Goal: Task Accomplishment & Management: Use online tool/utility

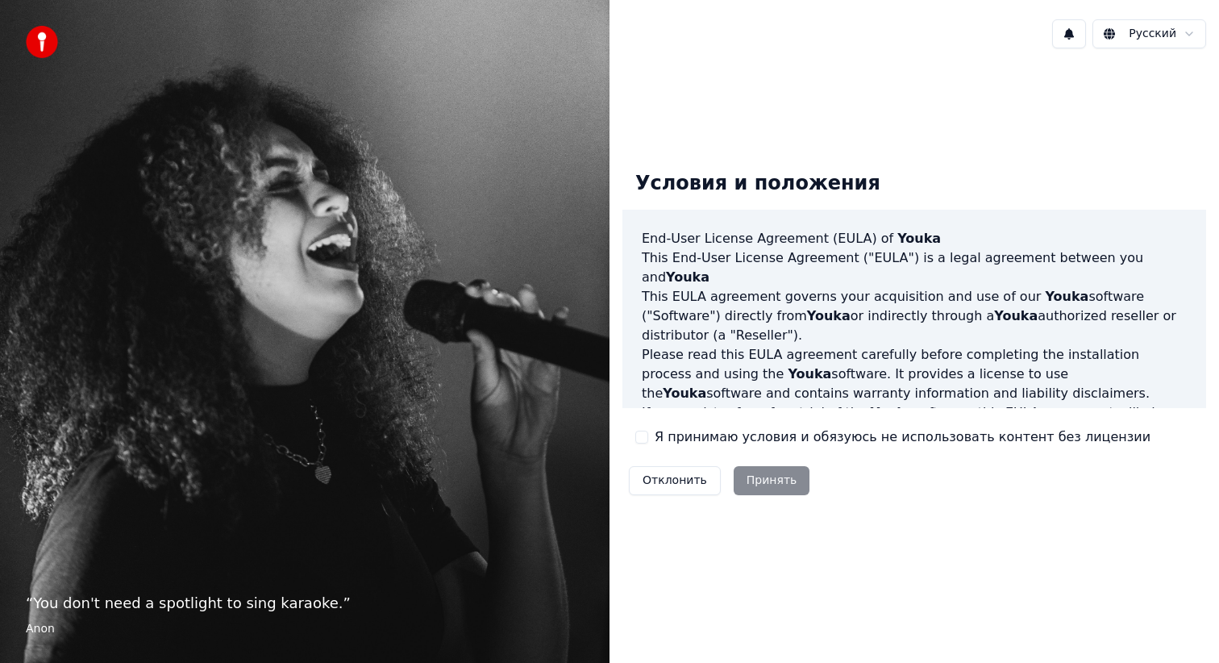
click at [674, 437] on label "Я принимаю условия и обязуюсь не использовать контент без лицензии" at bounding box center [903, 436] width 496 height 19
click at [648, 437] on button "Я принимаю условия и обязуюсь не использовать контент без лицензии" at bounding box center [641, 436] width 13 height 13
click at [776, 484] on button "Принять" at bounding box center [772, 480] width 77 height 29
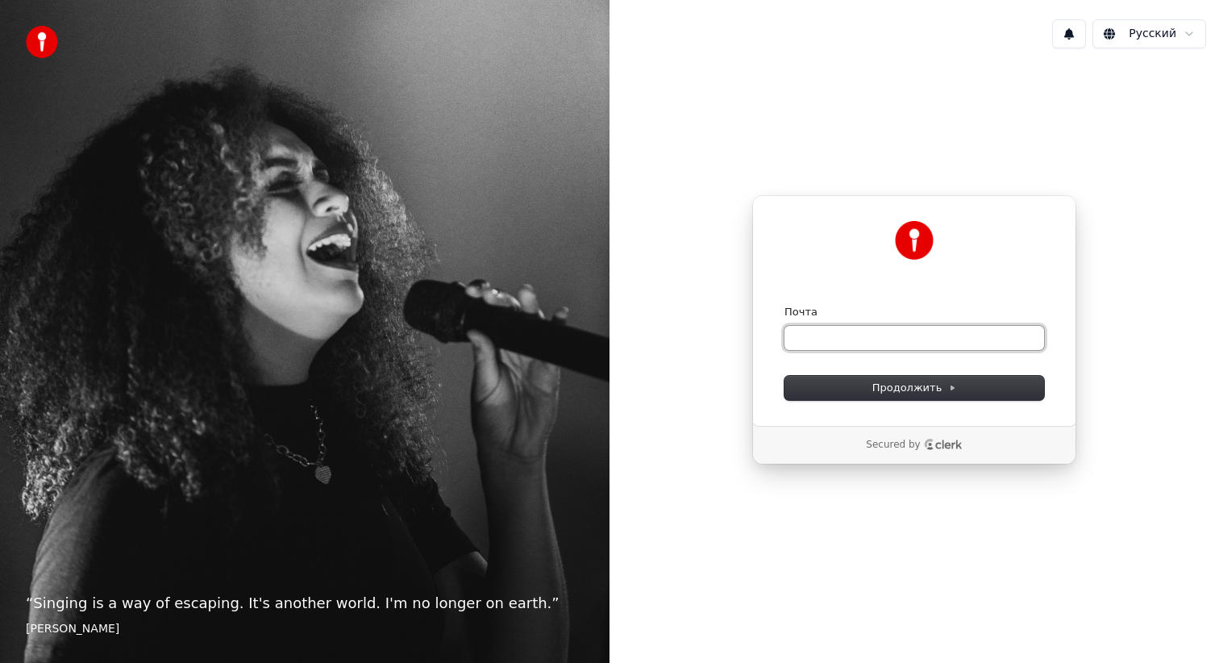
click at [904, 336] on input "Почта" at bounding box center [914, 338] width 260 height 24
type input "*"
type input "*******"
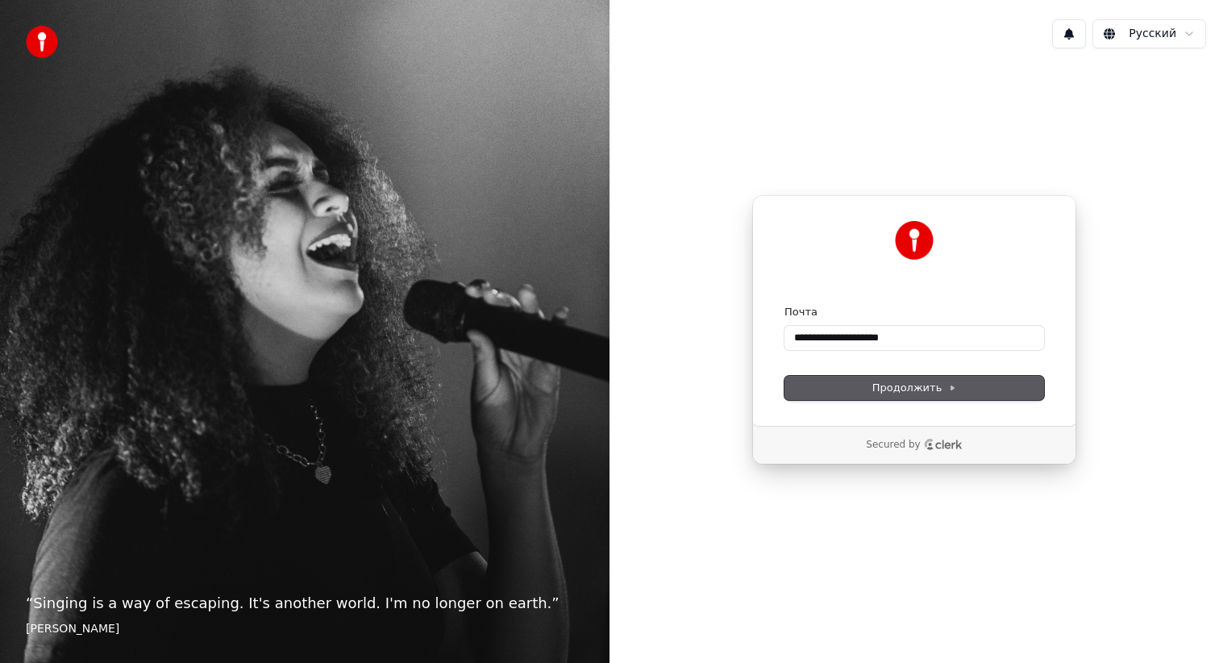
click at [983, 392] on button "Продолжить" at bounding box center [914, 388] width 260 height 24
type input "**********"
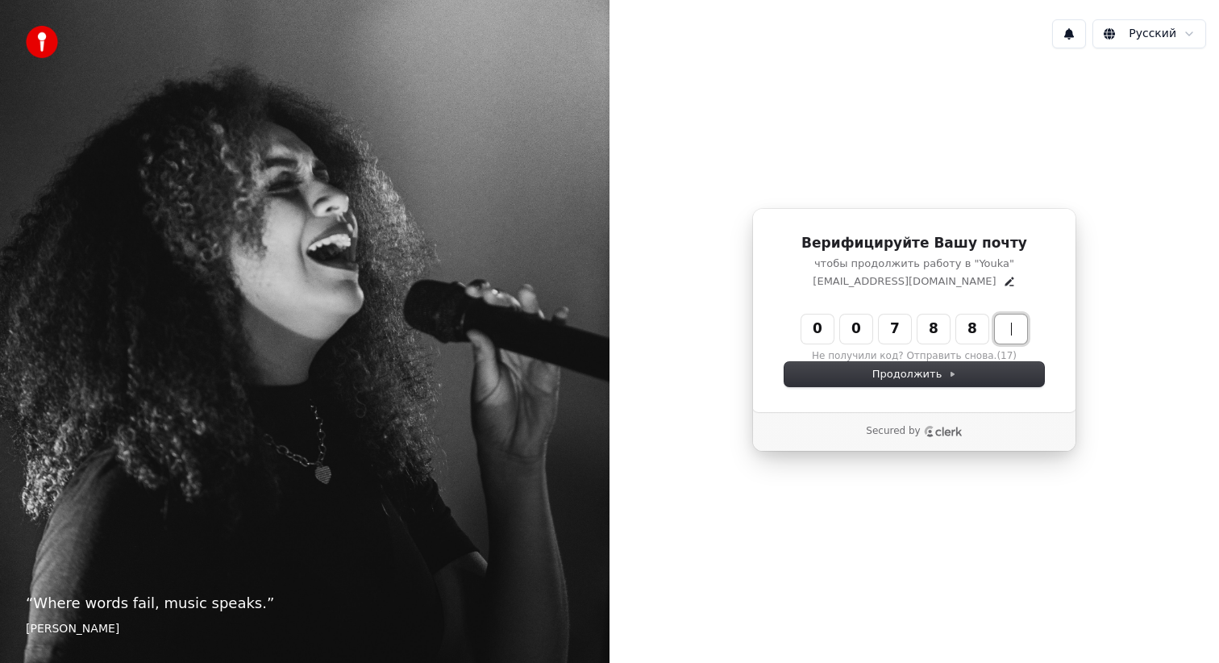
type input "******"
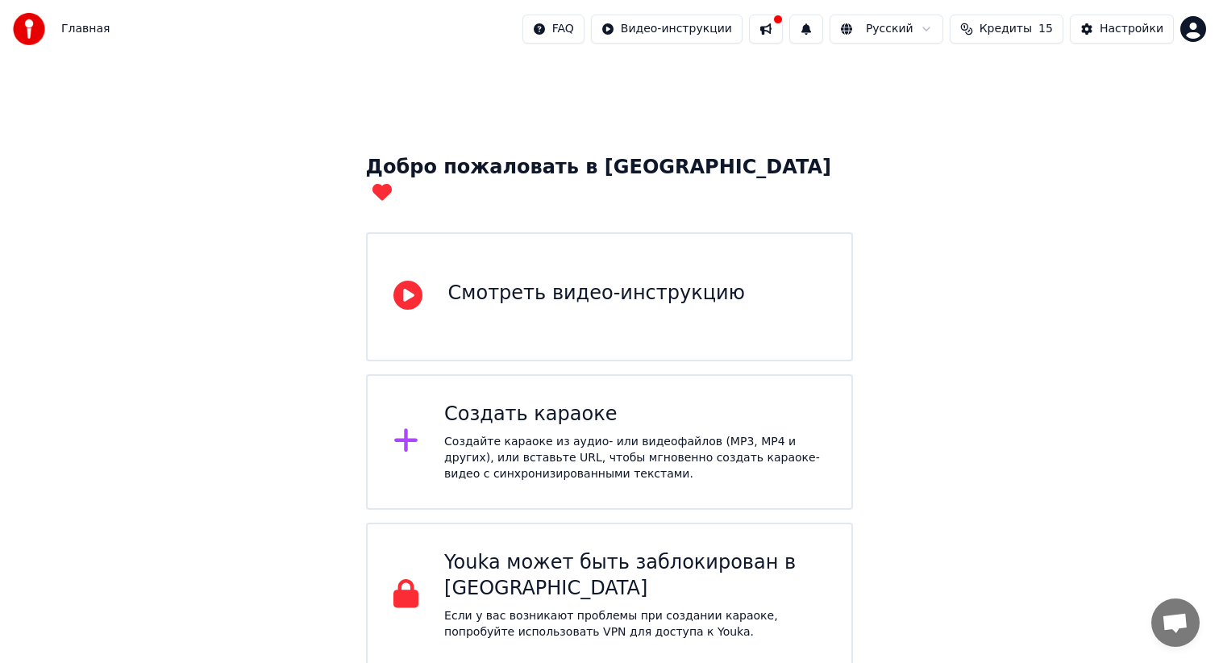
click at [532, 434] on div "Создайте караоке из аудио- или видеофайлов (MP3, MP4 и других), или вставьте UR…" at bounding box center [634, 458] width 381 height 48
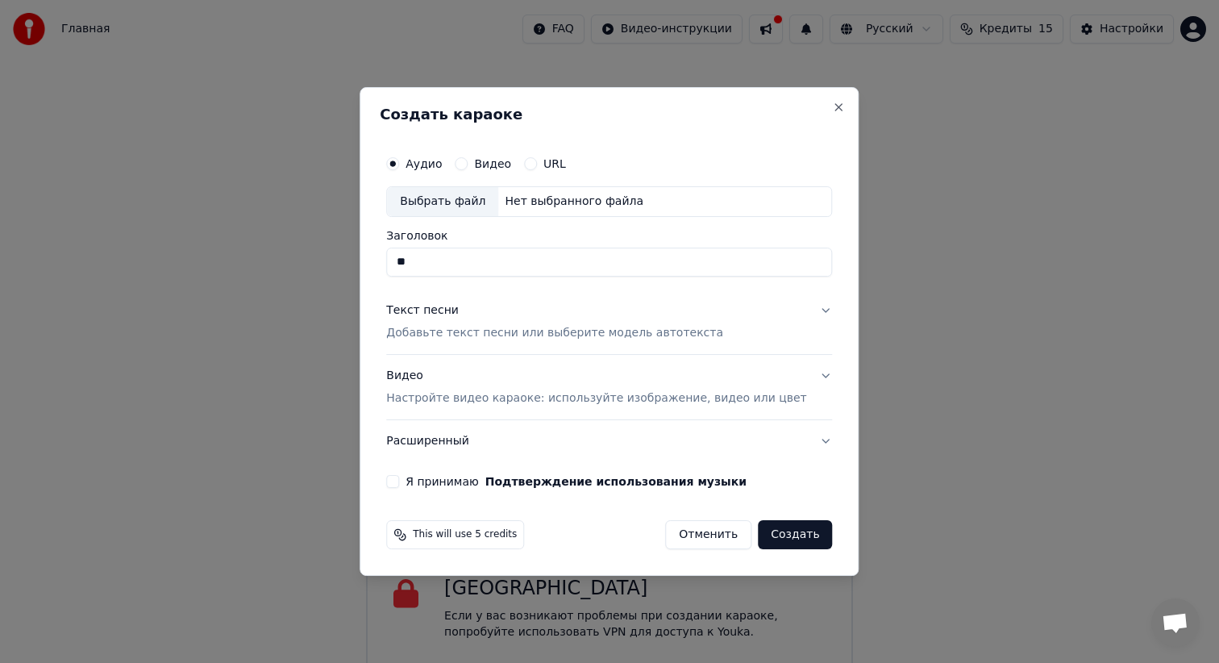
type input "*"
type input "*****"
click at [575, 331] on p "Добавьте текст песни или выберите модель автотекста" at bounding box center [554, 333] width 337 height 16
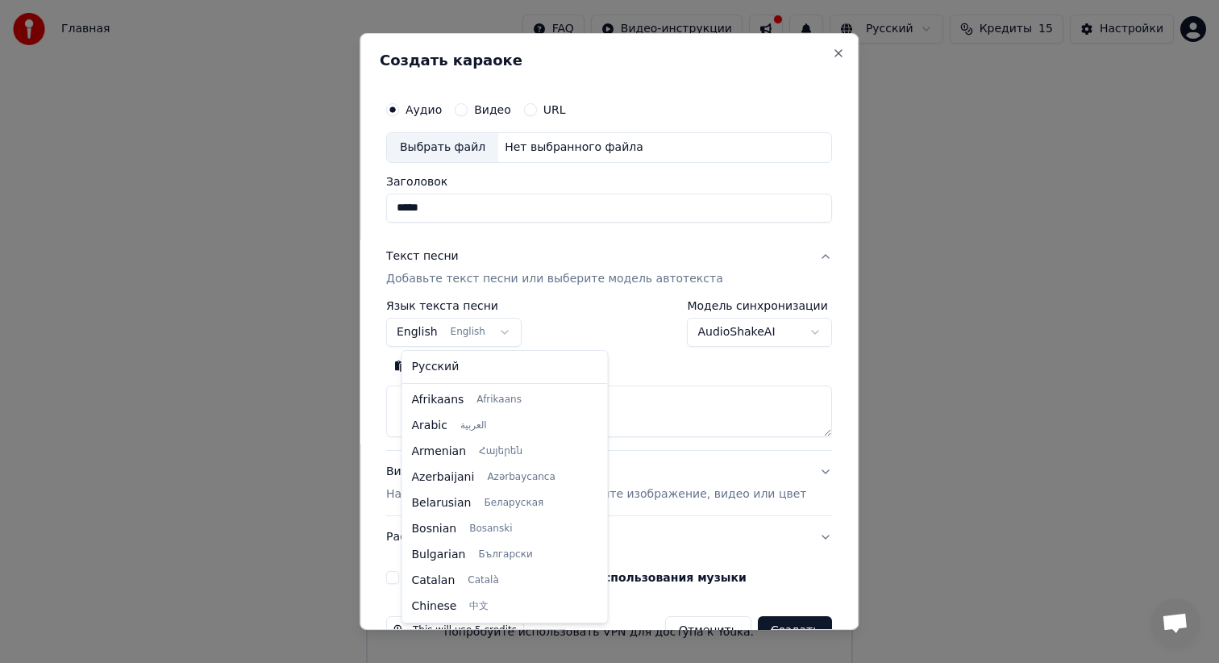
click at [449, 330] on body "Главная FAQ Видео-инструкции Русский Кредиты 15 Настройки Добро пожаловать в Yo…" at bounding box center [609, 333] width 1219 height 667
select select "**"
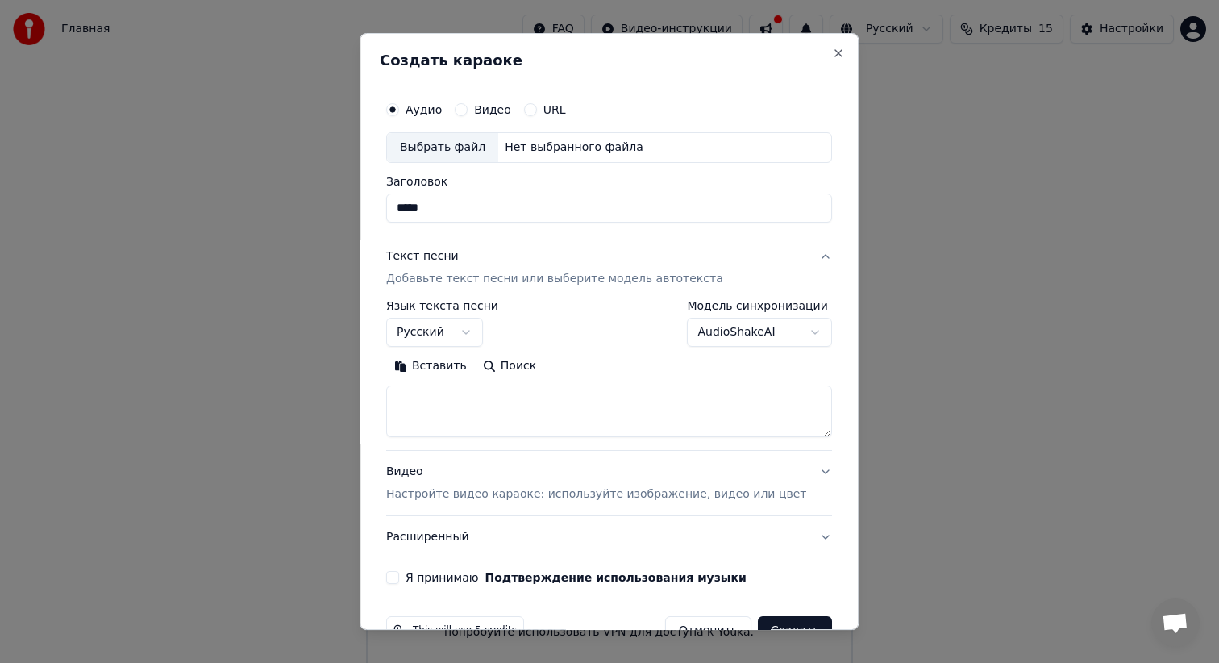
click at [506, 398] on textarea at bounding box center [609, 411] width 446 height 52
paste textarea "**********"
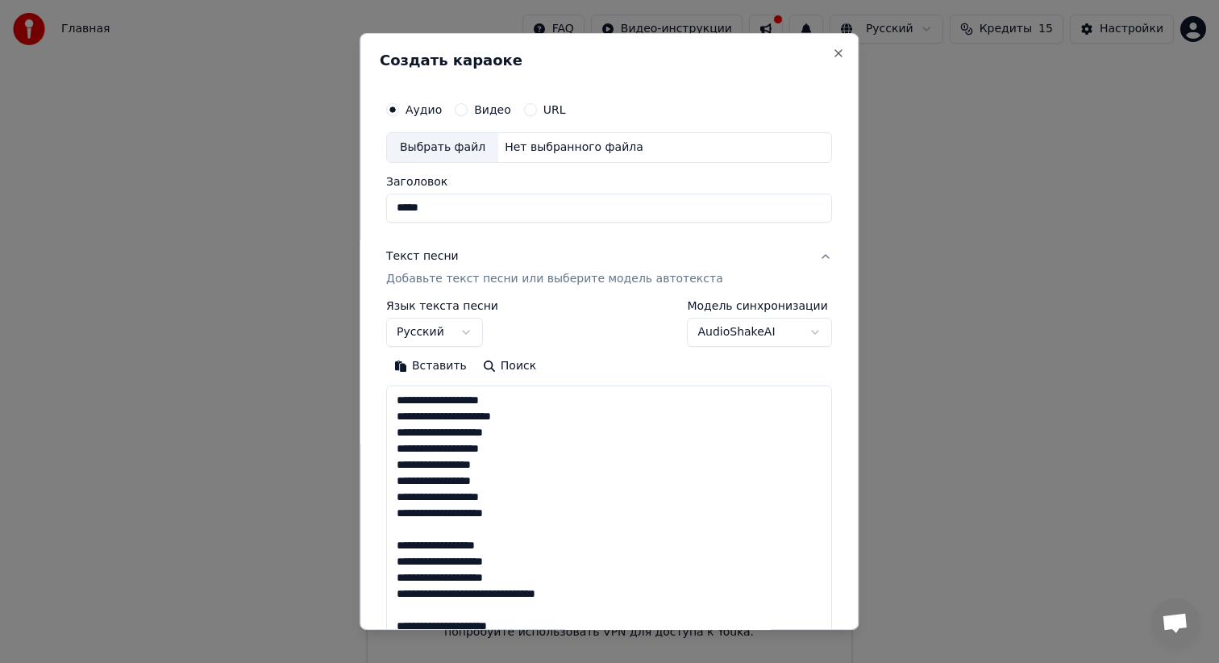
scroll to position [503, 0]
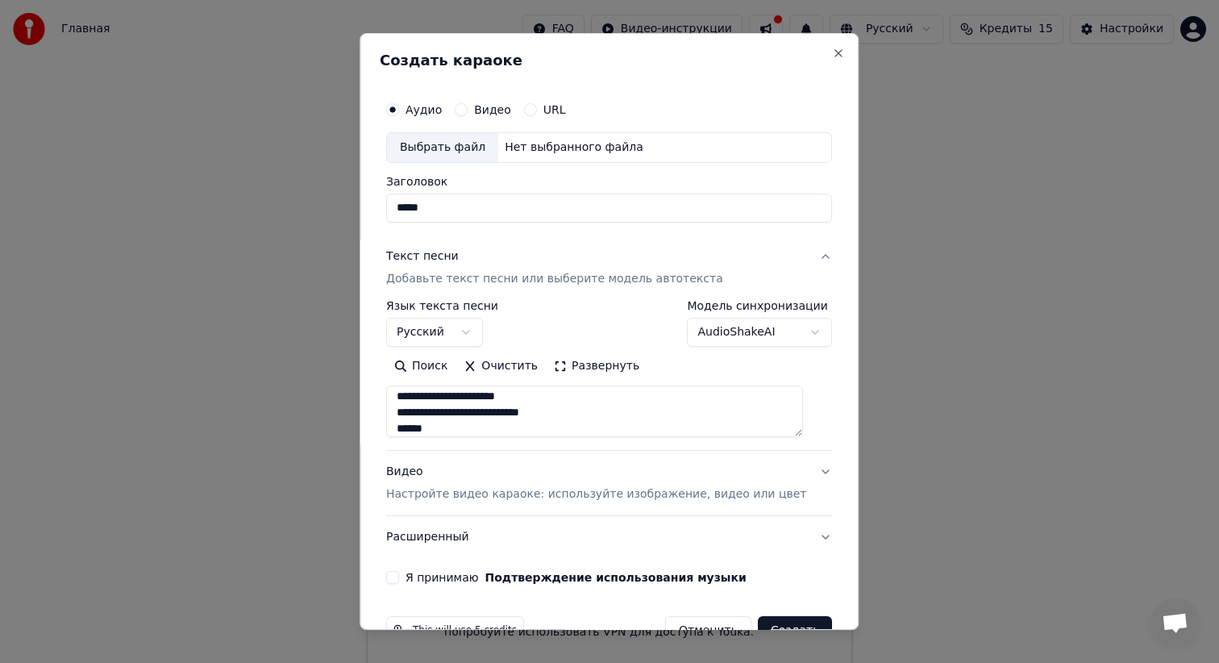
type textarea "**********"
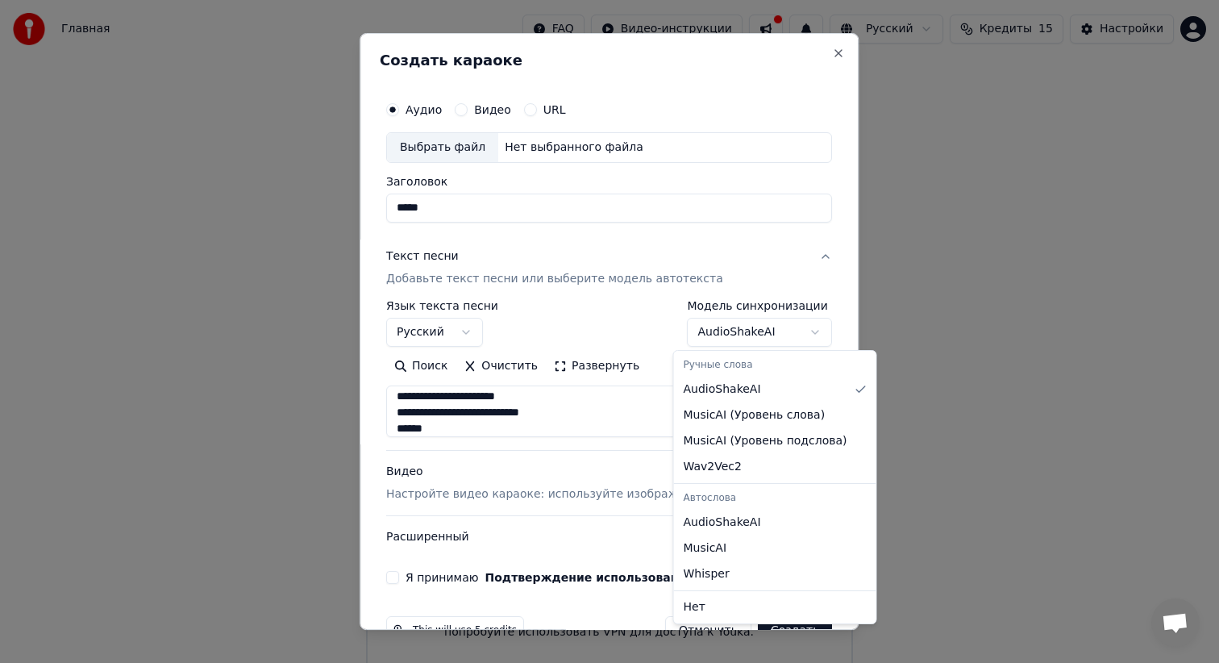
click at [783, 329] on body "Главная FAQ Видео-инструкции Русский Кредиты 15 Настройки Добро пожаловать в Yo…" at bounding box center [609, 333] width 1219 height 667
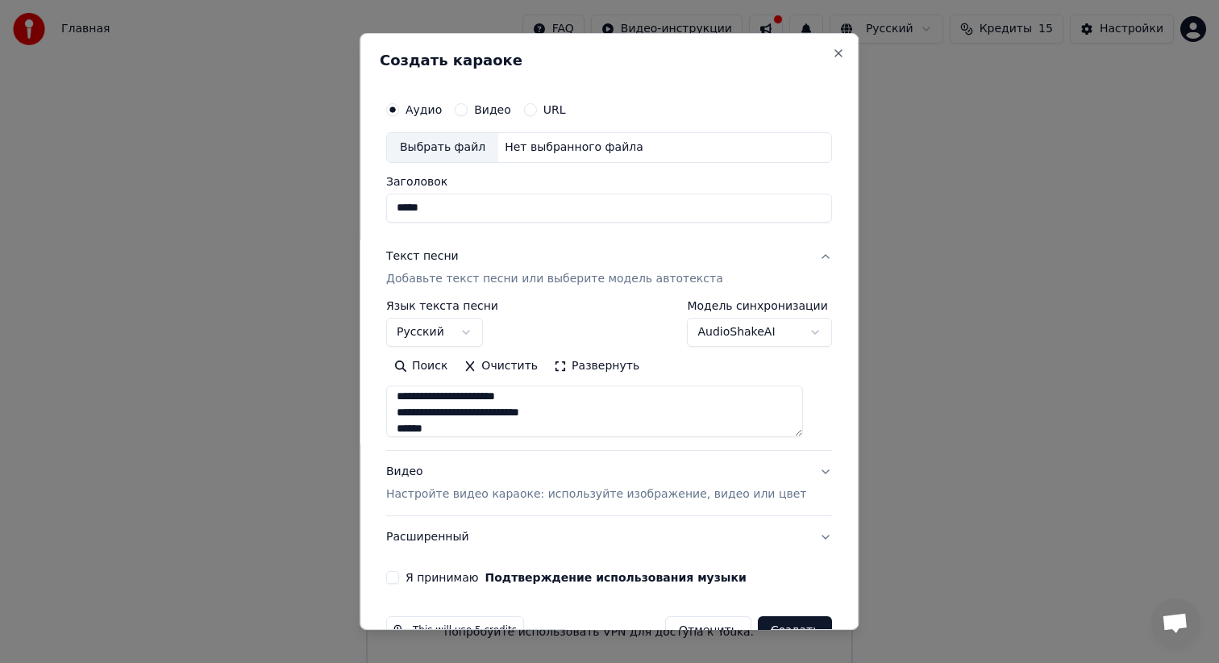
click at [783, 329] on body "Главная FAQ Видео-инструкции Русский Кредиты 15 Настройки Добро пожаловать в Yo…" at bounding box center [609, 333] width 1219 height 667
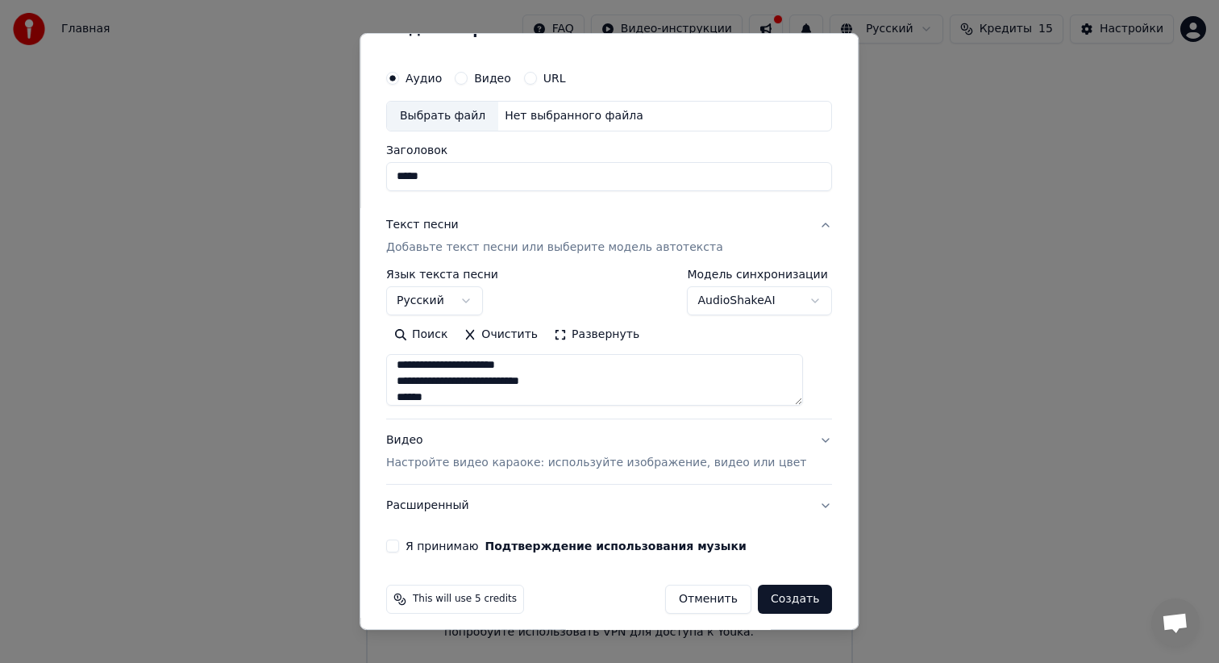
scroll to position [42, 0]
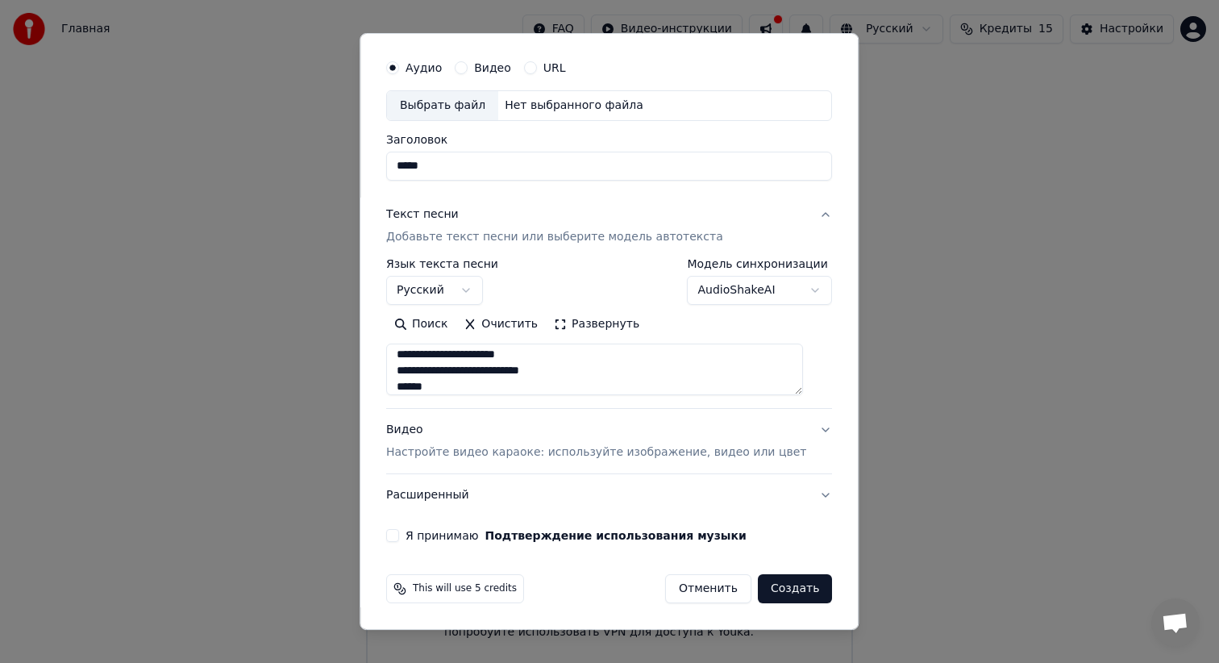
click at [456, 102] on div "Выбрать файл" at bounding box center [442, 105] width 111 height 29
click at [465, 106] on div "Выбрать файл" at bounding box center [442, 105] width 111 height 29
click at [570, 238] on p "Добавьте текст песни или выберите модель автотекста" at bounding box center [554, 237] width 337 height 16
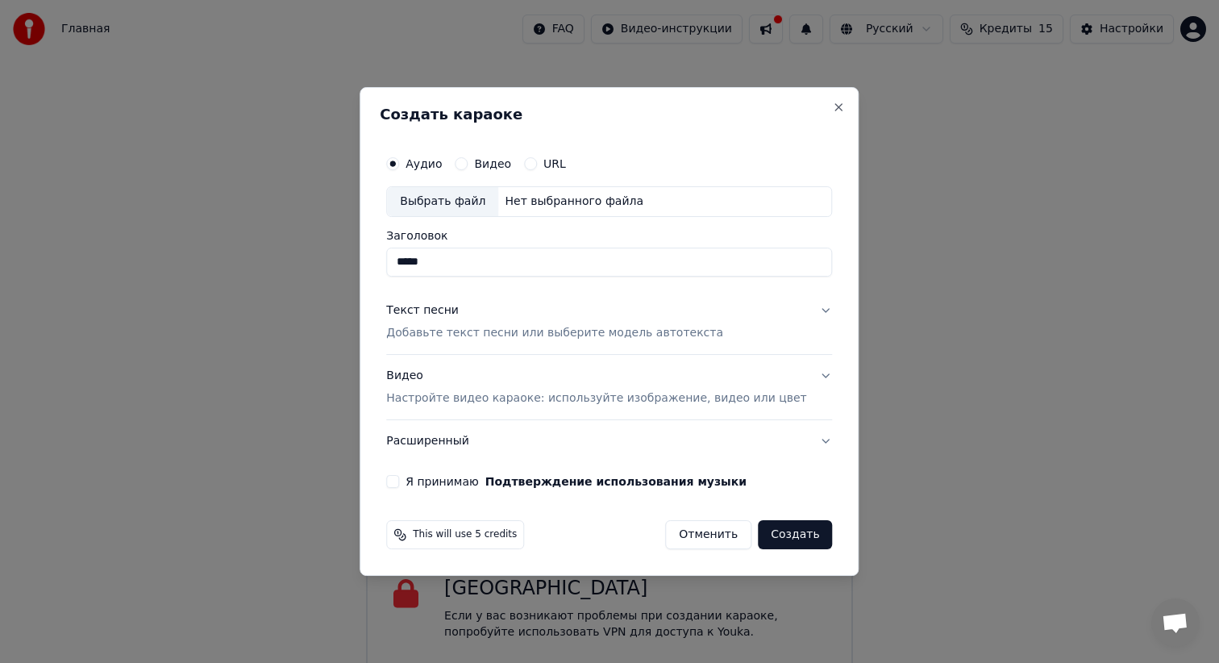
click at [531, 325] on p "Добавьте текст песни или выберите модель автотекста" at bounding box center [554, 333] width 337 height 16
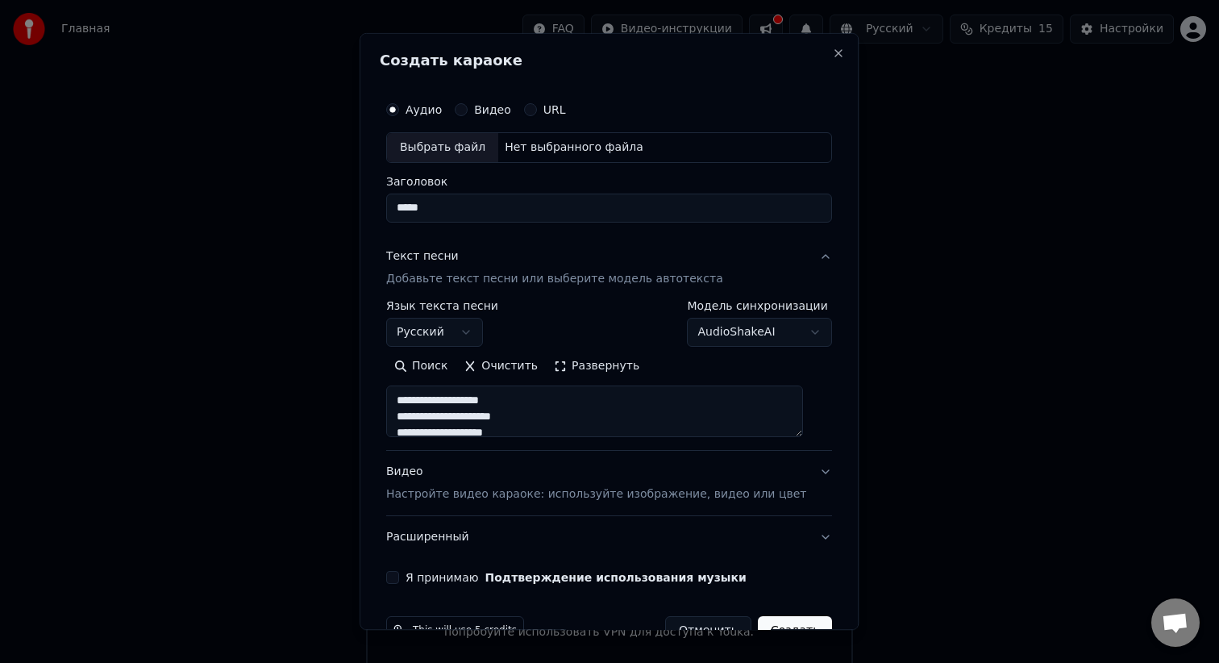
click at [466, 150] on div "Выбрать файл" at bounding box center [442, 147] width 111 height 29
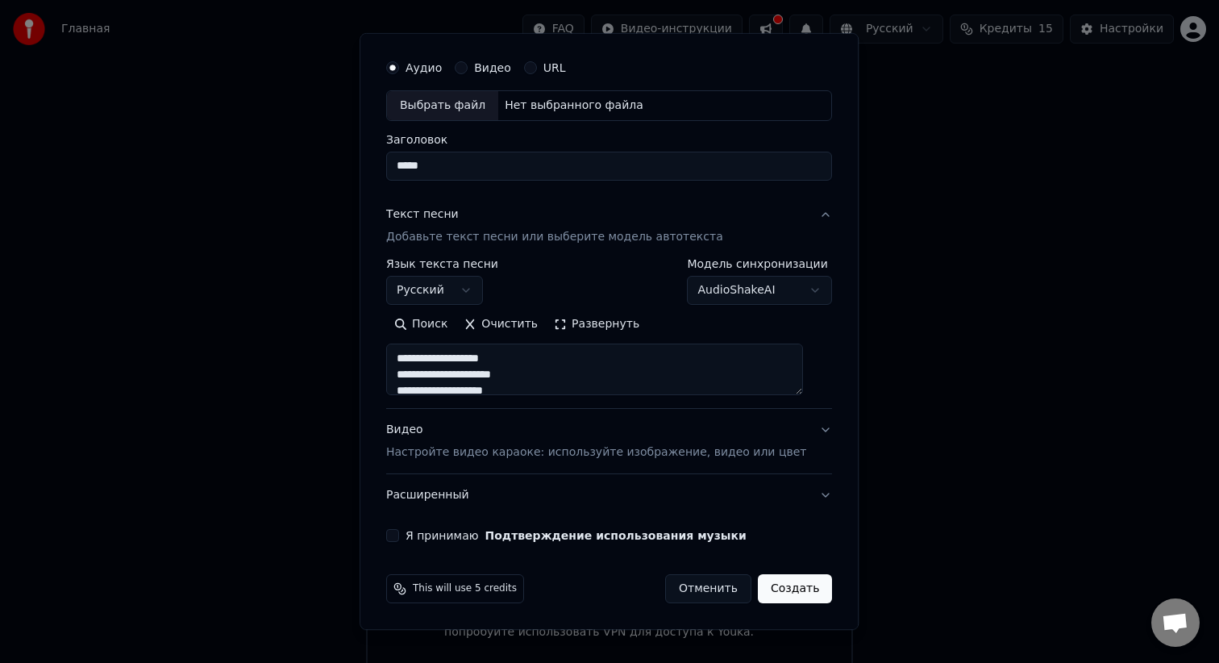
click at [700, 589] on button "Отменить" at bounding box center [708, 588] width 86 height 29
select select
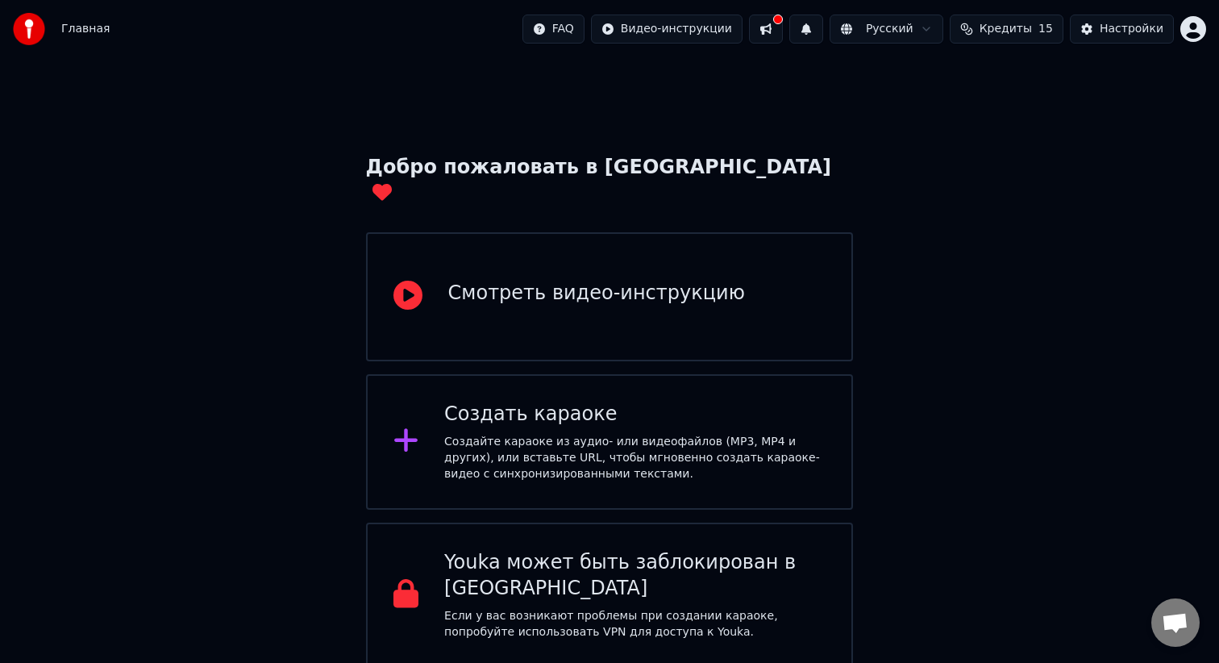
click at [640, 281] on div "Смотреть видео-инструкцию" at bounding box center [596, 294] width 297 height 26
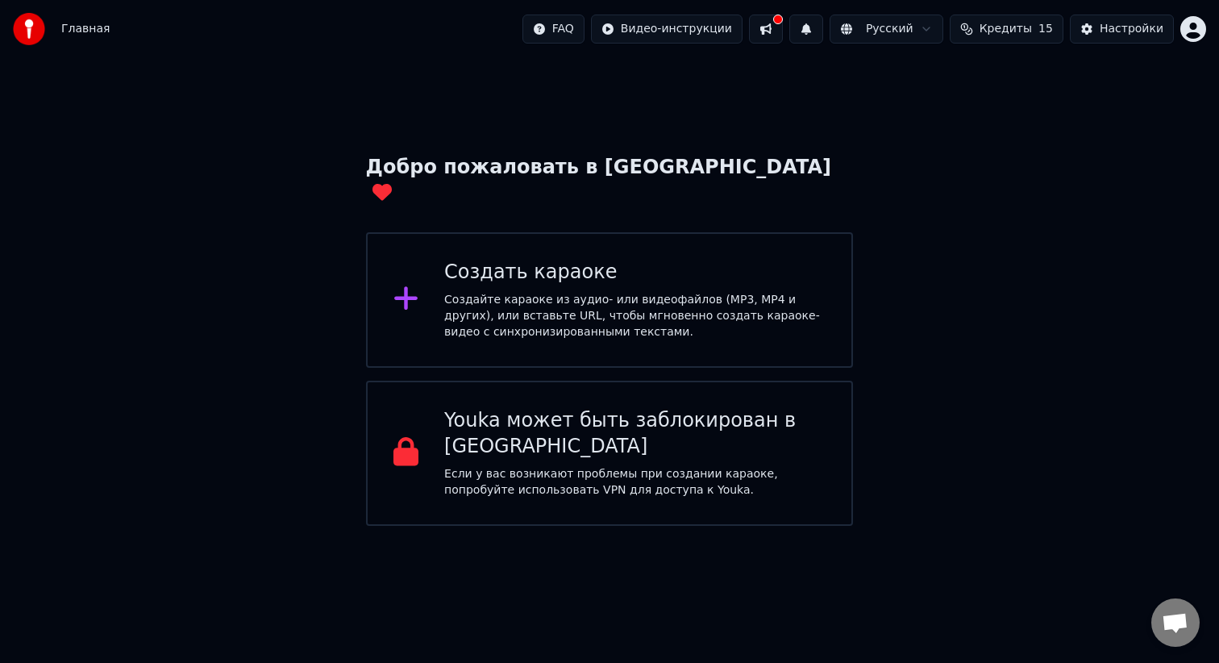
click at [521, 292] on div "Создайте караоке из аудио- или видеофайлов (MP3, MP4 и других), или вставьте UR…" at bounding box center [634, 316] width 381 height 48
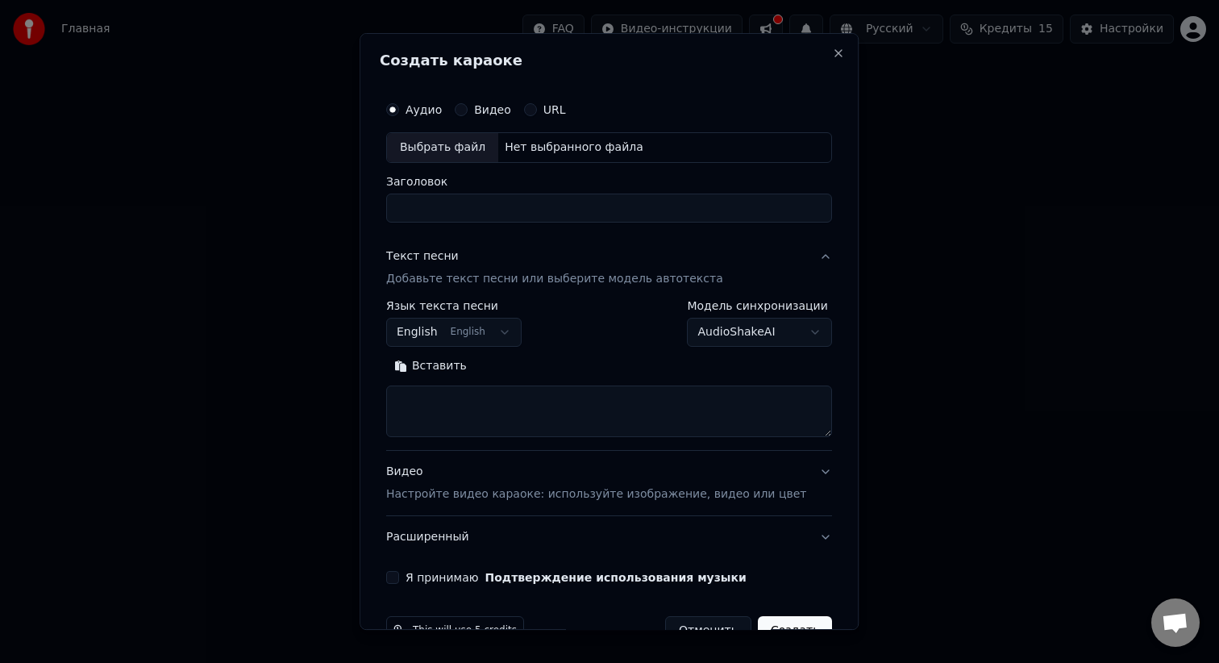
click at [459, 138] on div "Выбрать файл" at bounding box center [442, 147] width 111 height 29
click at [475, 333] on button "English English" at bounding box center [453, 332] width 135 height 29
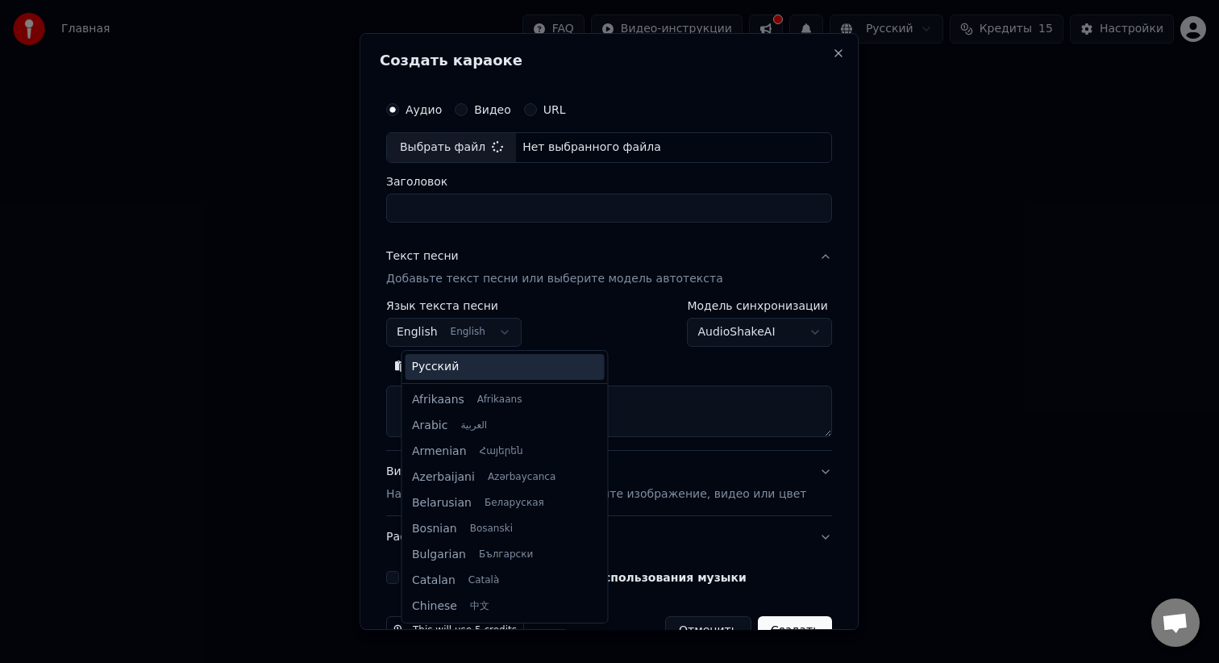
scroll to position [129, 0]
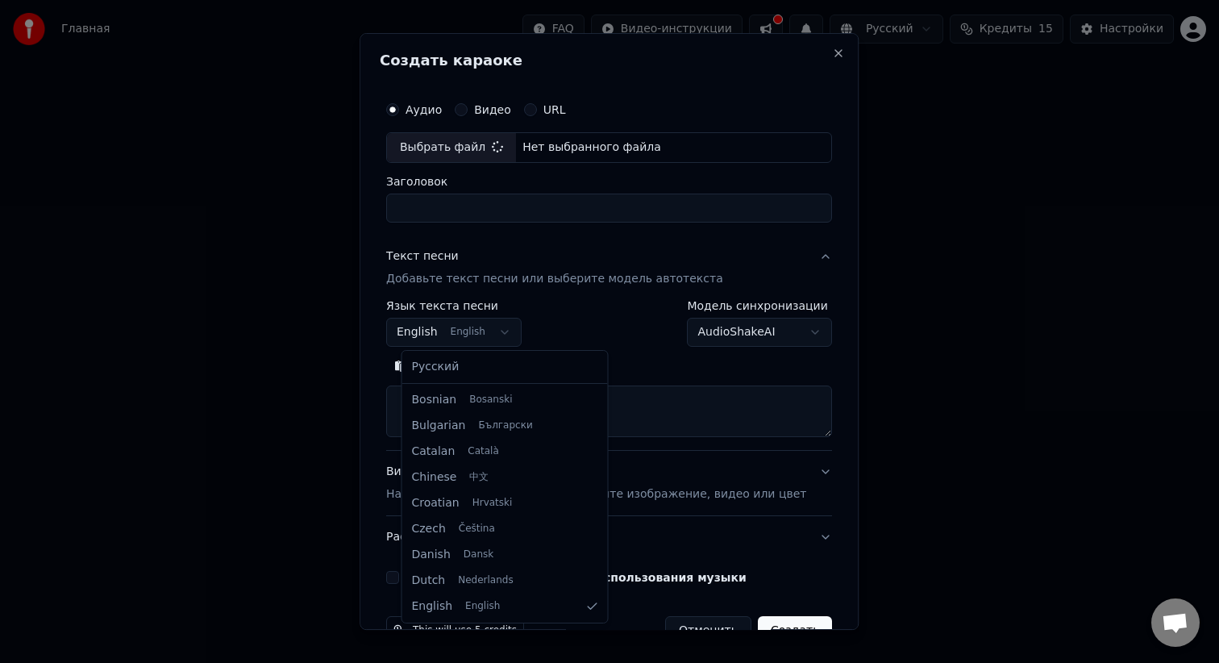
select select "**"
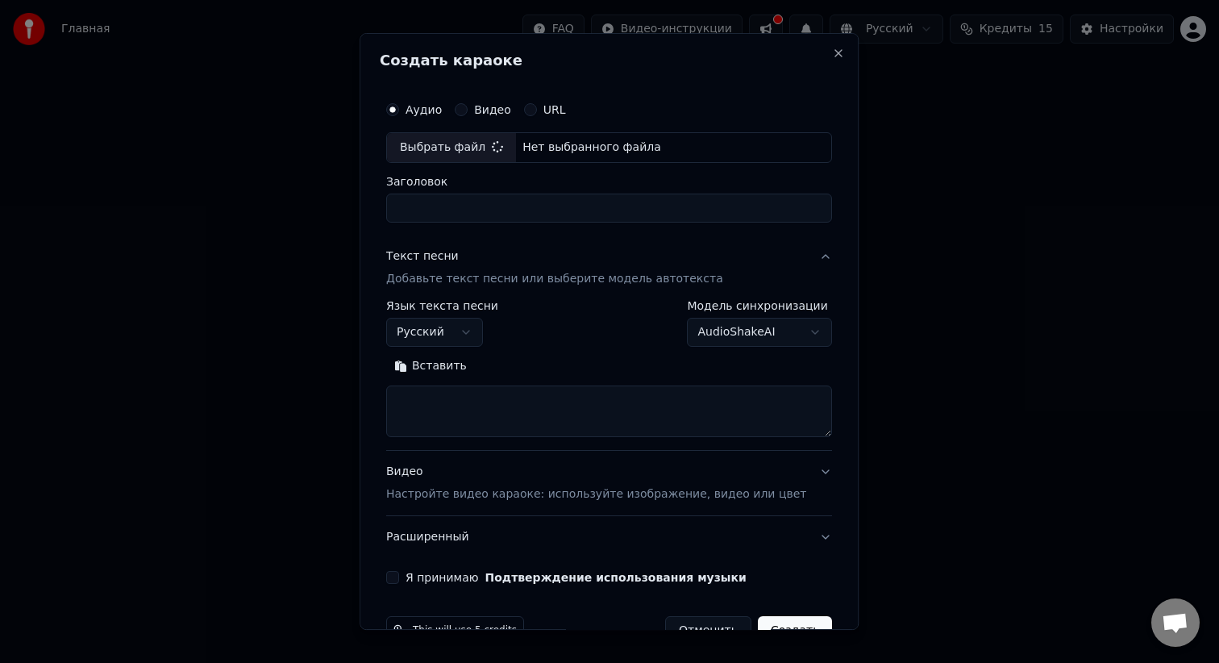
click at [484, 414] on textarea at bounding box center [609, 411] width 446 height 52
type input "**********"
click at [571, 409] on textarea at bounding box center [609, 411] width 446 height 52
paste textarea "**********"
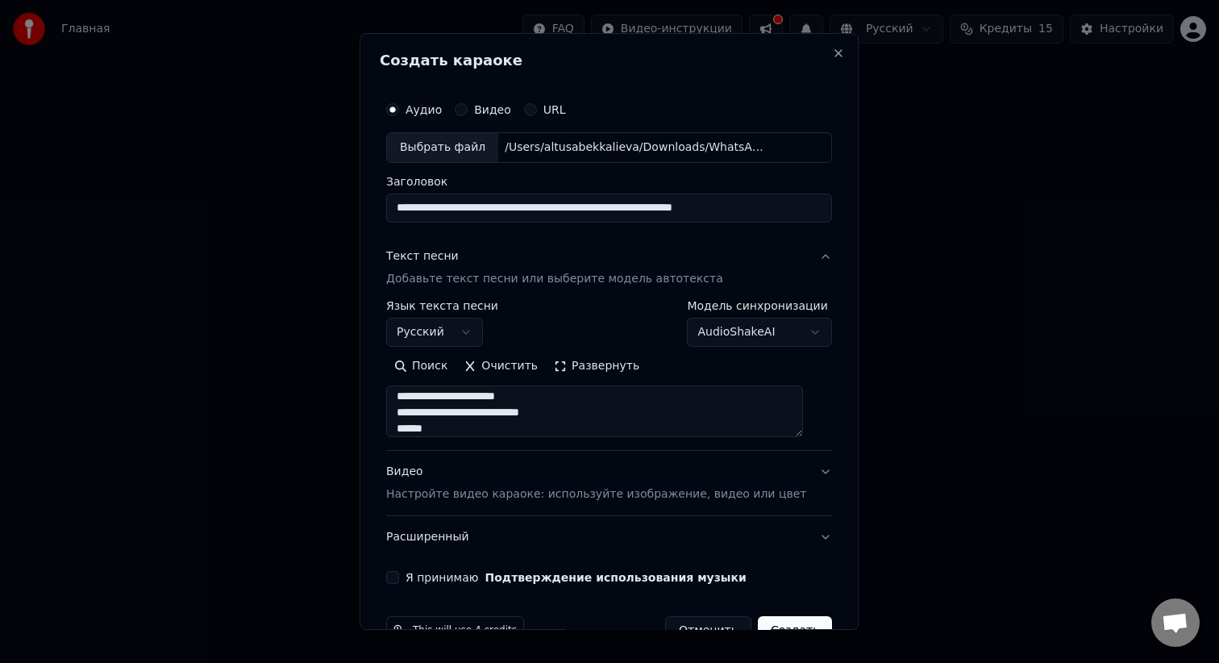
scroll to position [510, 0]
type textarea "**********"
click at [810, 473] on button "Видео Настройте видео караоке: используйте изображение, видео или цвет" at bounding box center [609, 483] width 446 height 64
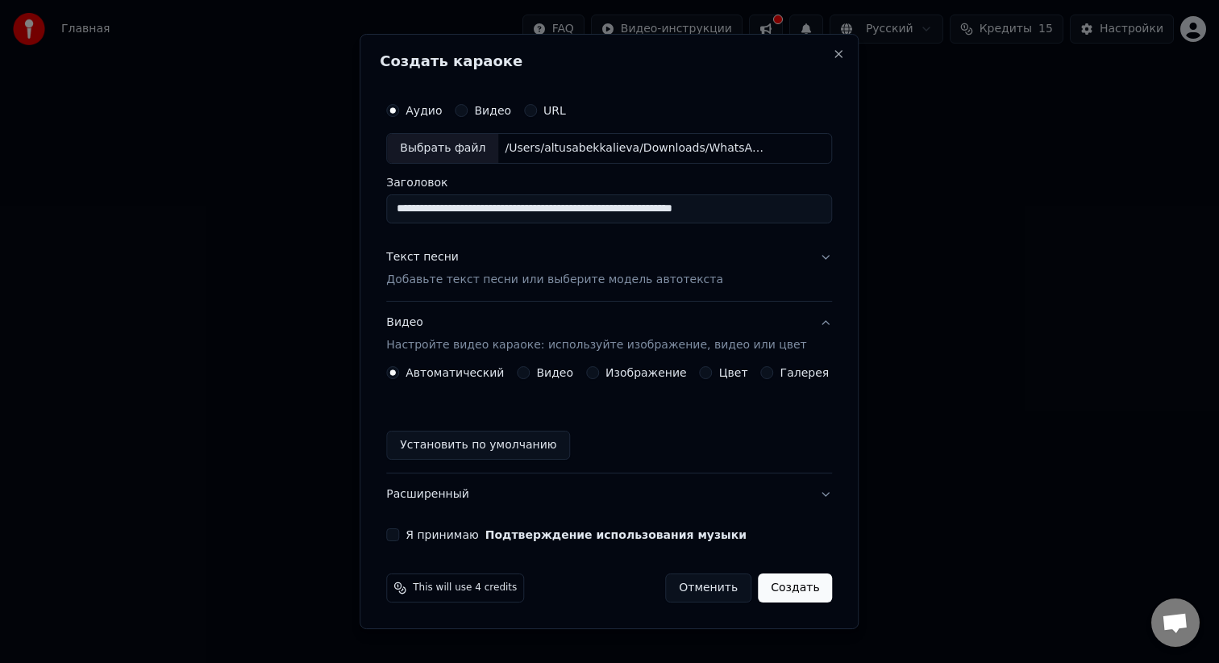
click at [535, 378] on div "Видео" at bounding box center [545, 372] width 56 height 13
click at [530, 374] on button "Видео" at bounding box center [523, 372] width 13 height 13
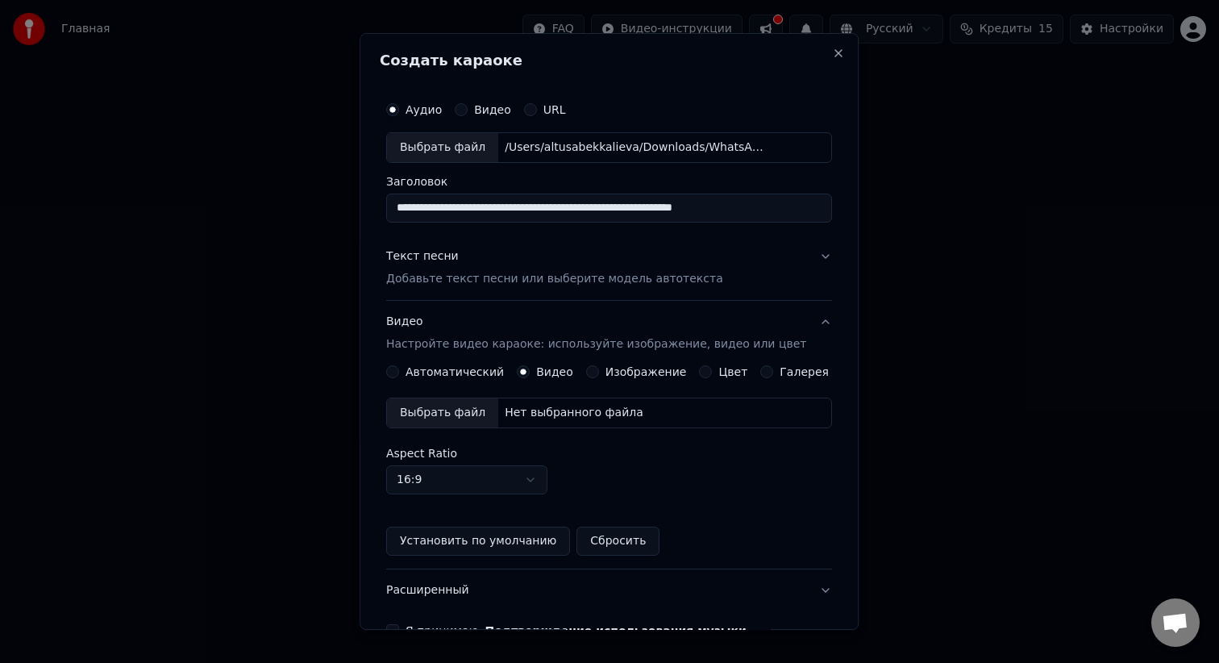
click at [410, 369] on div "Автоматический" at bounding box center [445, 371] width 118 height 13
click at [399, 373] on button "Автоматический" at bounding box center [392, 371] width 13 height 13
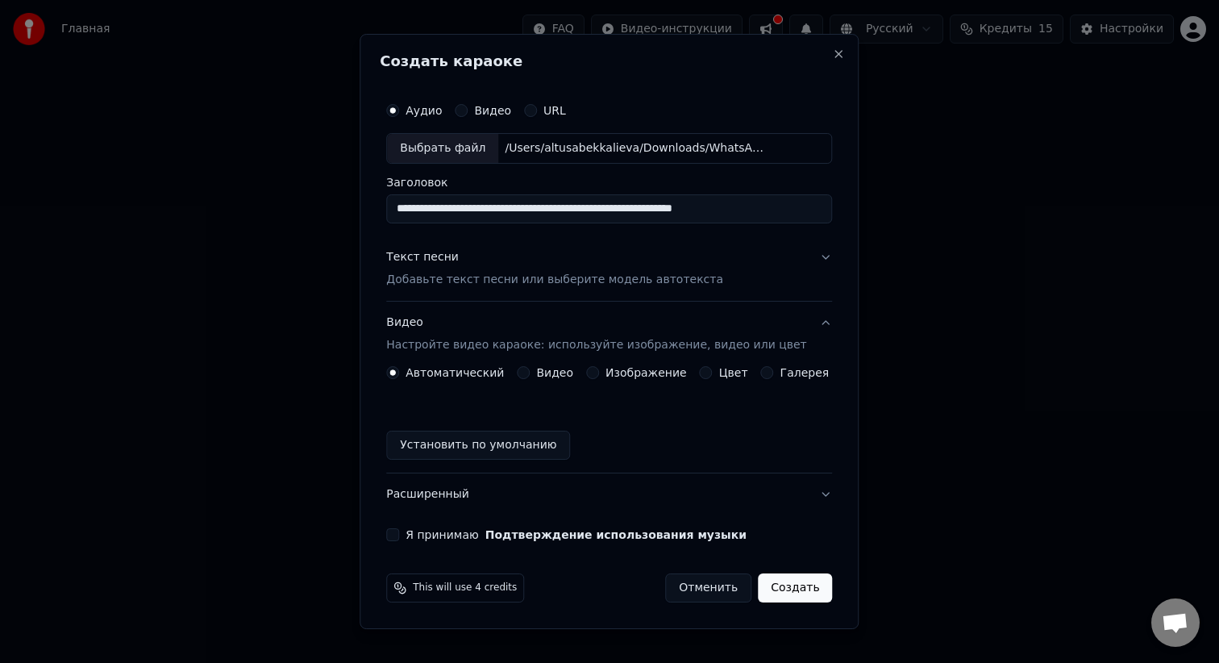
click at [809, 322] on button "Видео Настройте видео караоке: используйте изображение, видео или цвет" at bounding box center [609, 333] width 446 height 64
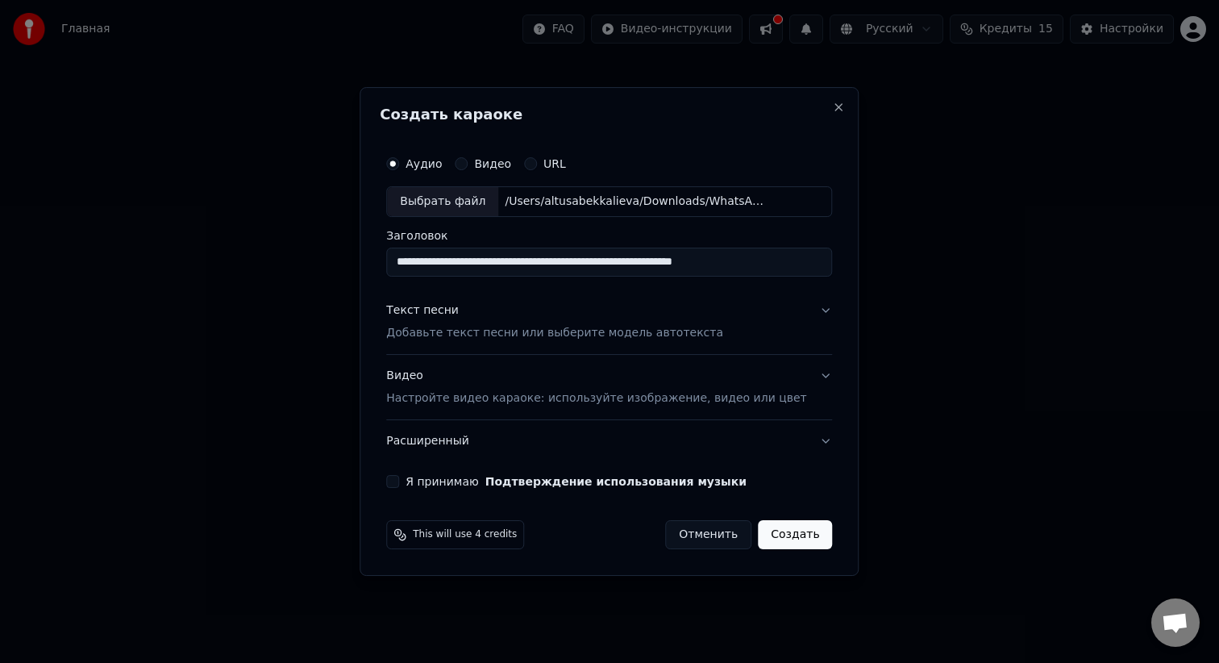
click at [399, 481] on button "Я принимаю Подтверждение использования музыки" at bounding box center [392, 481] width 13 height 13
click at [633, 256] on input "**********" at bounding box center [609, 261] width 446 height 29
drag, startPoint x: 775, startPoint y: 264, endPoint x: 407, endPoint y: 263, distance: 367.6
click at [407, 262] on input "**********" at bounding box center [609, 261] width 446 height 29
click at [789, 259] on input "**********" at bounding box center [609, 261] width 446 height 29
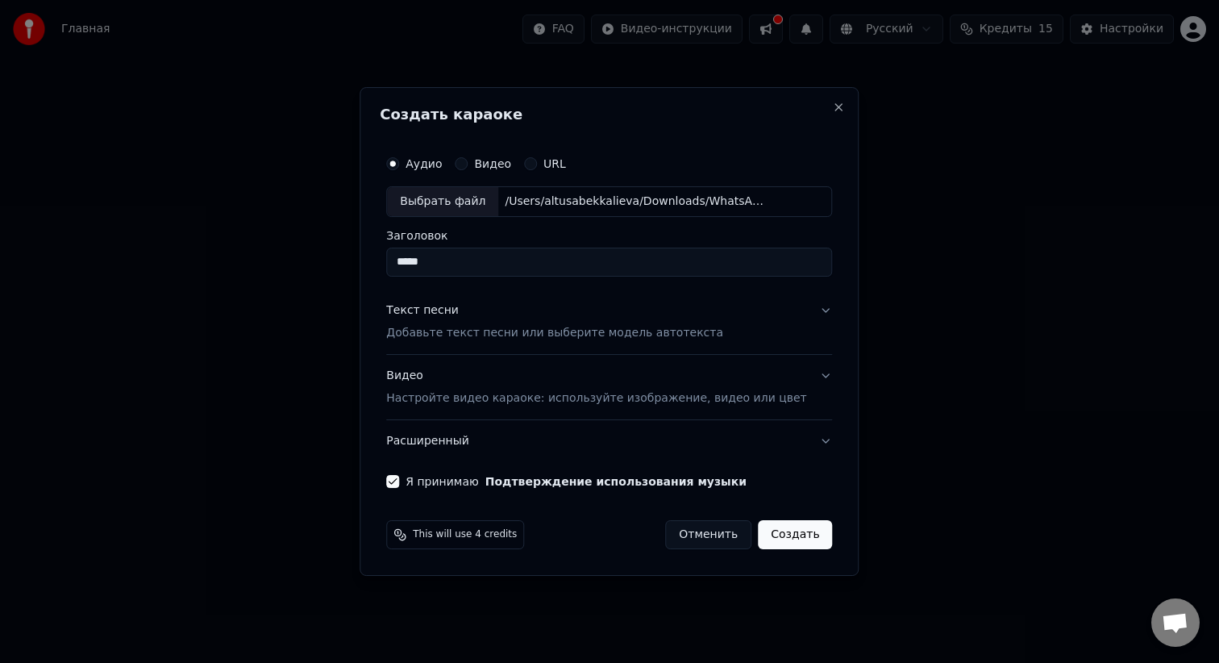
type input "*****"
click at [814, 314] on button "Текст песни Добавьте текст песни или выберите модель автотекста" at bounding box center [609, 321] width 446 height 64
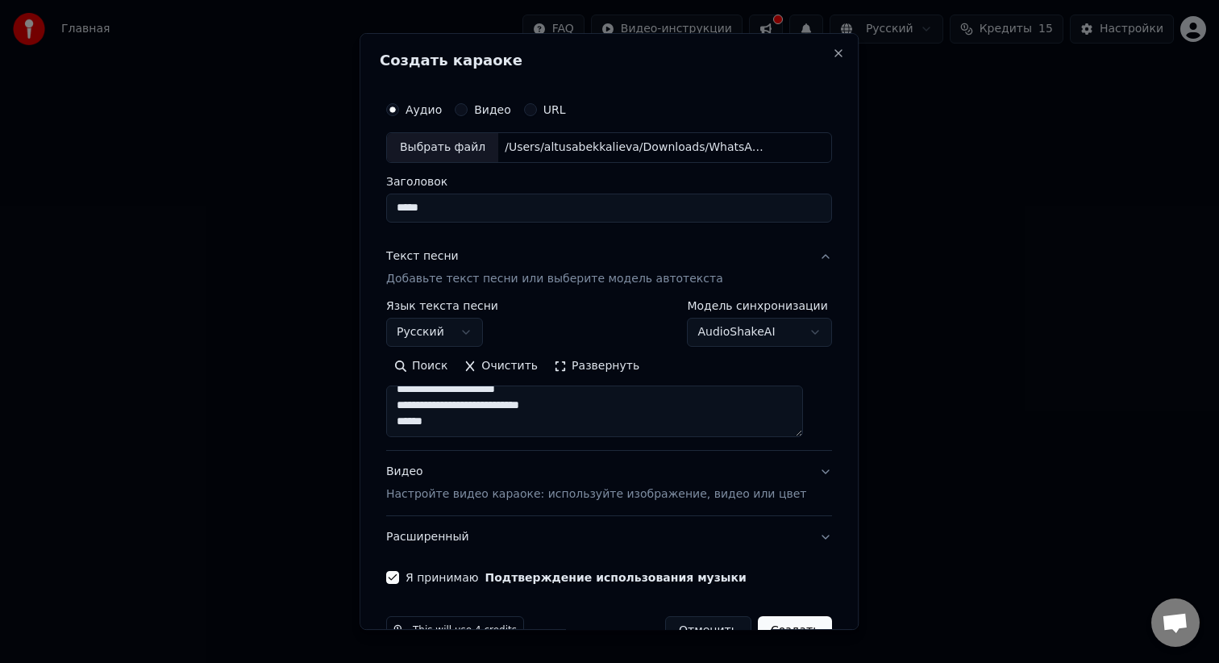
scroll to position [42, 0]
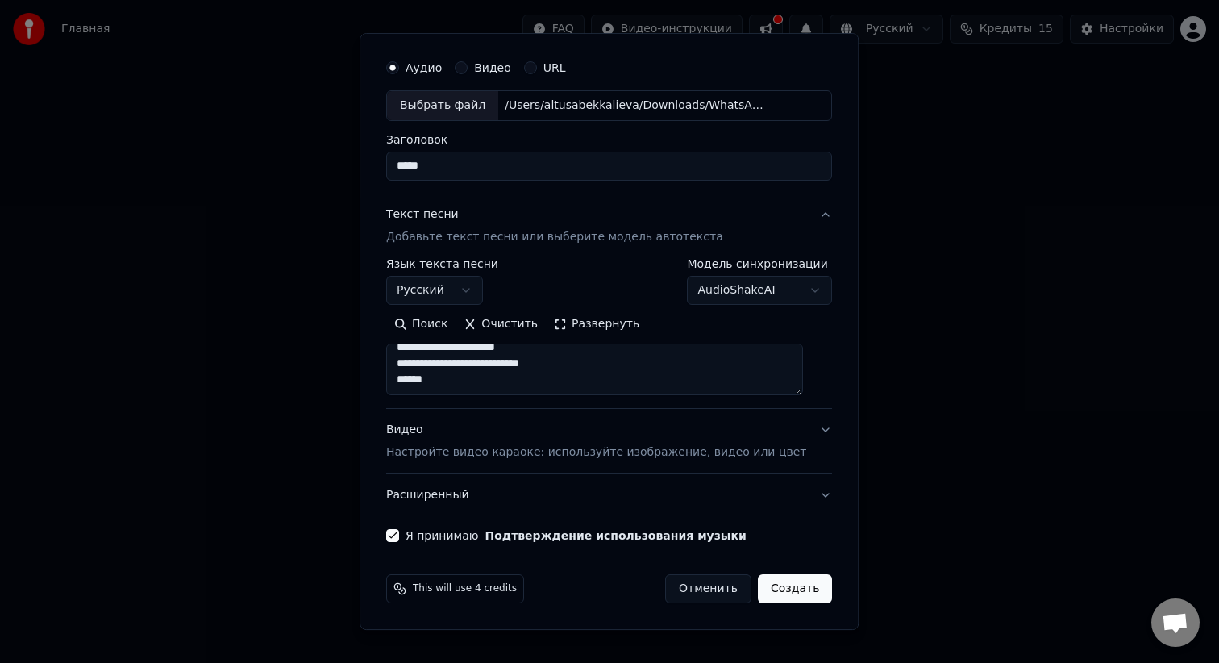
click at [786, 597] on button "Создать" at bounding box center [795, 588] width 74 height 29
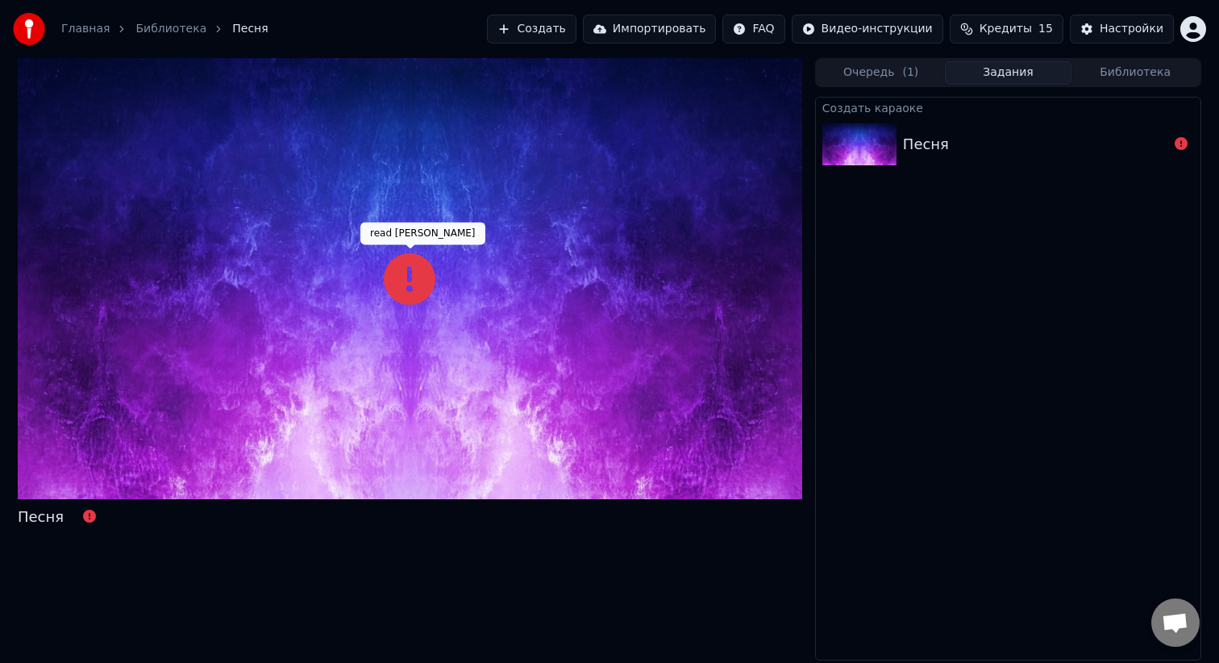
click at [416, 281] on icon at bounding box center [410, 279] width 52 height 52
click at [406, 292] on icon at bounding box center [410, 279] width 52 height 52
click at [406, 280] on icon at bounding box center [410, 279] width 52 height 52
click at [1175, 145] on icon at bounding box center [1181, 143] width 13 height 13
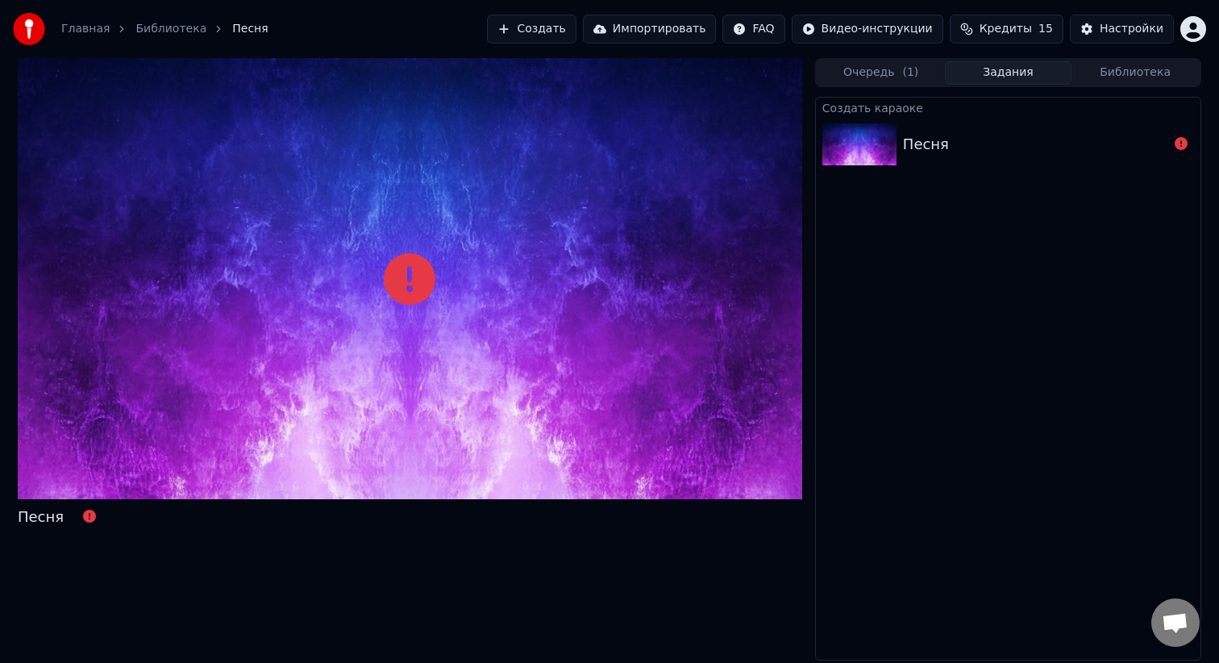
click at [938, 143] on div "Песня" at bounding box center [926, 144] width 46 height 23
click at [900, 144] on div at bounding box center [862, 144] width 81 height 42
click at [97, 29] on link "Главная" at bounding box center [85, 29] width 48 height 16
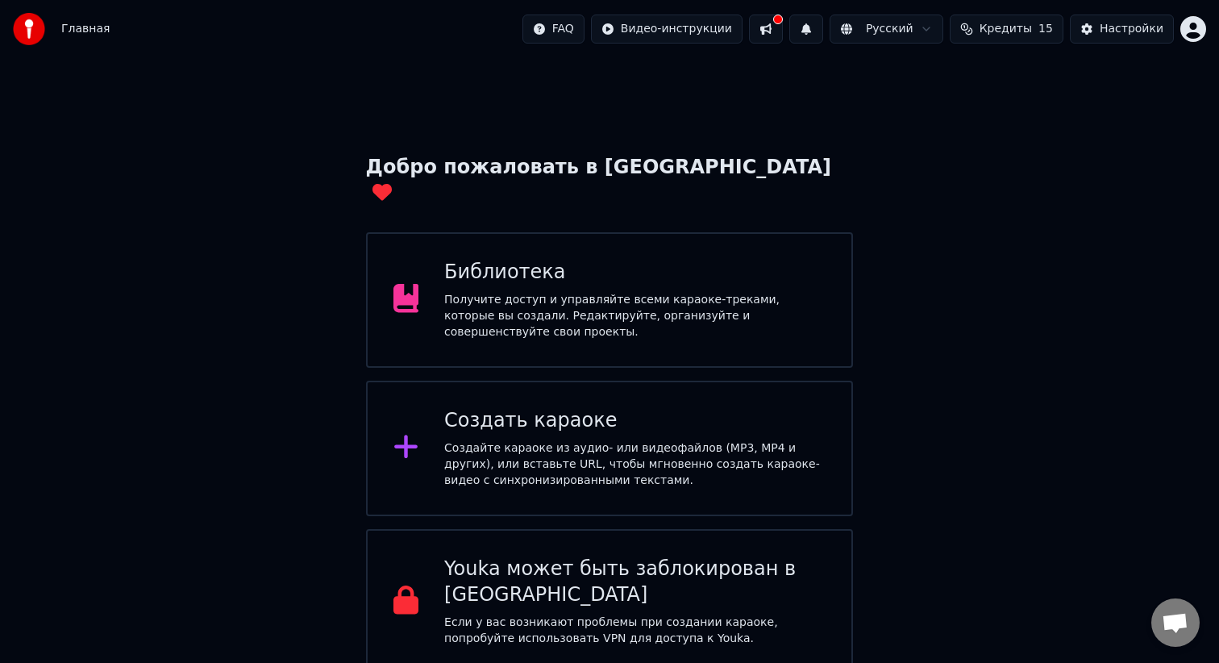
click at [544, 292] on div "Получите доступ и управляйте всеми караоке-треками, которые вы создали. Редакти…" at bounding box center [634, 316] width 381 height 48
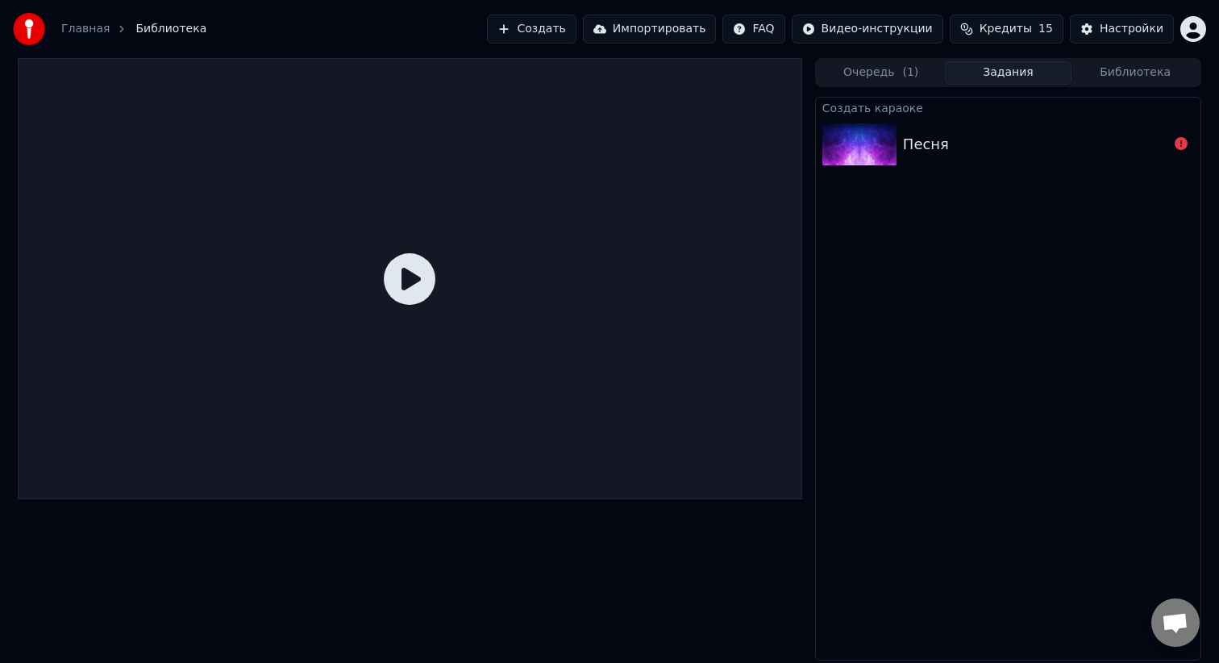
click at [945, 147] on div "Песня" at bounding box center [1035, 144] width 265 height 23
click at [894, 65] on button "Очередь ( 1 )" at bounding box center [880, 72] width 127 height 23
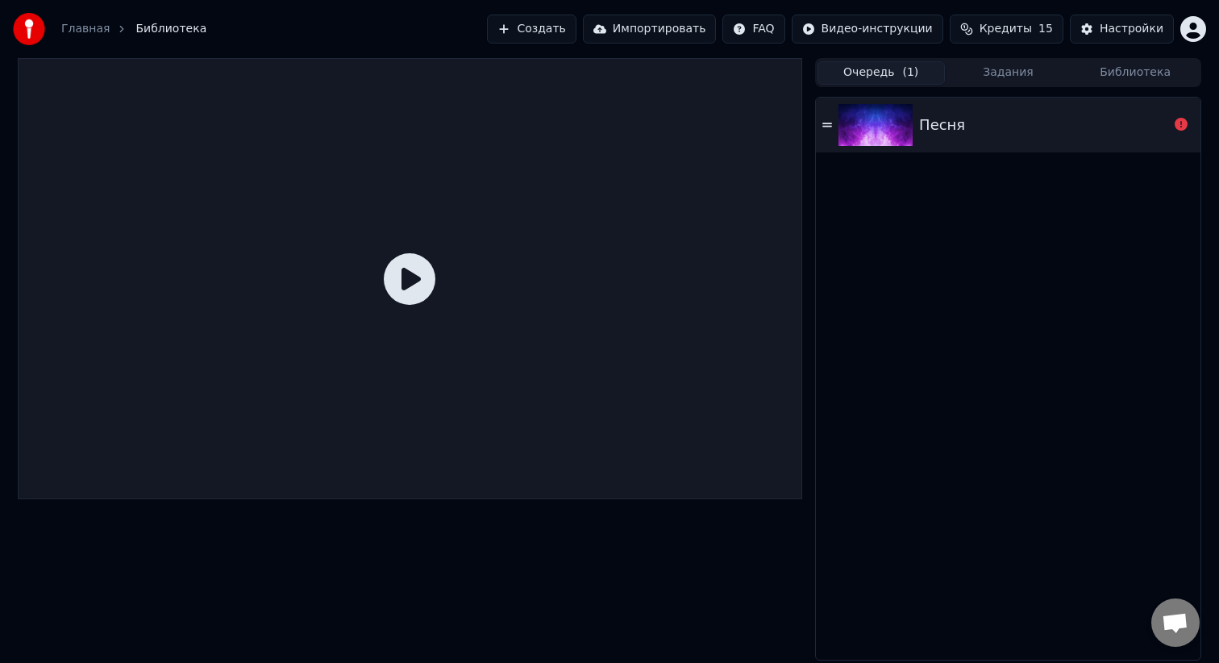
click at [828, 126] on icon at bounding box center [827, 125] width 10 height 4
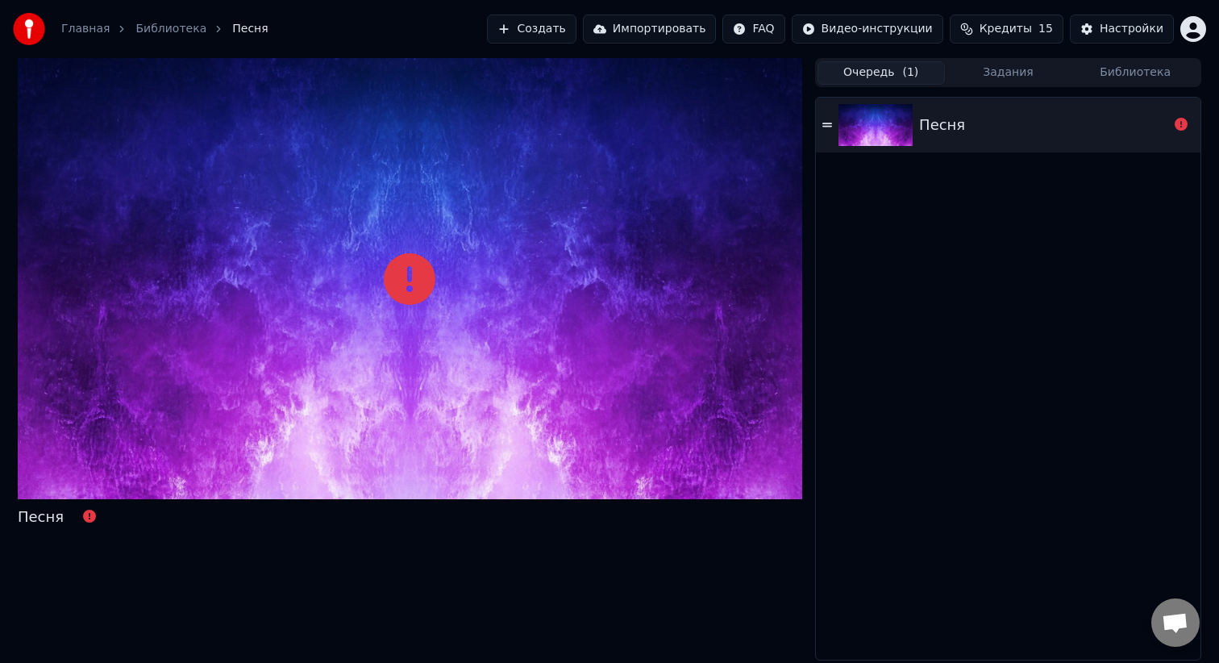
click at [828, 126] on icon at bounding box center [827, 125] width 10 height 4
click at [1068, 131] on div "Песня" at bounding box center [1043, 125] width 249 height 23
click at [1183, 132] on button at bounding box center [1181, 124] width 13 height 19
click at [1180, 122] on icon at bounding box center [1181, 124] width 13 height 13
click at [1004, 69] on button "Задания" at bounding box center [1008, 72] width 127 height 23
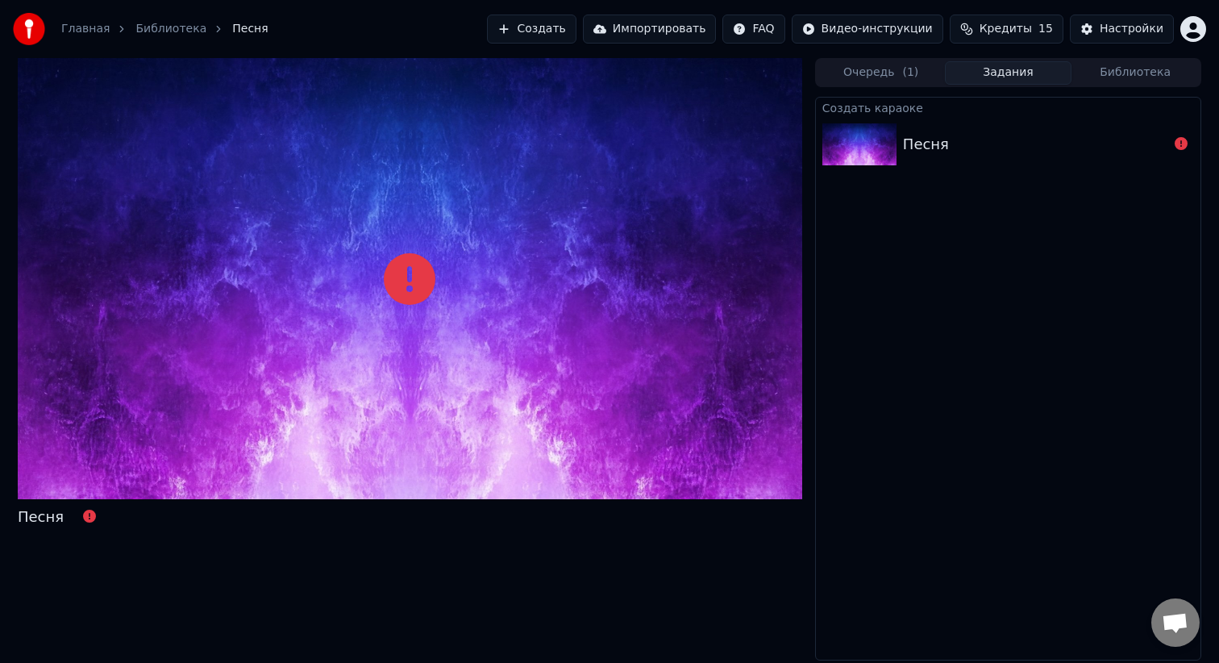
click at [1004, 69] on button "Задания" at bounding box center [1008, 72] width 127 height 23
click at [917, 69] on button "Очередь ( 1 )" at bounding box center [880, 72] width 127 height 23
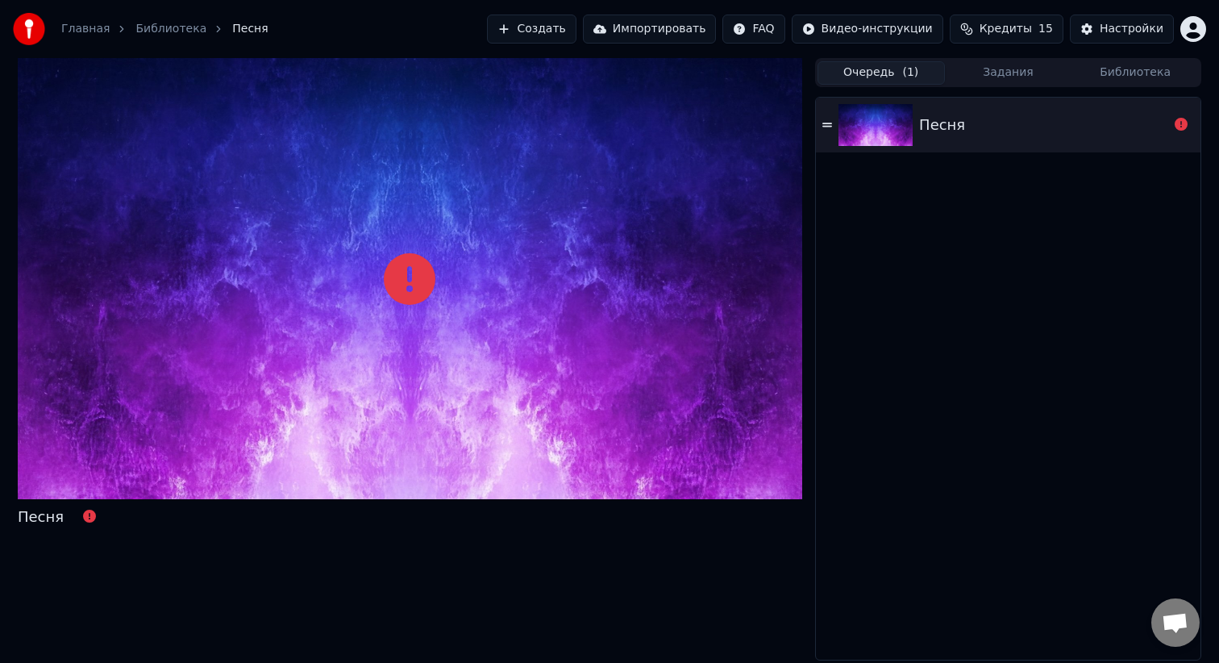
click at [165, 40] on div "Главная Библиотека Песня" at bounding box center [141, 29] width 256 height 32
click at [156, 26] on link "Библиотека" at bounding box center [170, 29] width 71 height 16
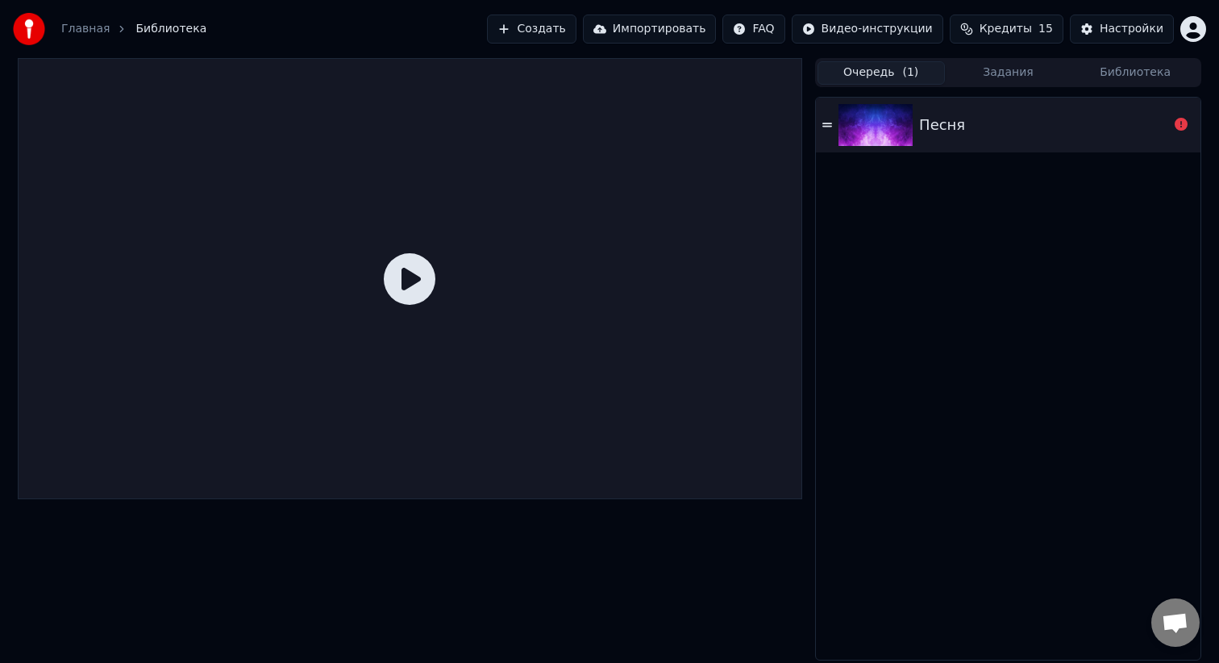
click at [397, 291] on icon at bounding box center [410, 279] width 52 height 52
click at [875, 116] on img at bounding box center [875, 125] width 74 height 42
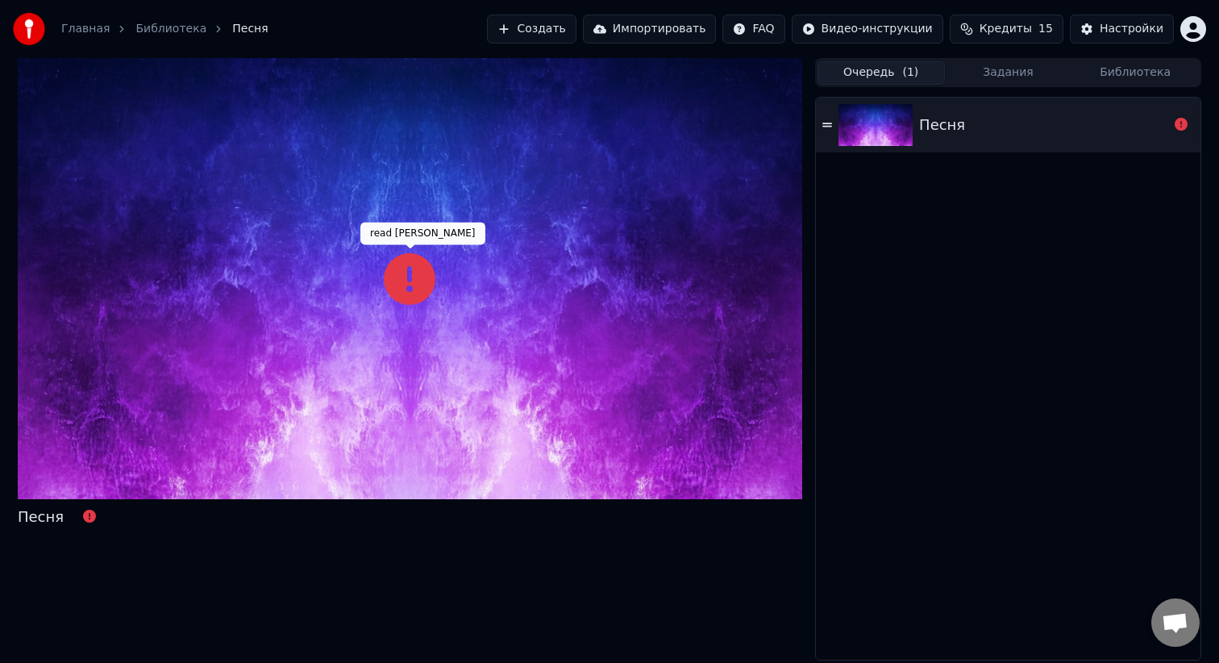
click at [421, 282] on icon at bounding box center [410, 279] width 52 height 52
click at [1146, 34] on div "Настройки" at bounding box center [1132, 29] width 64 height 16
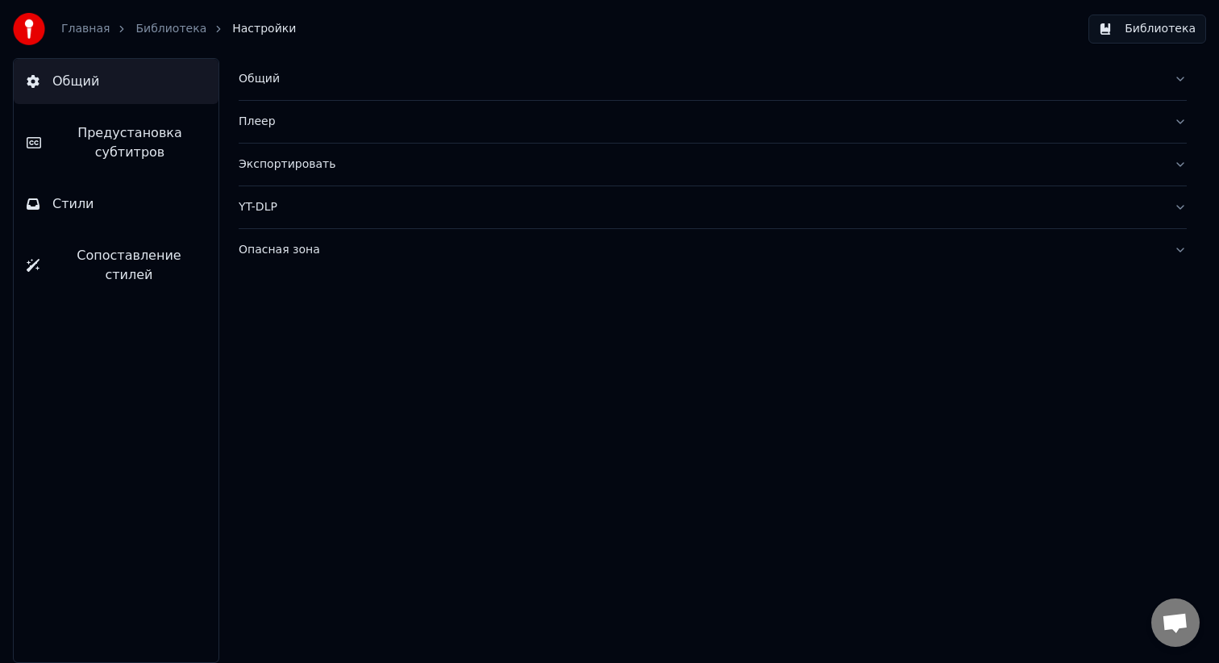
click at [115, 18] on div "Главная Библиотека Настройки" at bounding box center [154, 29] width 283 height 32
click at [94, 29] on link "Главная" at bounding box center [85, 29] width 48 height 16
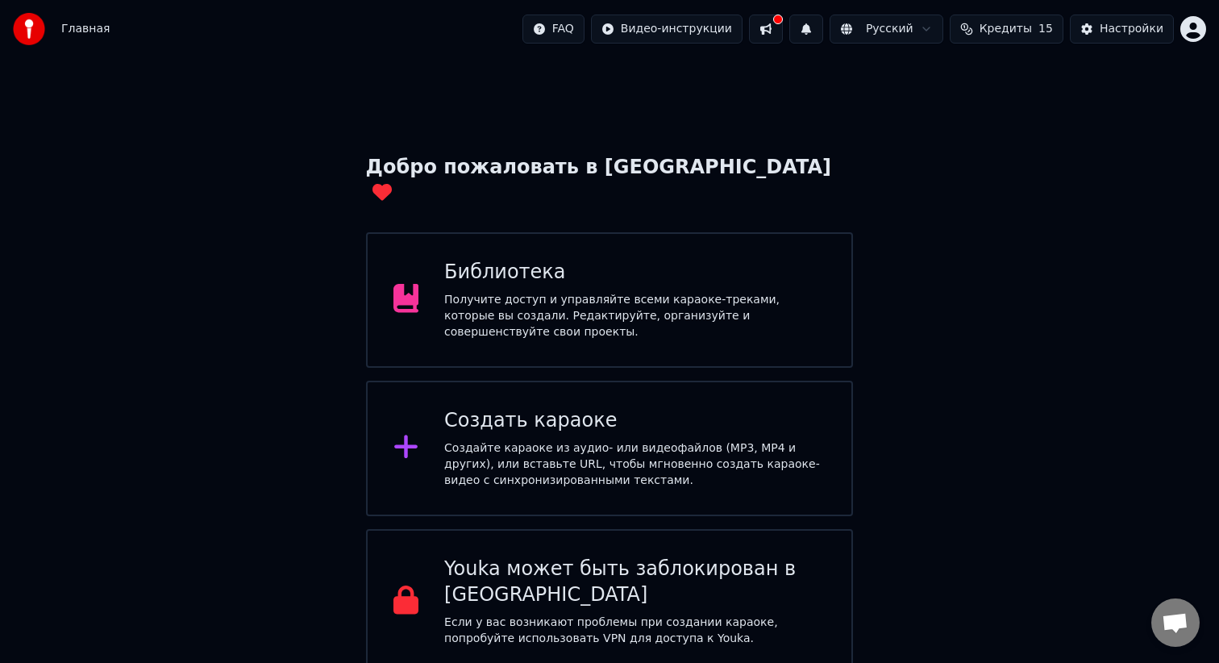
click at [596, 408] on div "Создать караоке" at bounding box center [634, 421] width 381 height 26
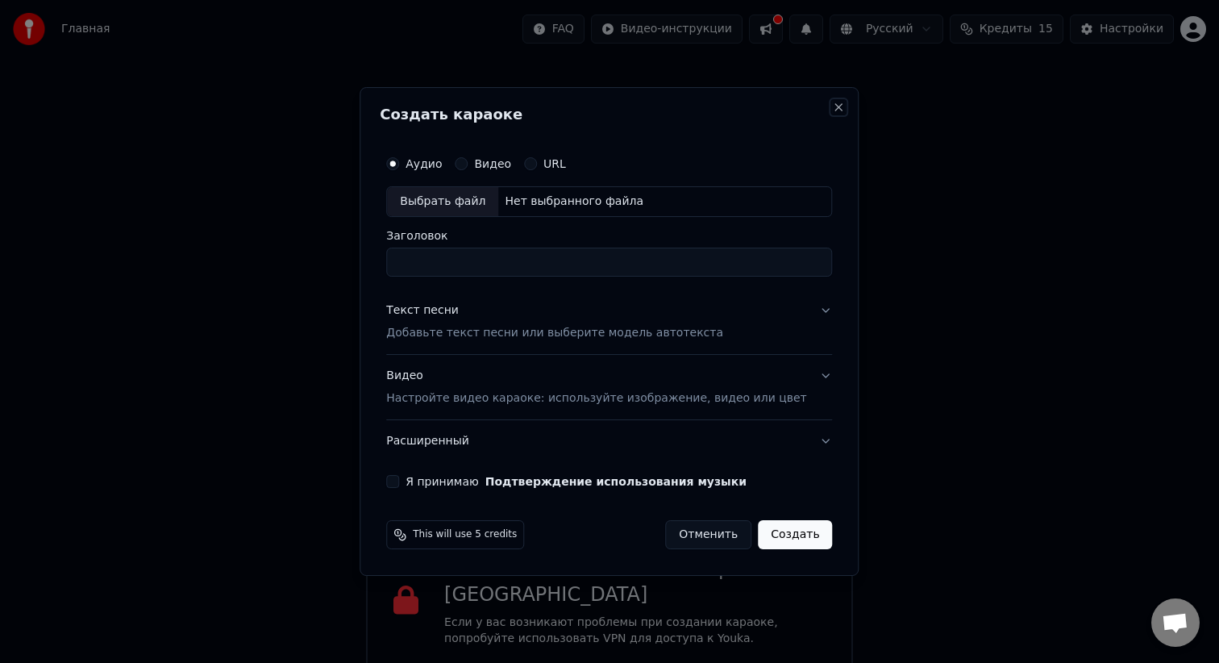
click at [833, 110] on button "Close" at bounding box center [839, 107] width 13 height 13
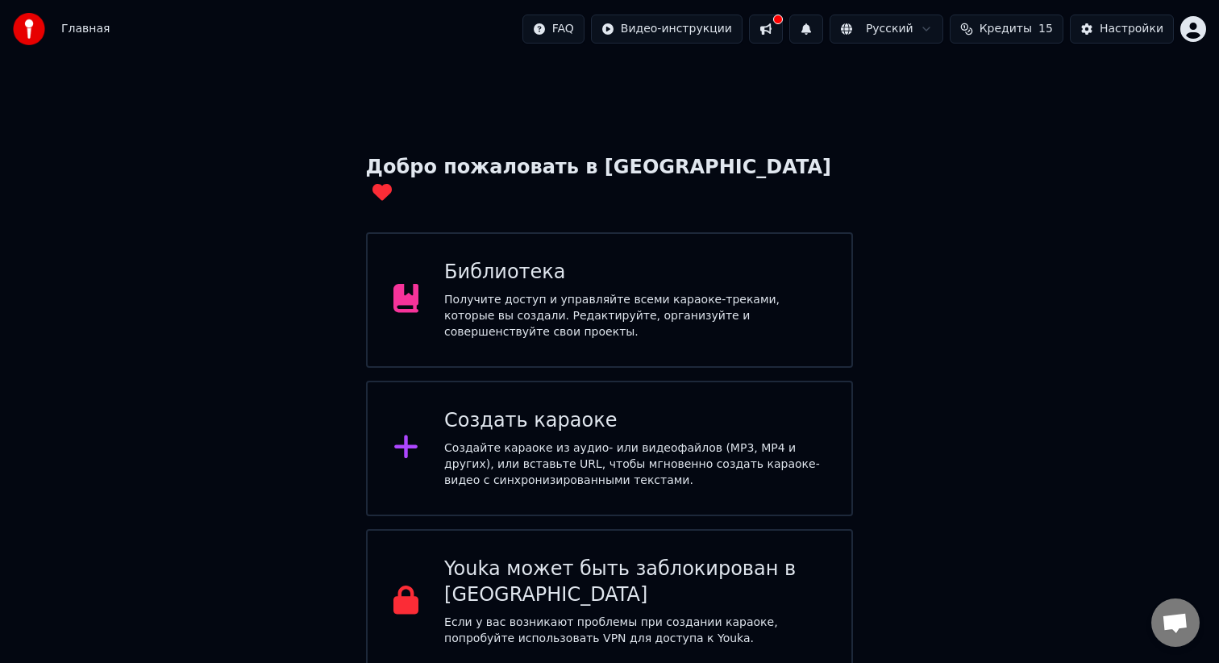
click at [778, 30] on button at bounding box center [766, 29] width 34 height 29
click at [780, 25] on button at bounding box center [766, 29] width 34 height 29
click at [81, 29] on span "Главная" at bounding box center [85, 29] width 48 height 16
click at [555, 260] on div "Библиотека" at bounding box center [634, 273] width 381 height 26
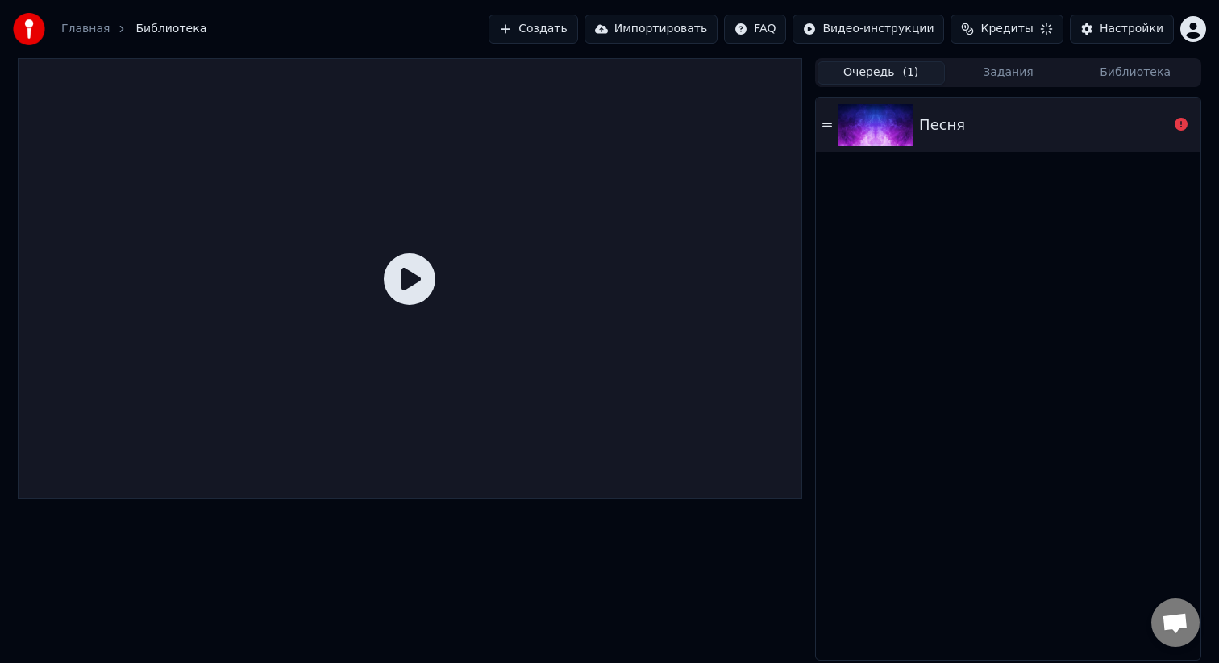
click at [911, 137] on img at bounding box center [875, 125] width 74 height 42
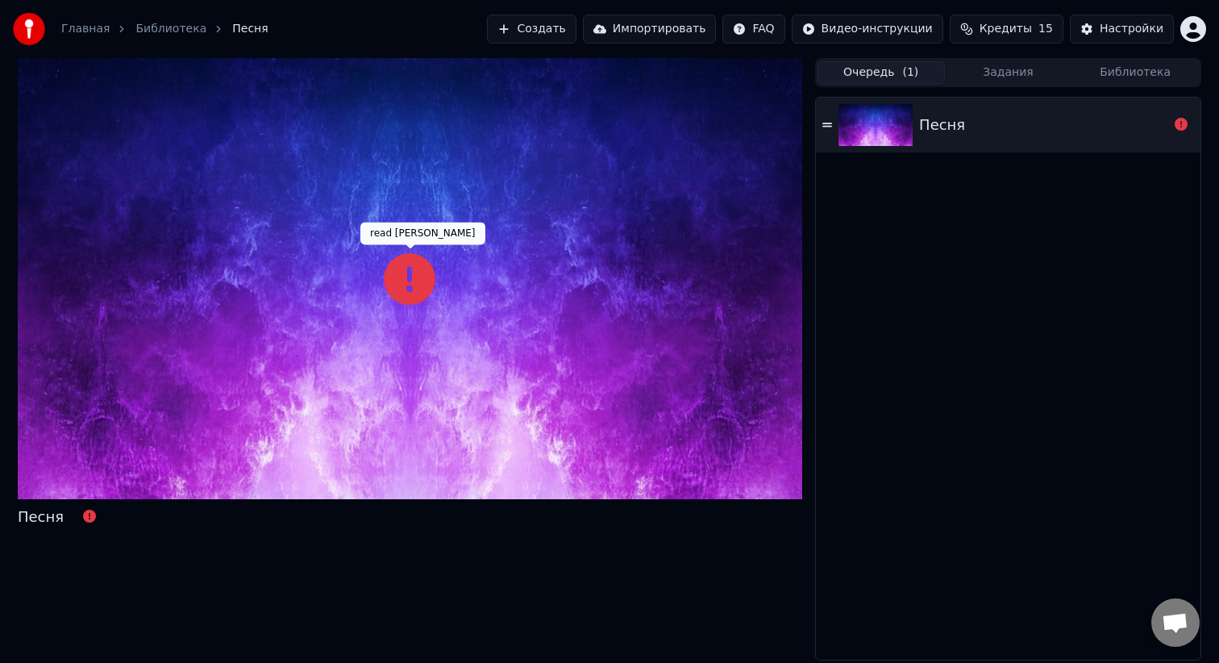
click at [422, 271] on icon at bounding box center [410, 279] width 52 height 52
click at [36, 19] on img at bounding box center [29, 29] width 32 height 32
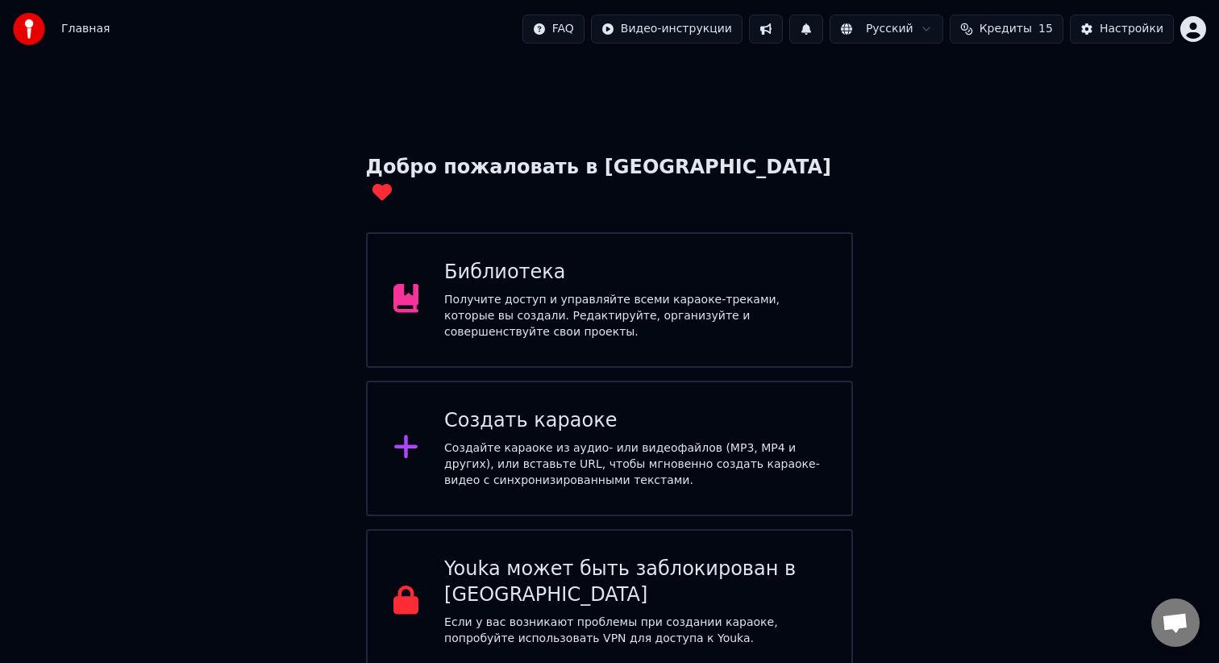
click at [450, 413] on div "Создать караоке Создайте караоке из аудио- или видеофайлов (MP3, MP4 и других),…" at bounding box center [634, 448] width 381 height 81
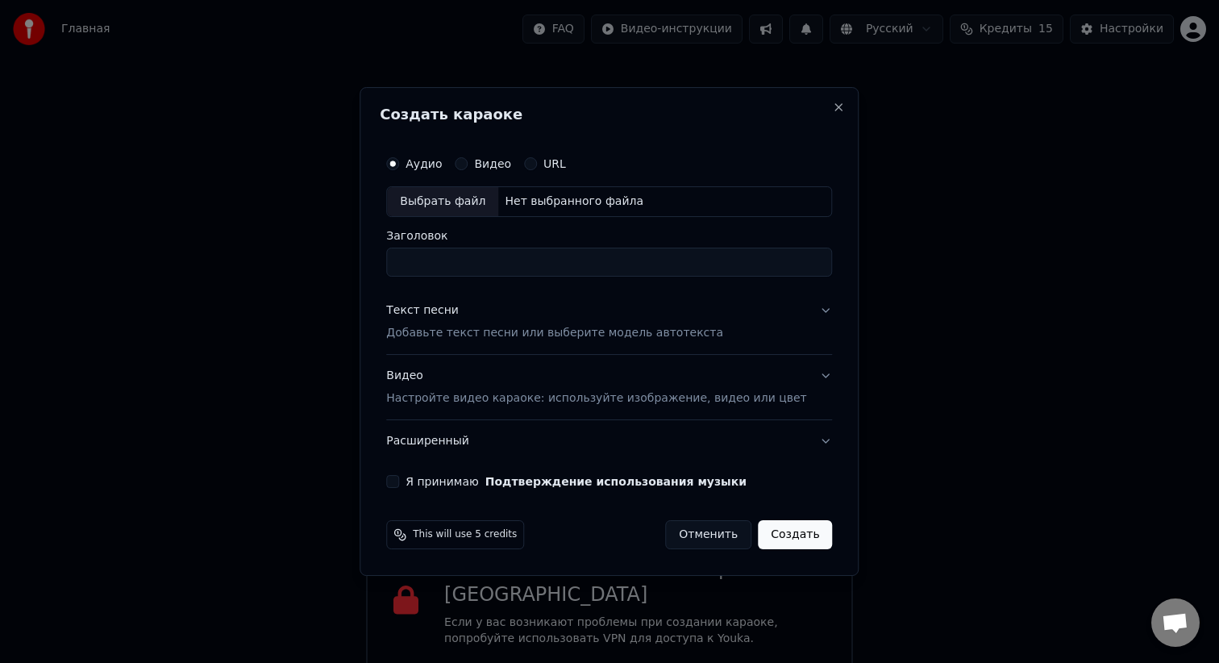
click at [472, 194] on div "Выбрать файл" at bounding box center [442, 201] width 111 height 29
click at [596, 258] on input "**********" at bounding box center [609, 261] width 446 height 29
type input "*****"
click at [801, 322] on button "Текст песни Добавьте текст песни или выберите модель автотекста" at bounding box center [609, 321] width 446 height 64
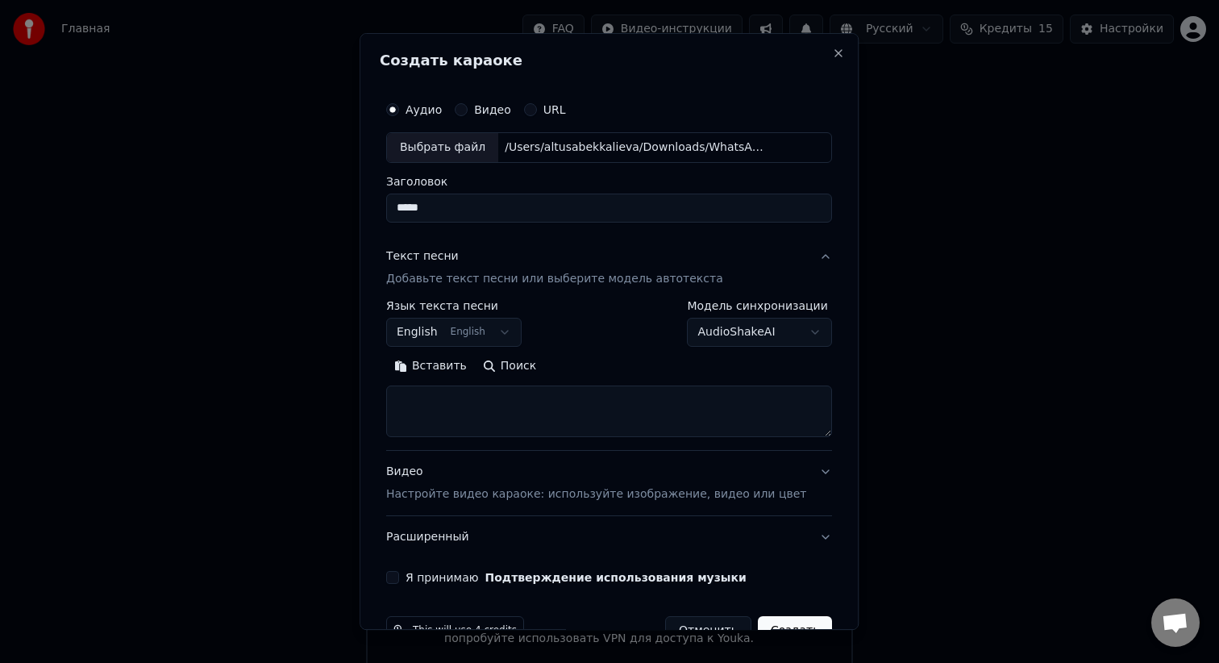
click at [443, 405] on textarea at bounding box center [609, 411] width 446 height 52
click at [433, 368] on button "Вставить" at bounding box center [430, 366] width 89 height 26
type textarea "**********"
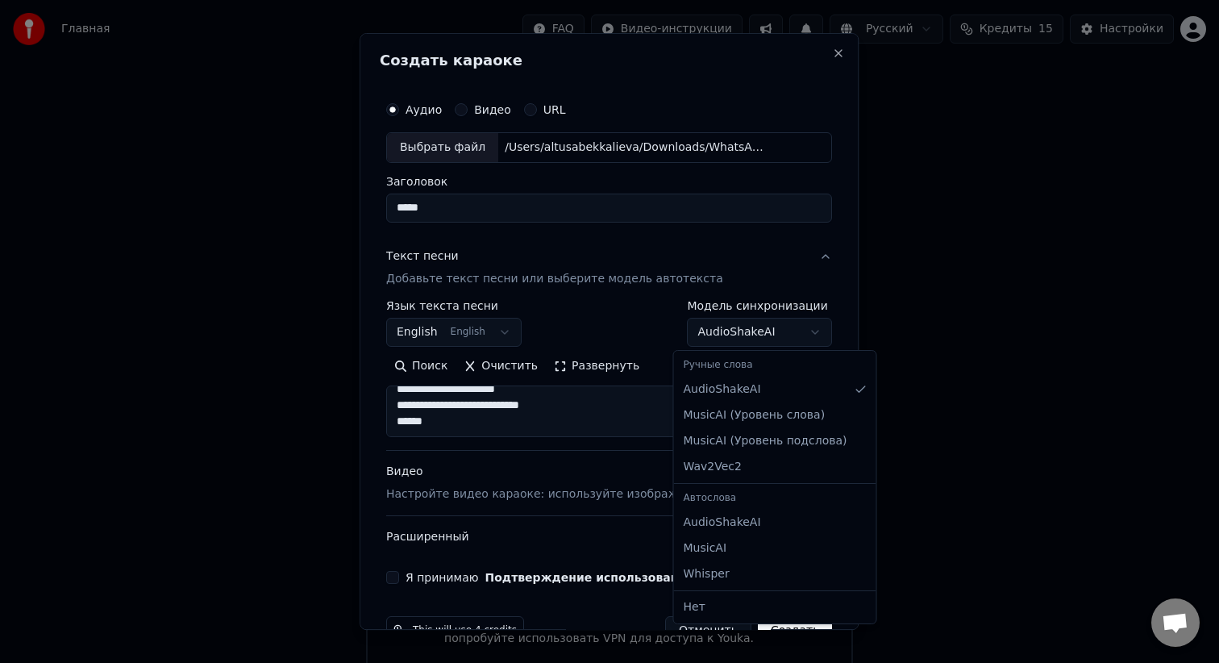
click at [782, 328] on body "Главная FAQ Видео-инструкции Русский Кредиты 15 Настройки Добро пожаловать в Yo…" at bounding box center [609, 337] width 1219 height 674
click at [760, 329] on body "Главная FAQ Видео-инструкции Русский Кредиты 15 Настройки Добро пожаловать в Yo…" at bounding box center [609, 337] width 1219 height 674
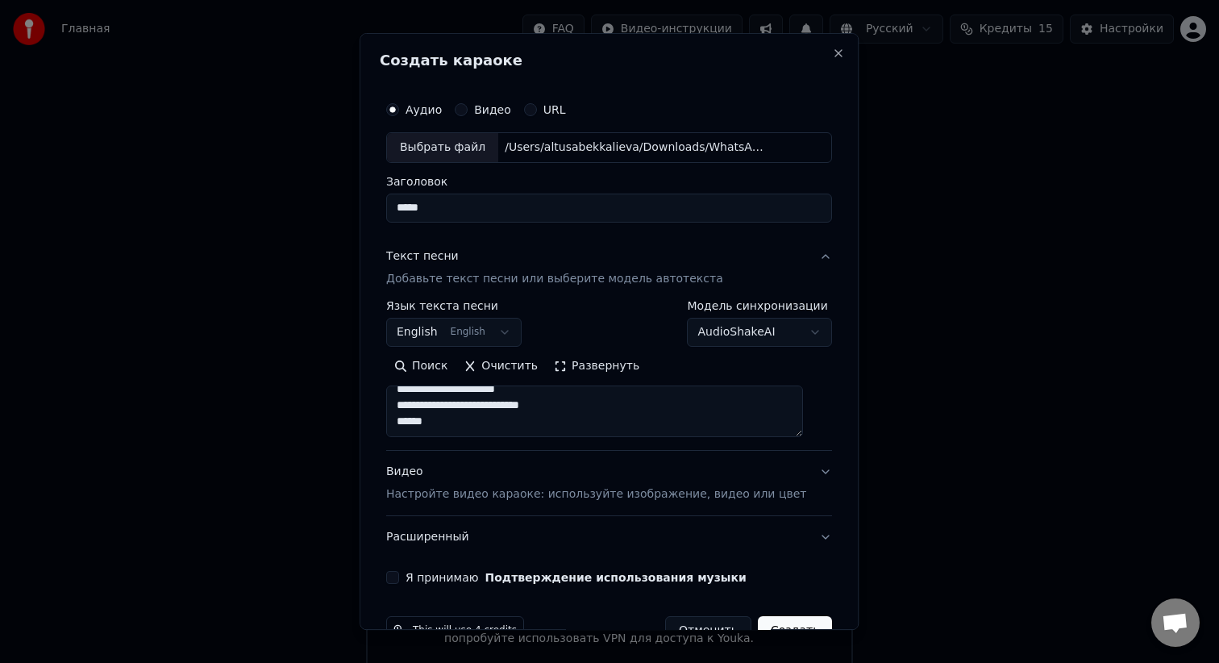
scroll to position [42, 0]
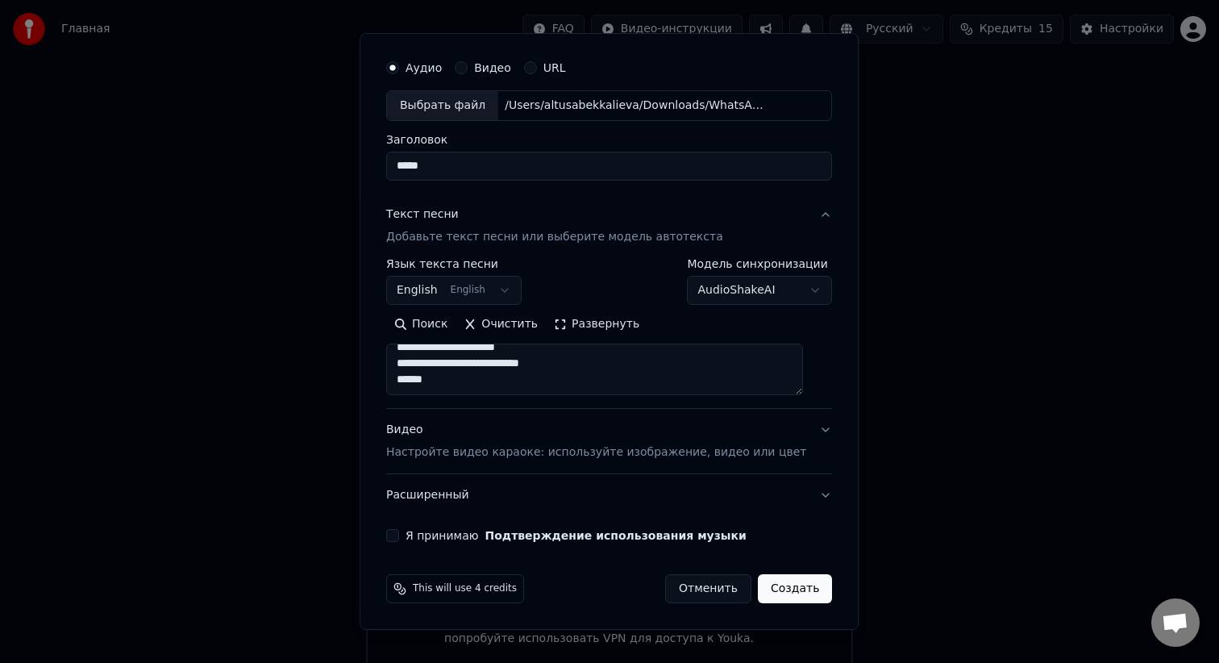
click at [399, 535] on button "Я принимаю Подтверждение использования музыки" at bounding box center [392, 535] width 13 height 13
click at [460, 284] on body "Главная FAQ Видео-инструкции Русский Кредиты 15 Настройки Добро пожаловать в Yo…" at bounding box center [609, 337] width 1219 height 674
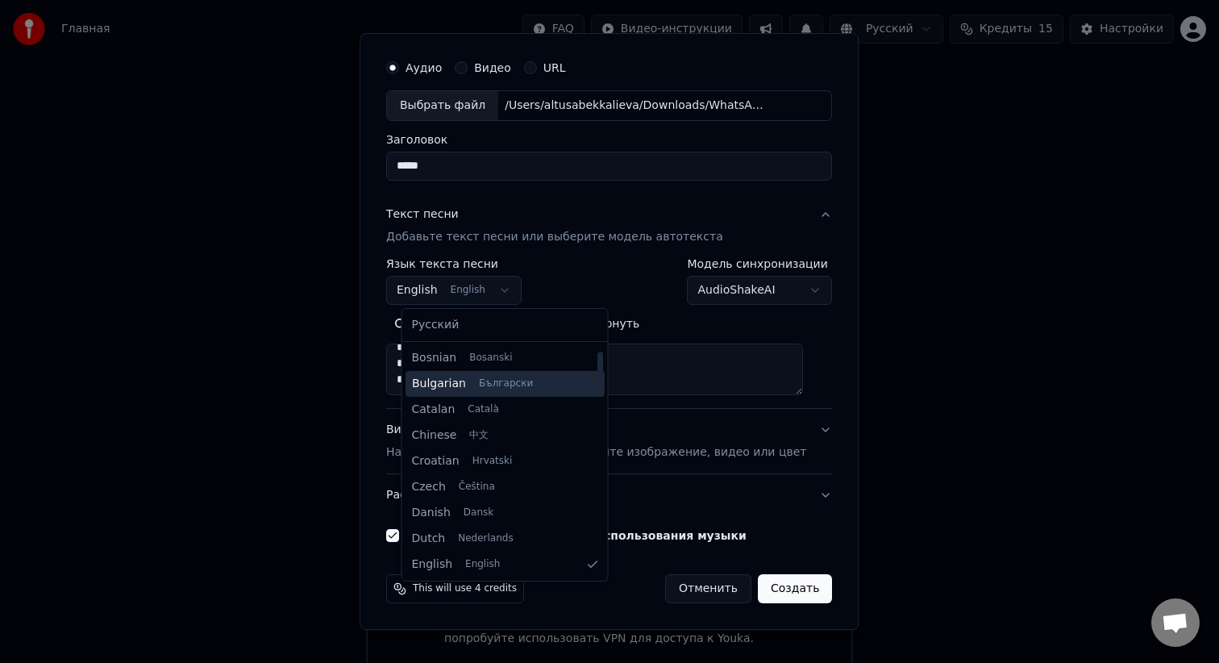
scroll to position [0, 0]
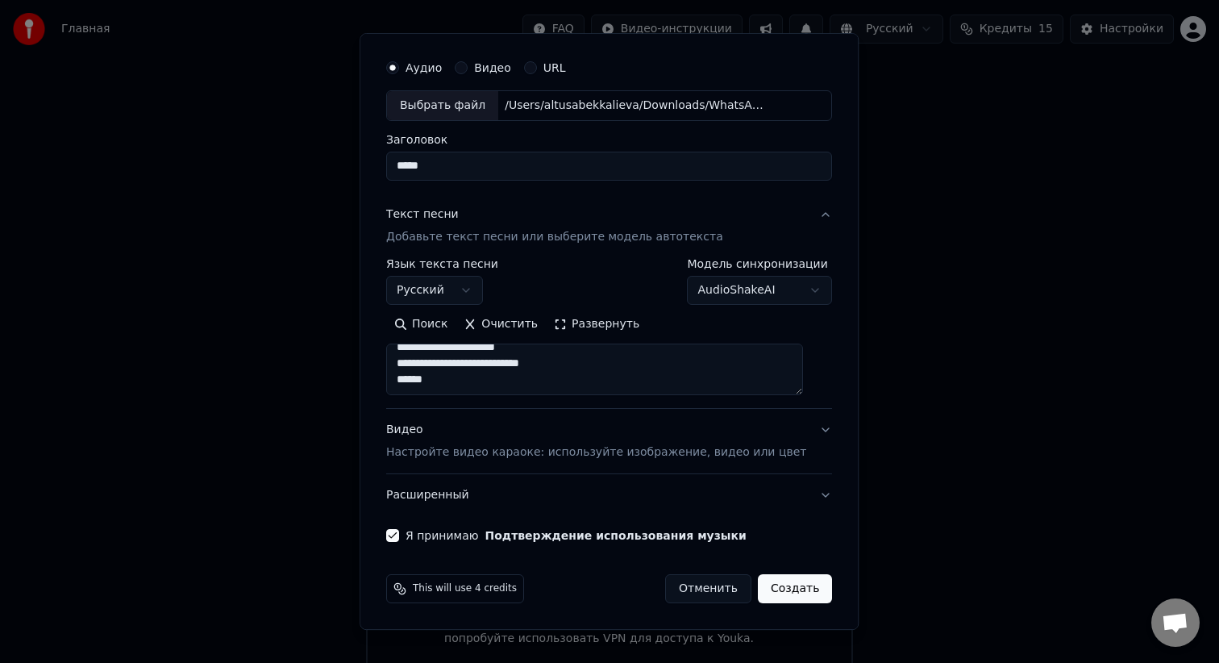
click at [472, 298] on button "Русский" at bounding box center [434, 290] width 97 height 29
click at [785, 588] on button "Создать" at bounding box center [795, 588] width 74 height 29
select select "**"
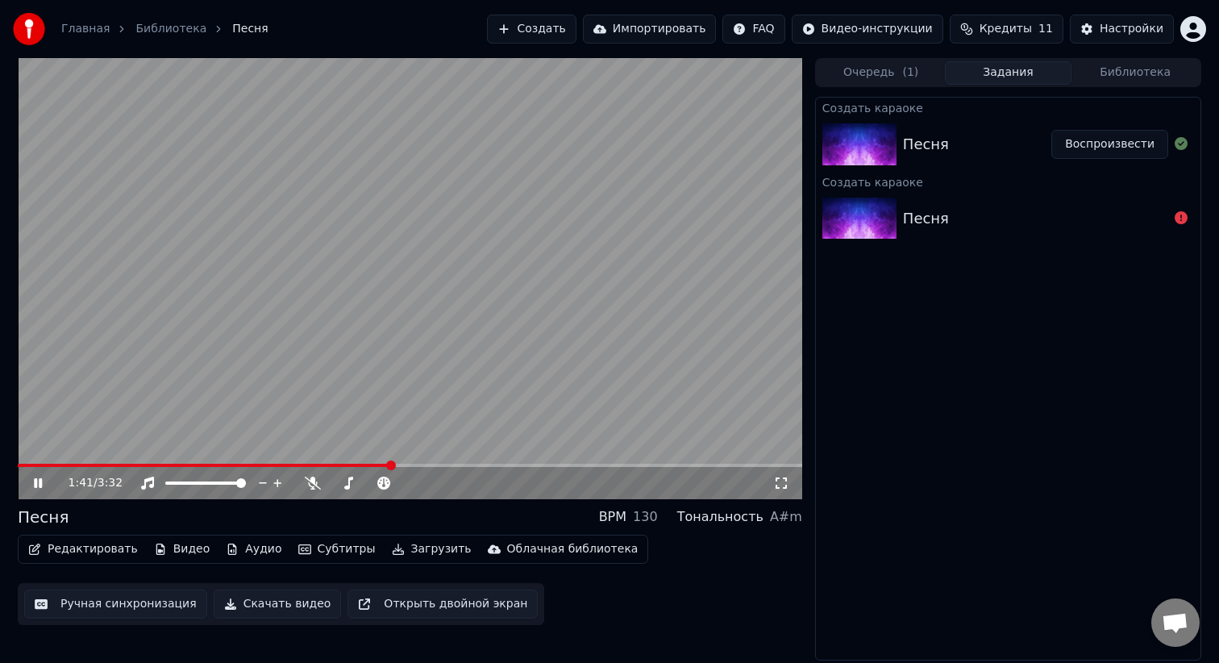
click at [390, 289] on video at bounding box center [410, 278] width 784 height 441
click at [411, 551] on button "Загрузить" at bounding box center [431, 549] width 93 height 23
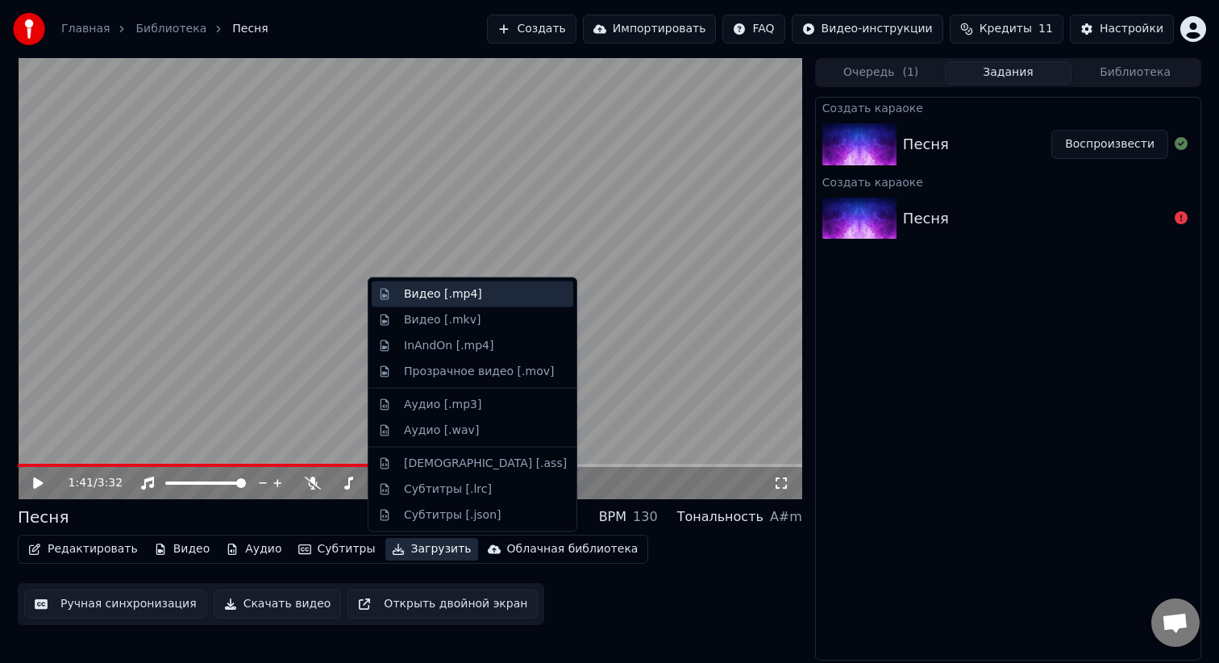
click at [423, 298] on div "Видео [.mp4]" at bounding box center [443, 294] width 78 height 16
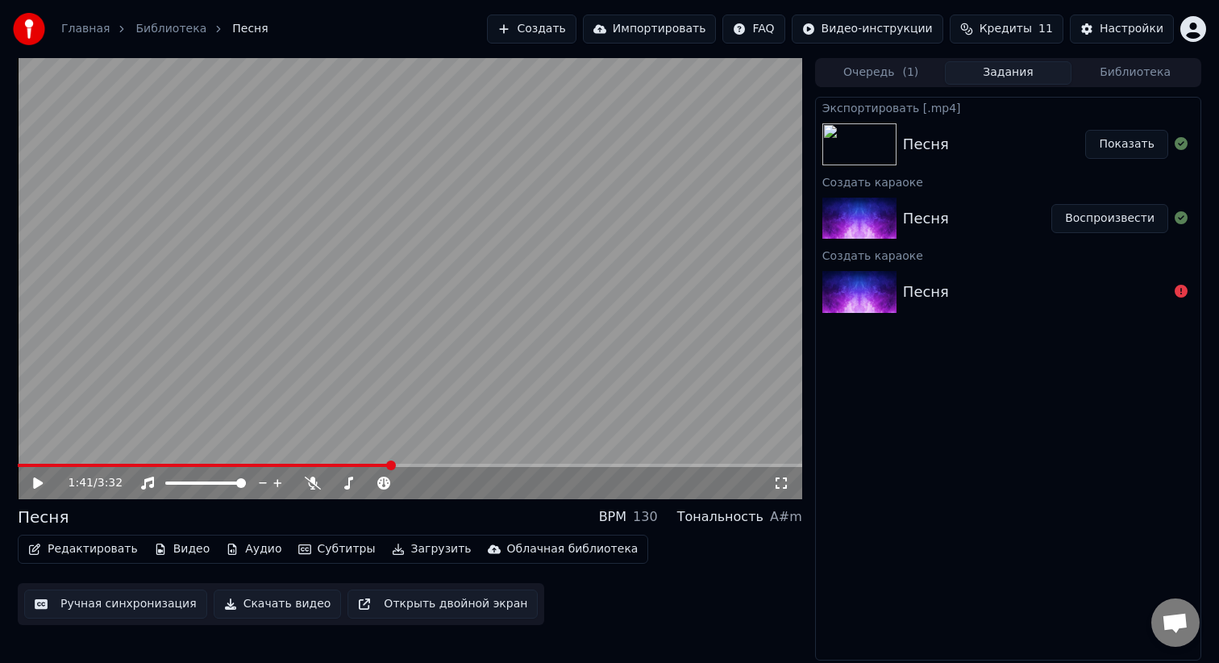
click at [1133, 146] on button "Показать" at bounding box center [1126, 144] width 83 height 29
click at [563, 28] on button "Создать" at bounding box center [531, 29] width 89 height 29
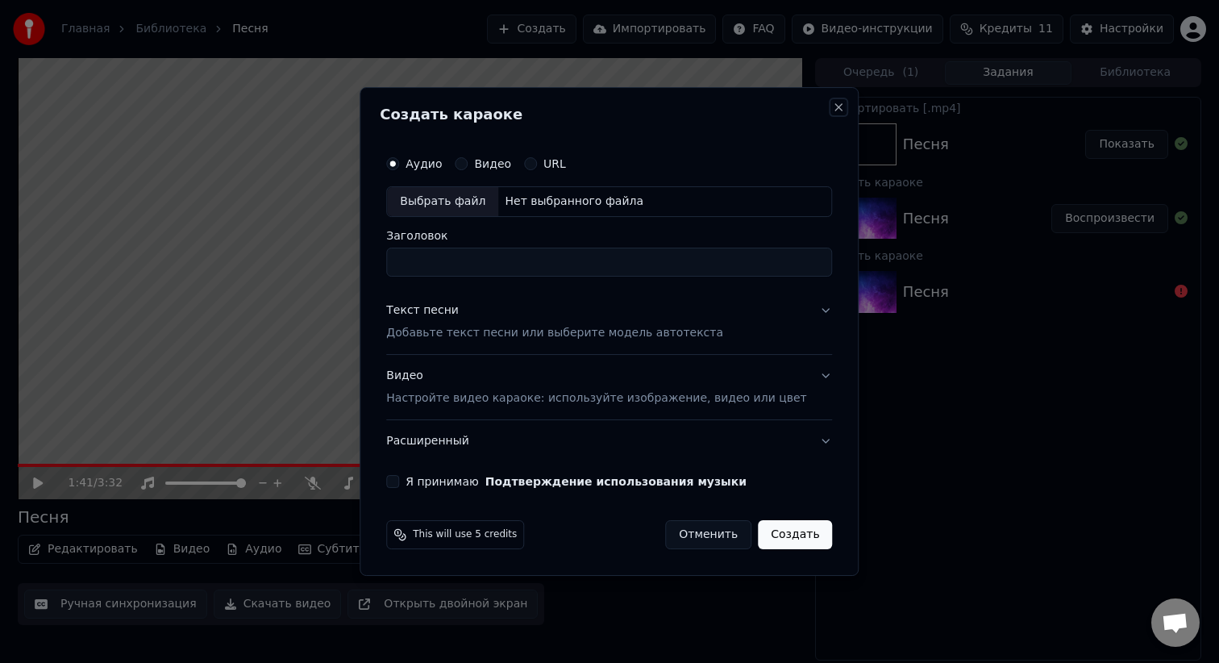
click at [833, 102] on button "Close" at bounding box center [839, 107] width 13 height 13
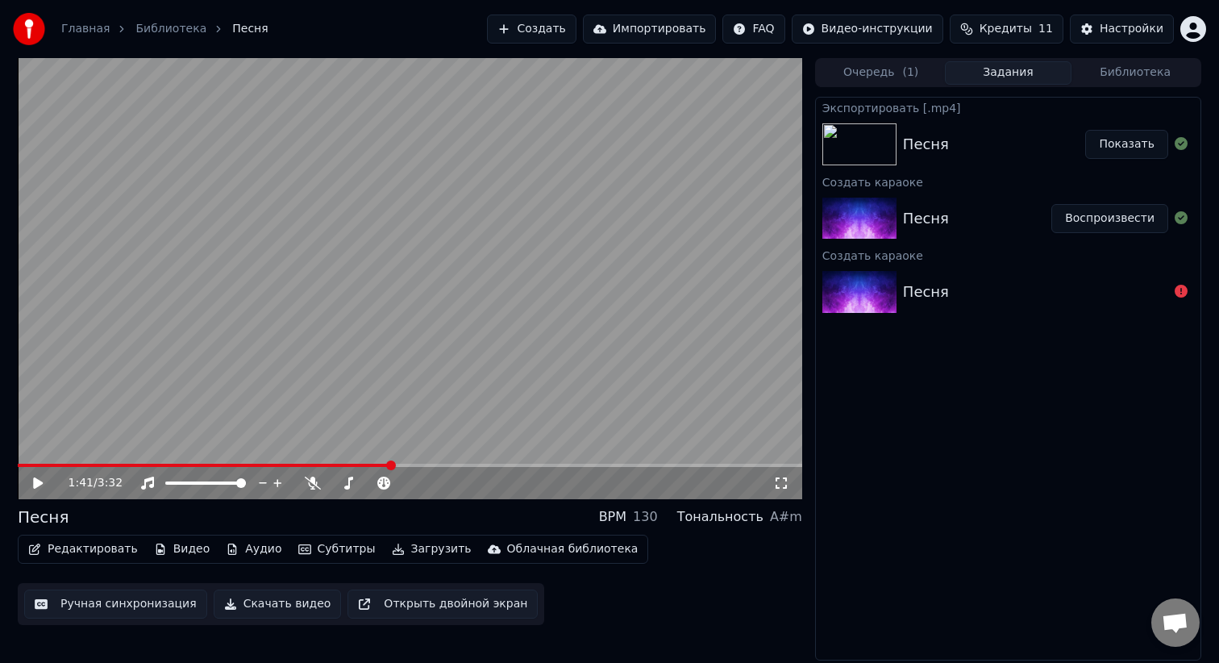
click at [1010, 31] on span "Кредиты" at bounding box center [1005, 29] width 52 height 16
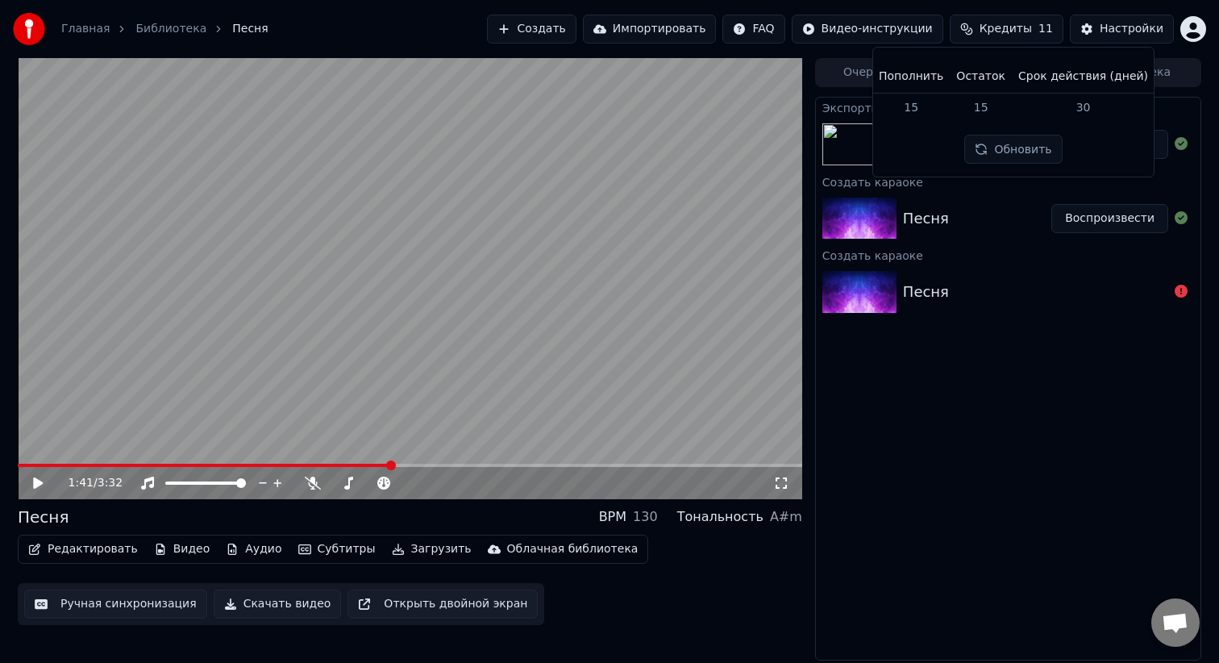
click at [971, 401] on div "Экспортировать [.mp4] Песня Показать Создать караоке Песня Воспроизвести Создат…" at bounding box center [1008, 378] width 386 height 563
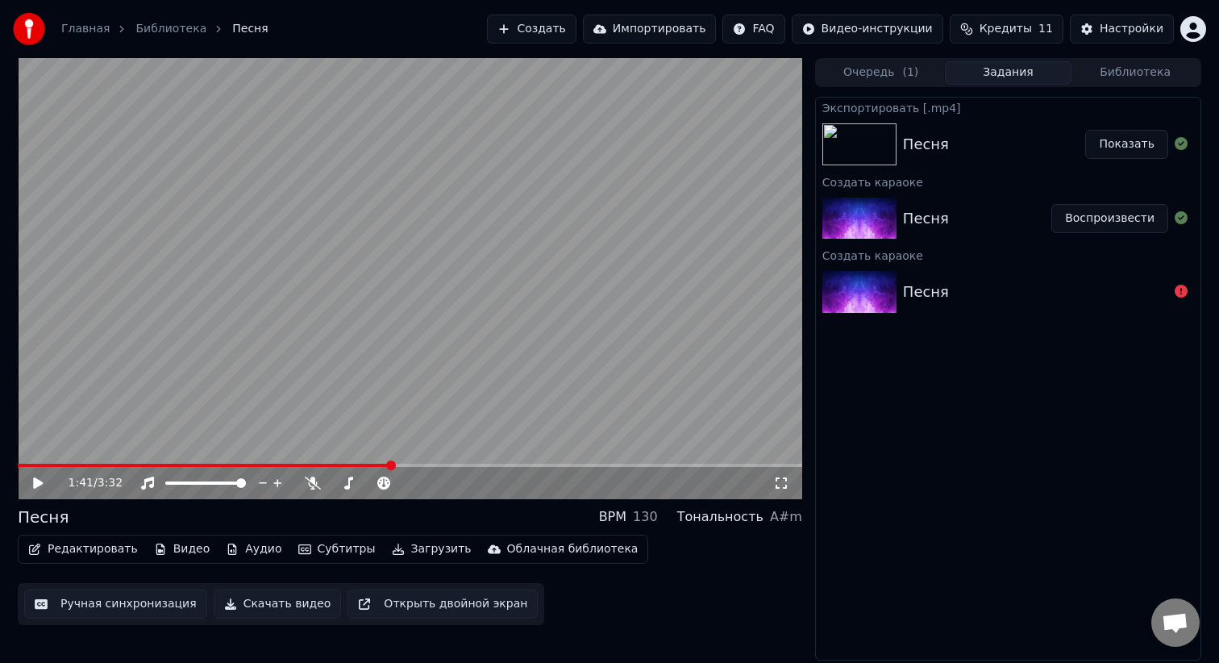
click at [1017, 31] on span "Кредиты" at bounding box center [1005, 29] width 52 height 16
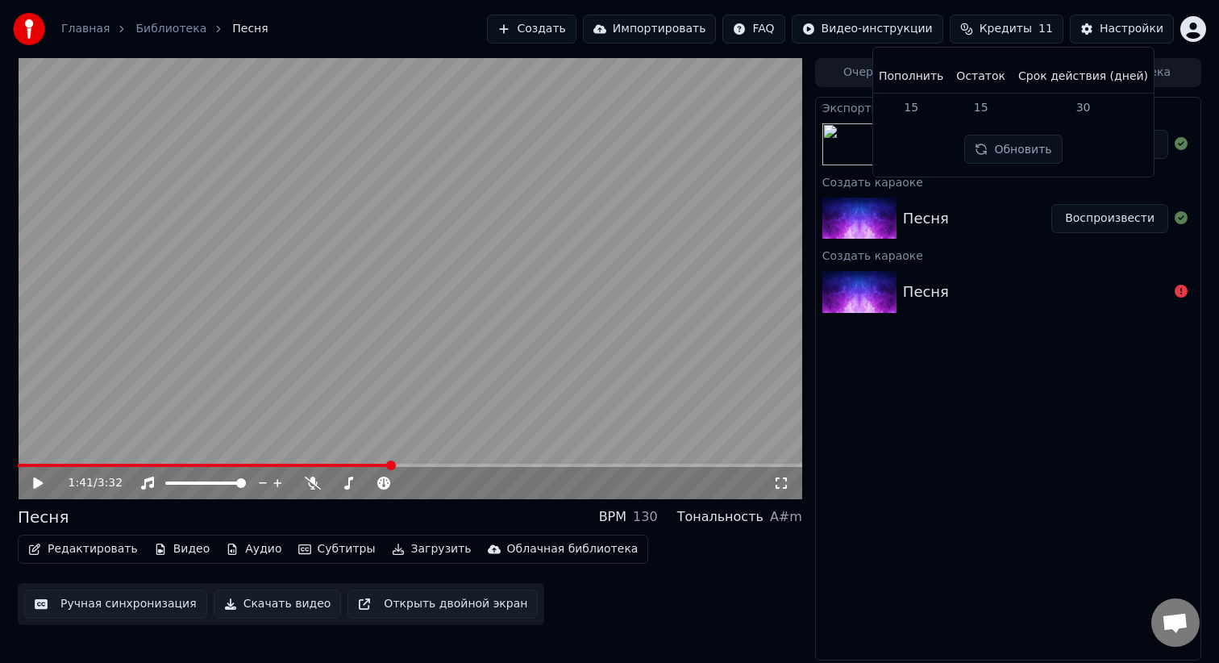
click at [1015, 153] on button "Обновить" at bounding box center [1013, 149] width 98 height 29
click at [966, 439] on div "Экспортировать [.mp4] Песня Показать Создать караоке Песня Воспроизвести Создат…" at bounding box center [1008, 378] width 386 height 563
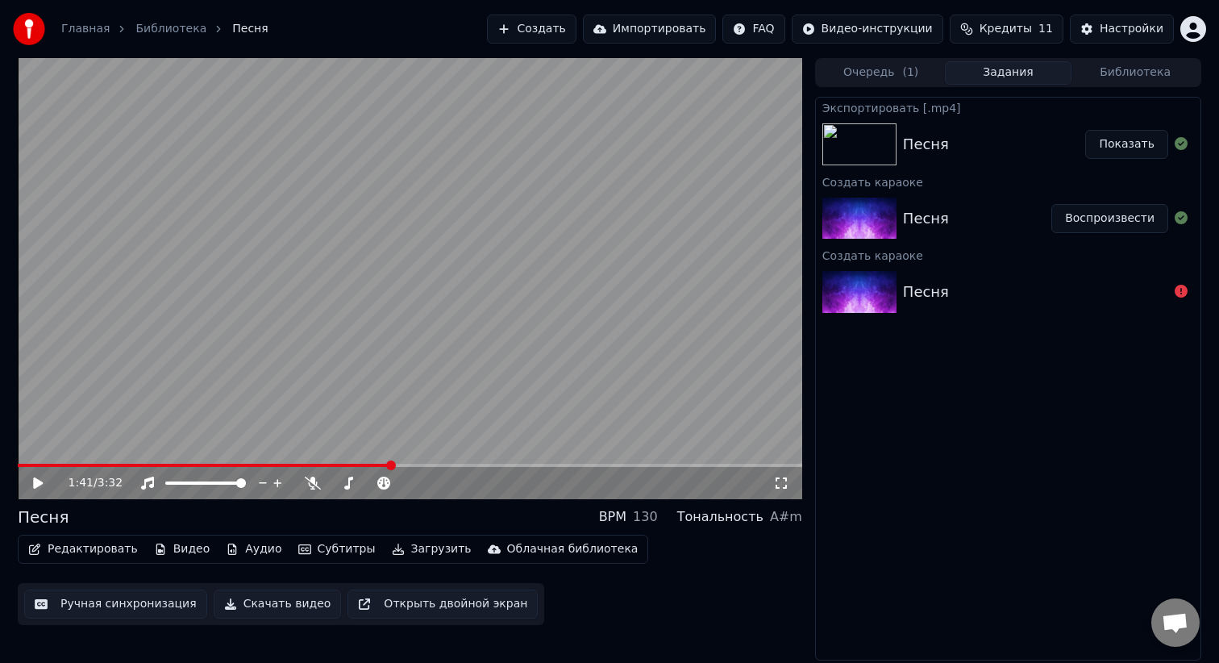
click at [576, 27] on button "Создать" at bounding box center [531, 29] width 89 height 29
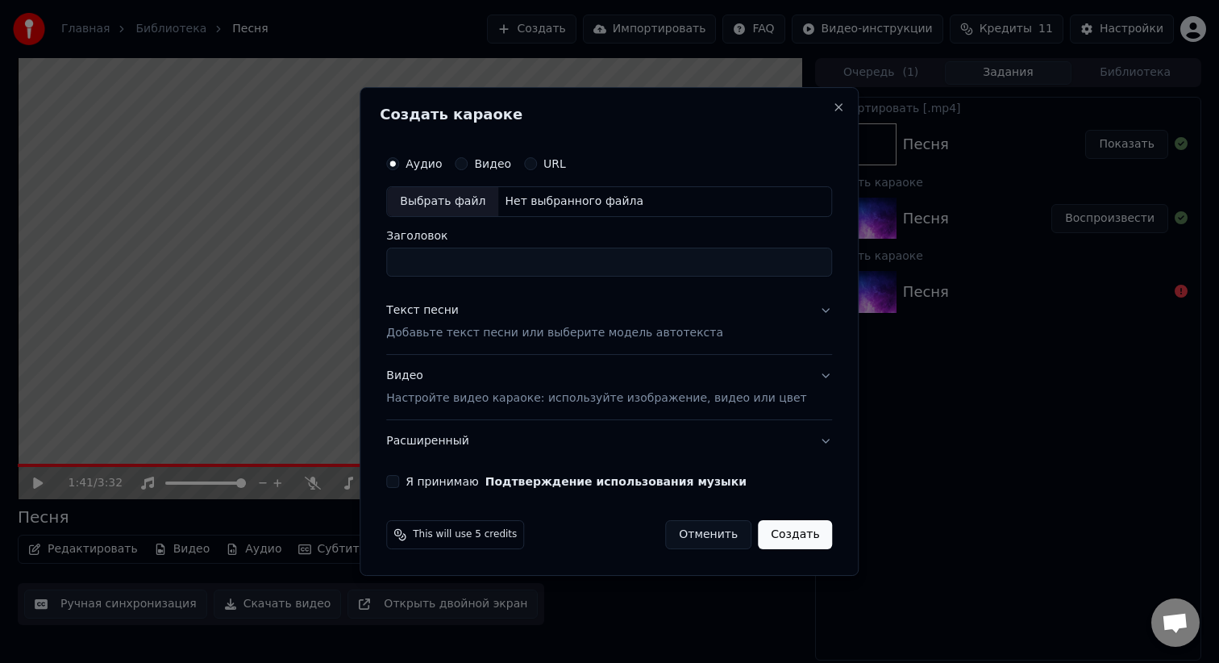
click at [487, 272] on input "Заголовок" at bounding box center [609, 261] width 446 height 29
click at [526, 340] on p "Добавьте текст песни или выберите модель автотекста" at bounding box center [554, 333] width 337 height 16
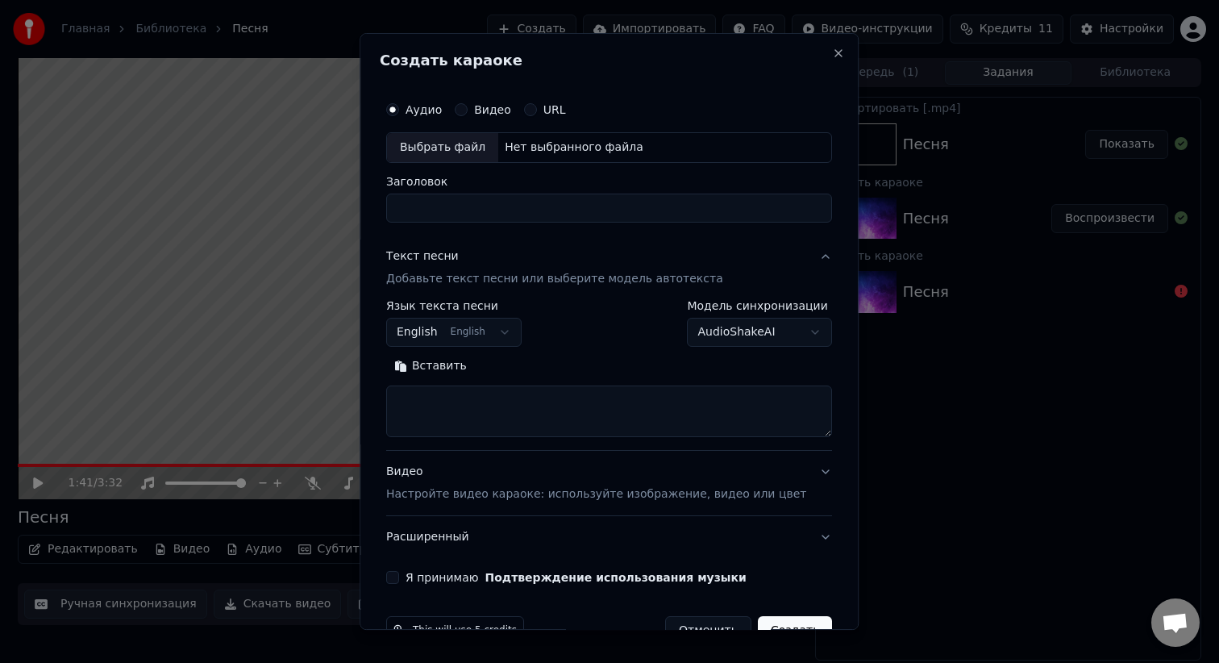
click at [469, 404] on textarea at bounding box center [609, 411] width 446 height 52
paste textarea "**********"
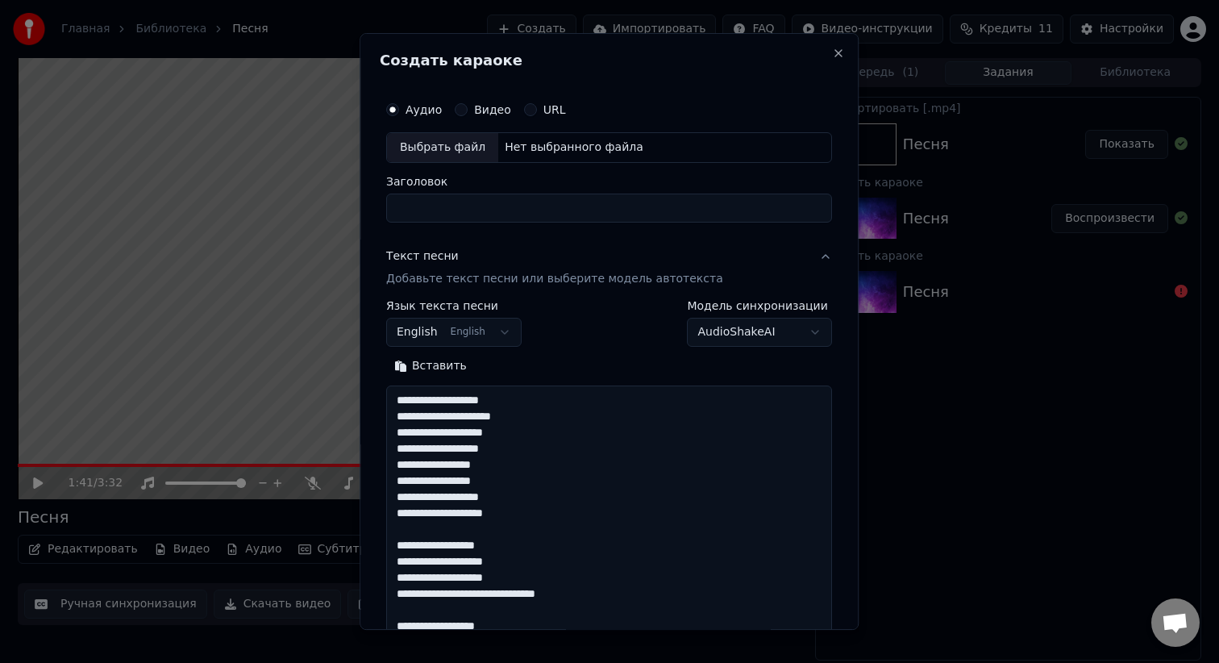
scroll to position [1019, 0]
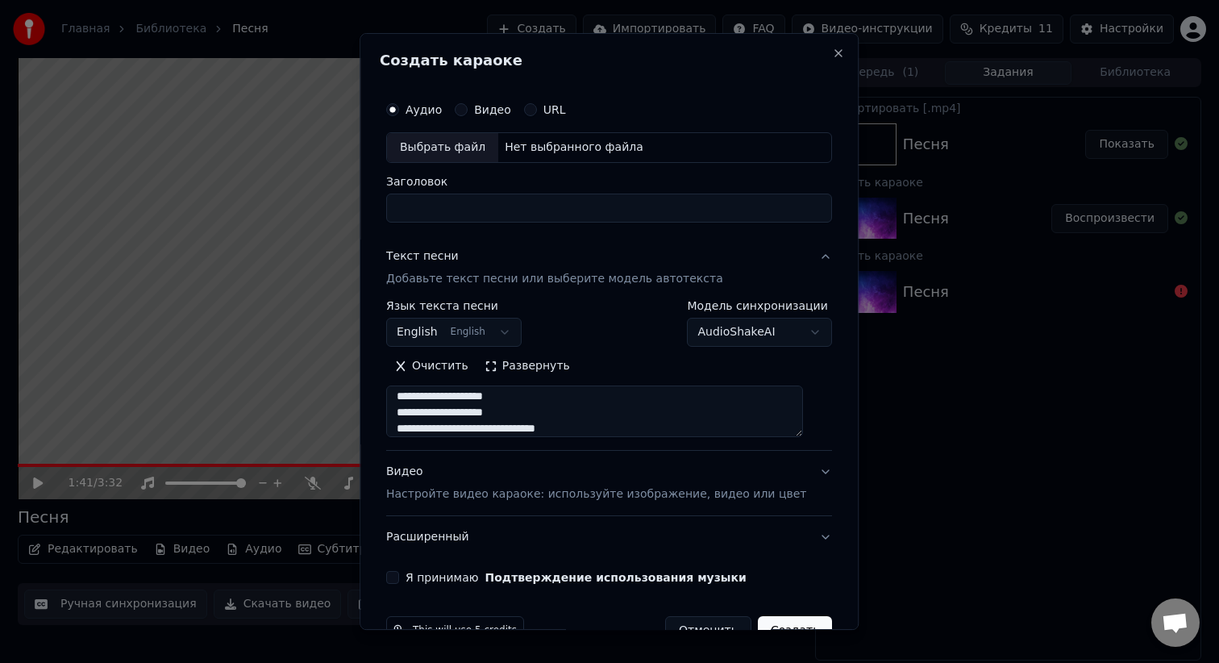
type textarea "**********"
click at [497, 328] on body "**********" at bounding box center [609, 331] width 1219 height 663
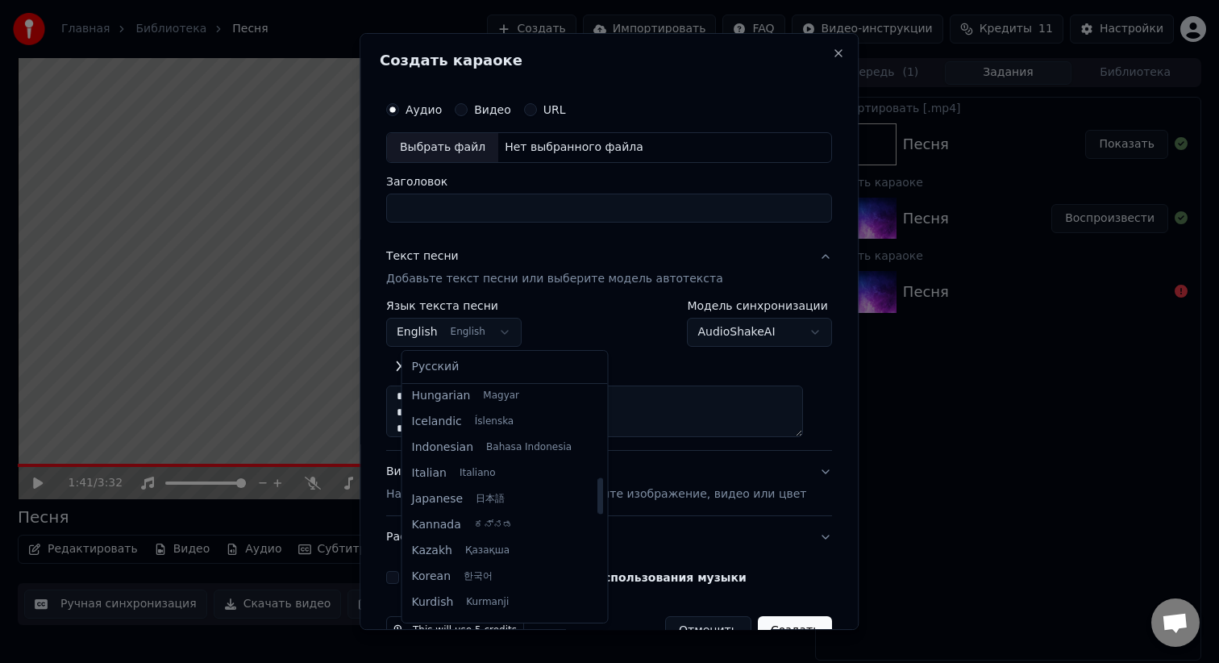
scroll to position [600, 0]
select select "**"
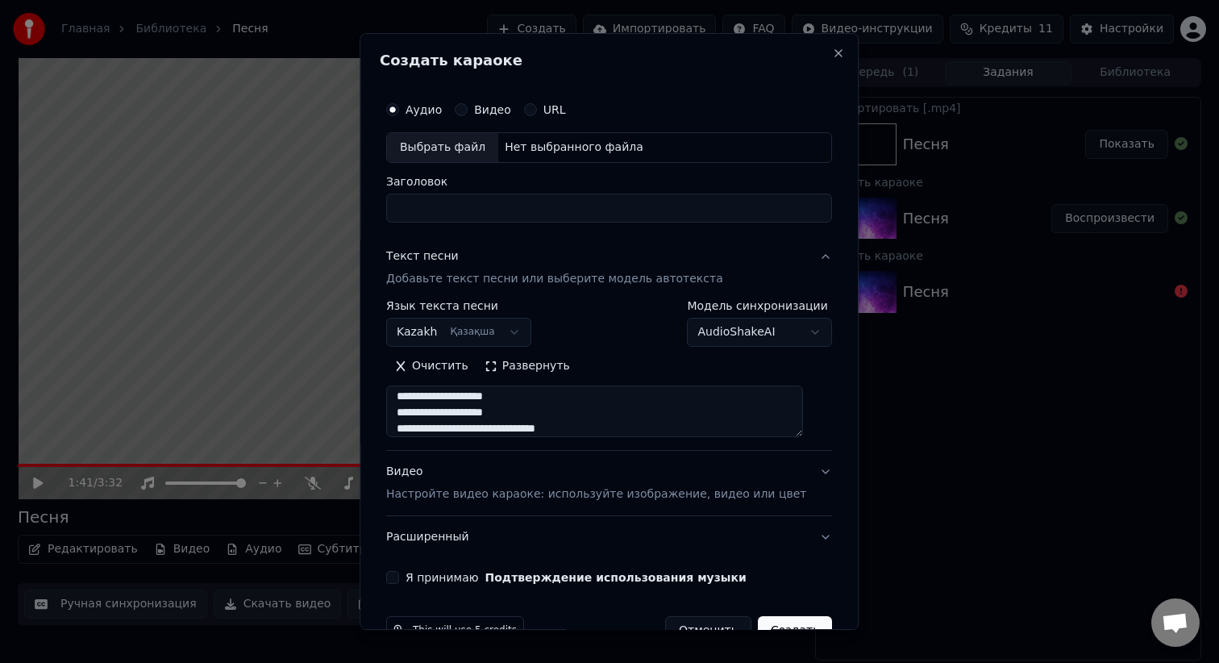
scroll to position [42, 0]
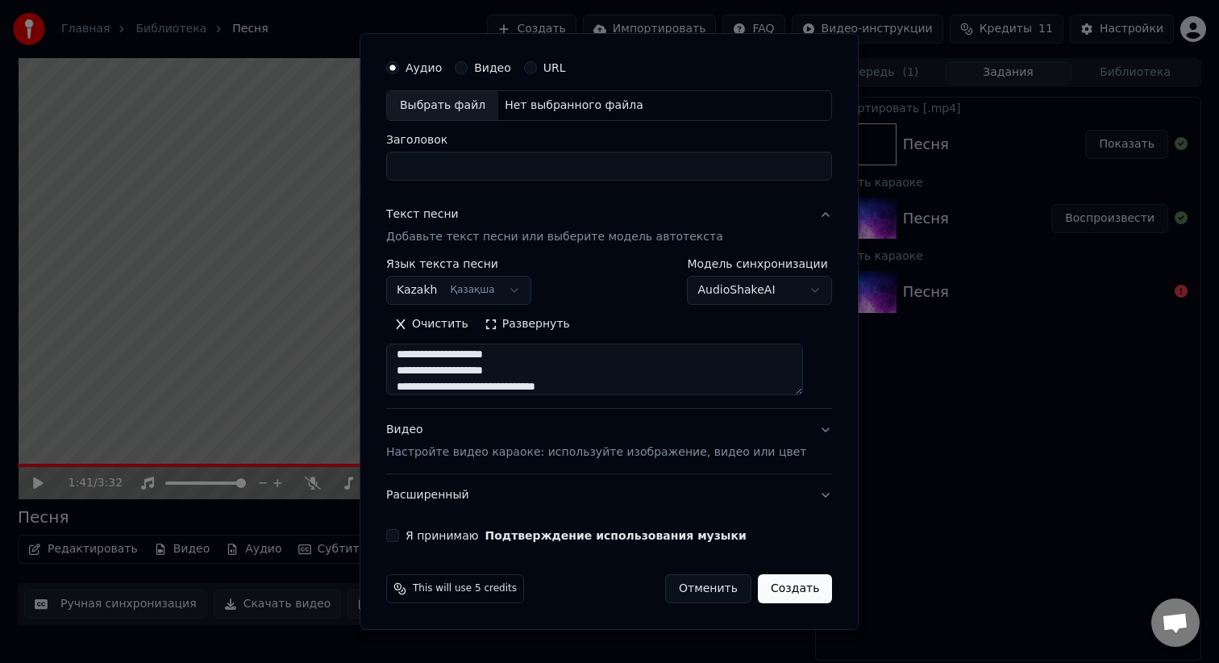
click at [399, 535] on button "Я принимаю Подтверждение использования музыки" at bounding box center [392, 535] width 13 height 13
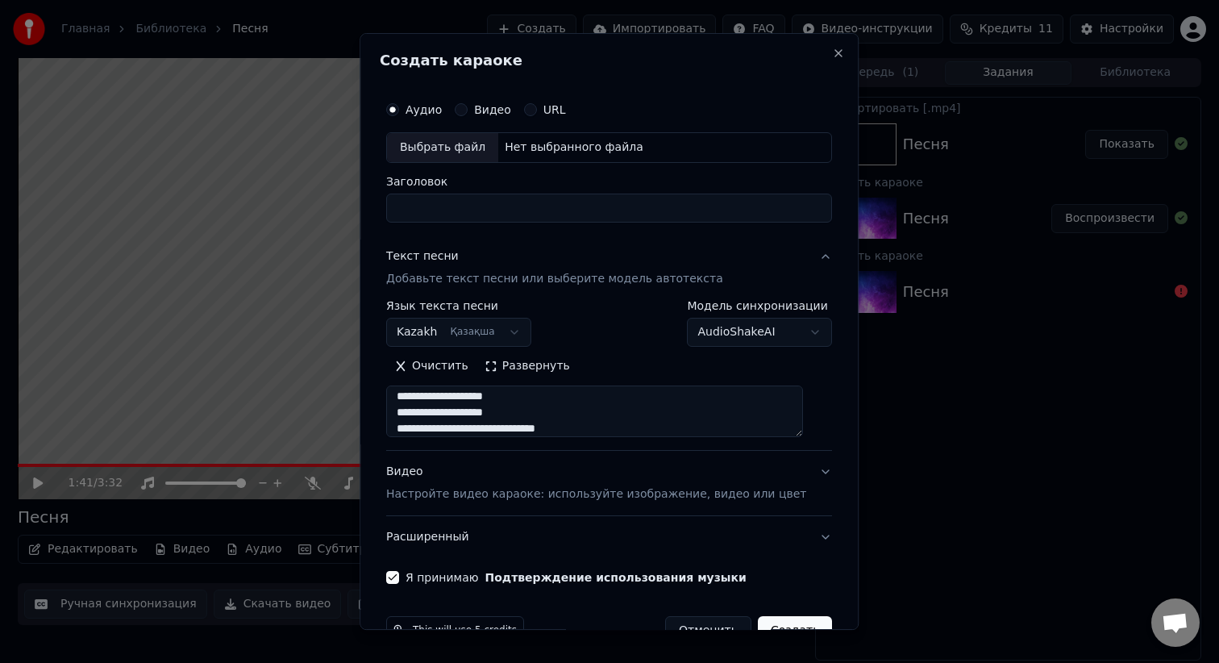
click at [464, 153] on div "Выбрать файл" at bounding box center [442, 147] width 111 height 29
type input "**********"
click at [588, 207] on input "**********" at bounding box center [609, 207] width 446 height 29
paste input "**********"
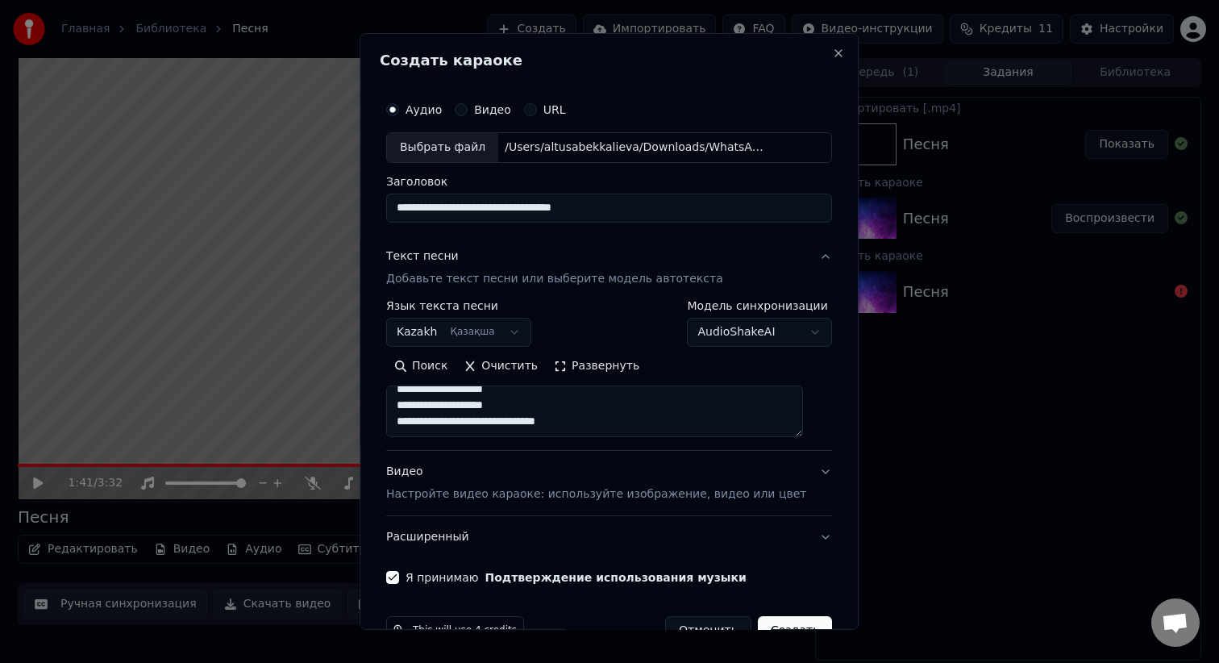
scroll to position [42, 0]
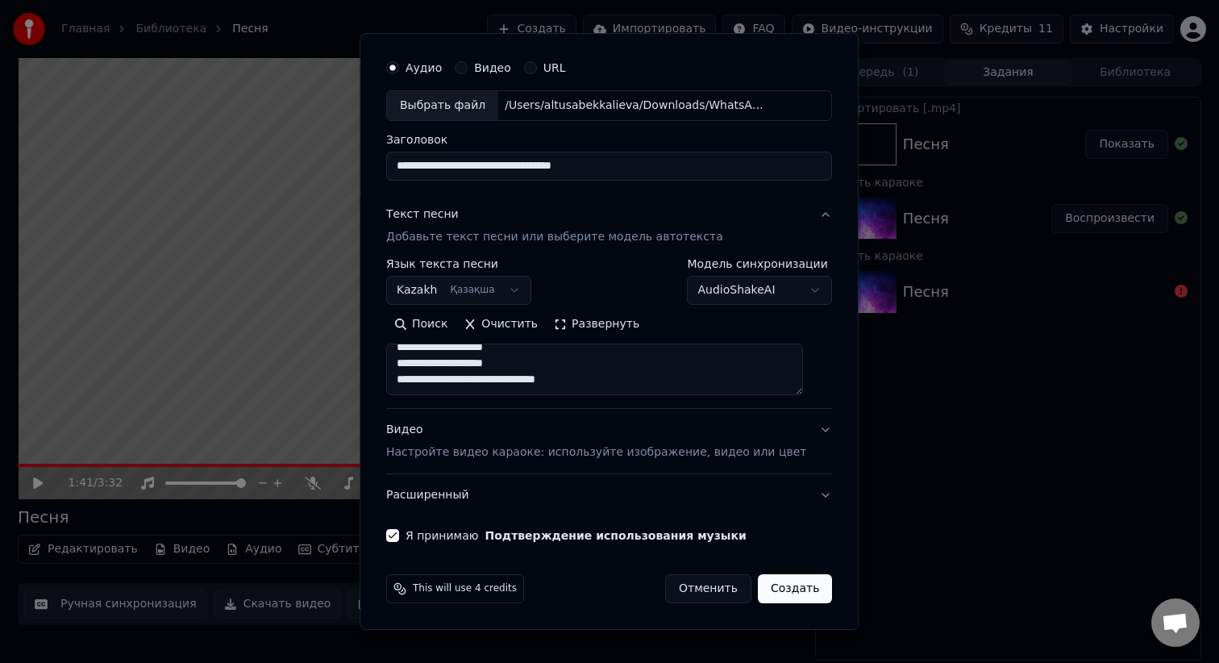
type input "**********"
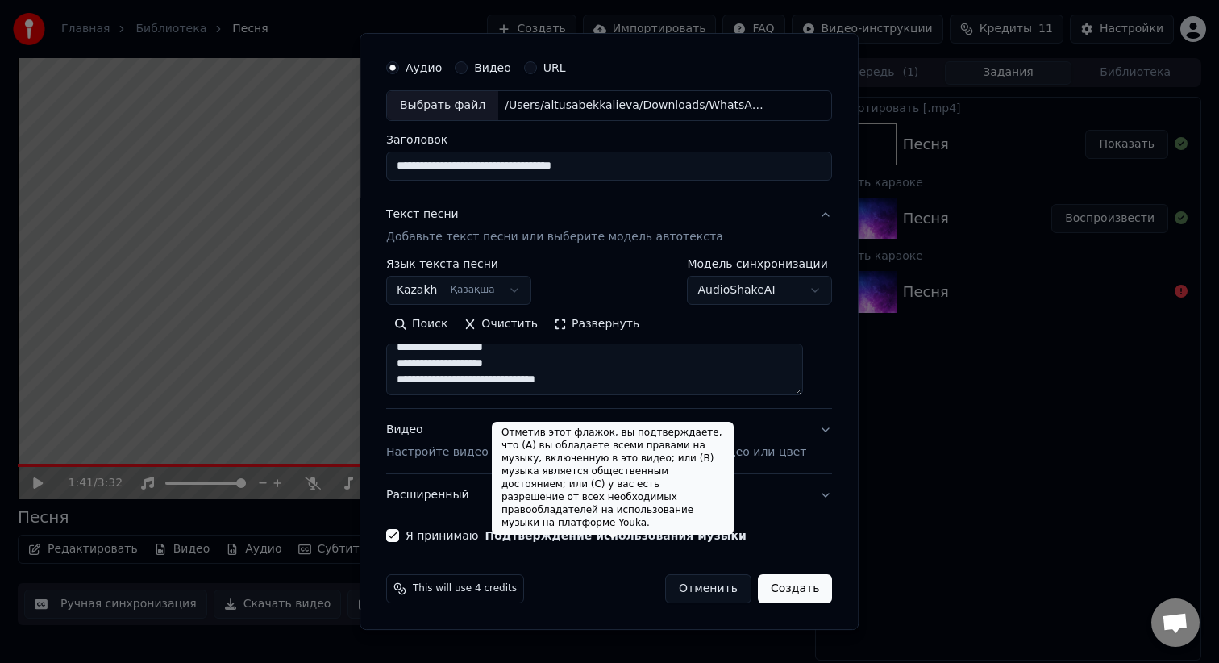
click at [609, 385] on textarea at bounding box center [594, 369] width 417 height 52
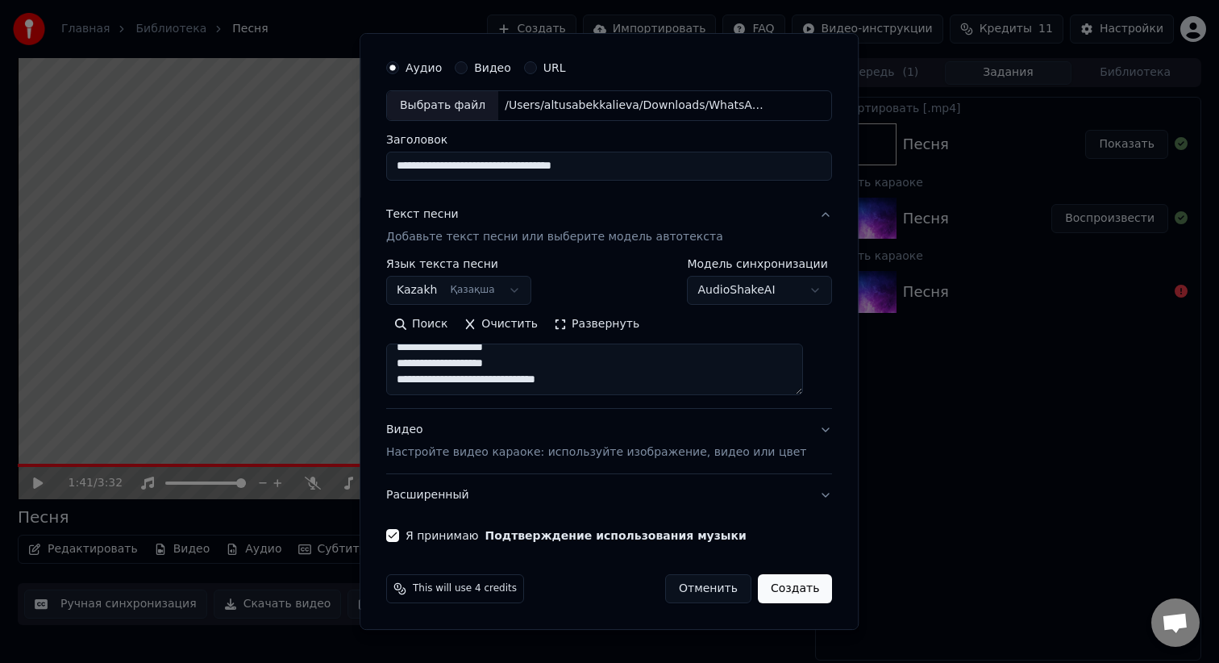
click at [806, 428] on button "Видео Настройте видео караоке: используйте изображение, видео или цвет" at bounding box center [609, 441] width 446 height 64
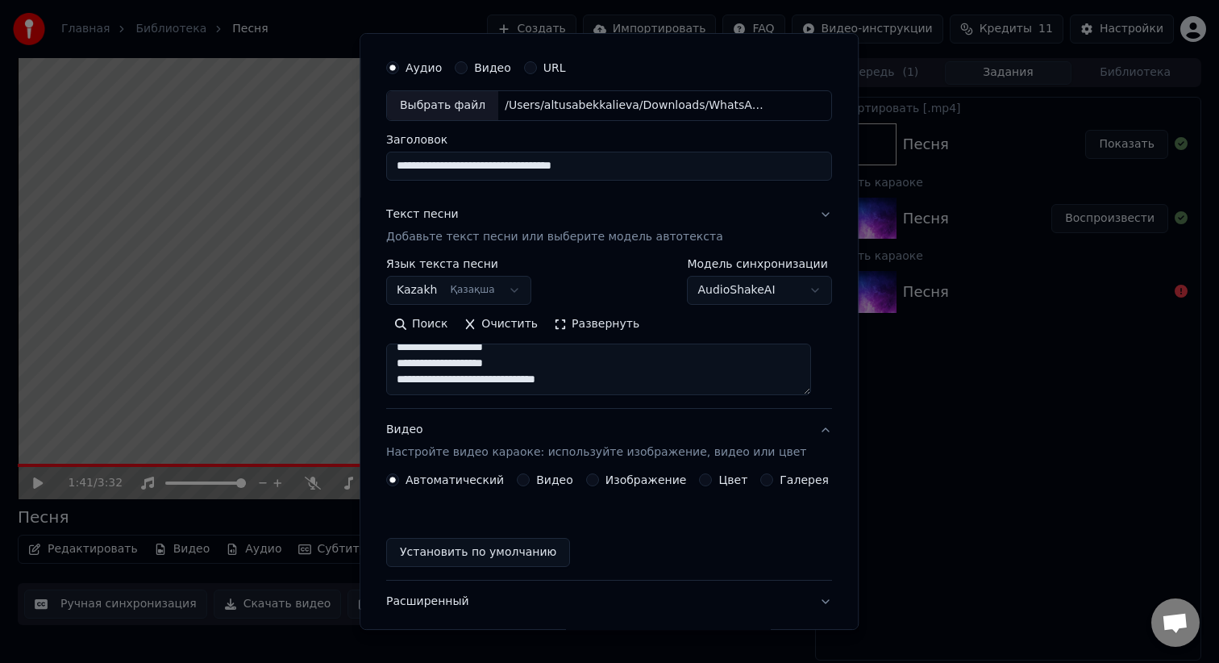
scroll to position [0, 0]
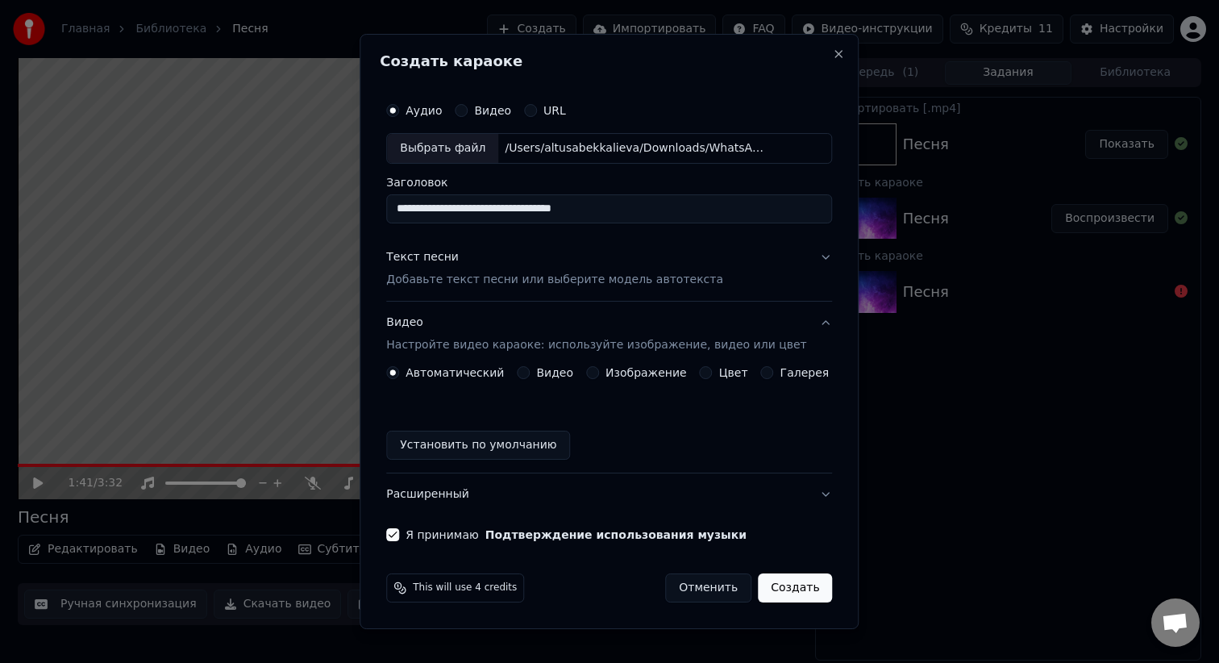
click at [815, 325] on button "Видео Настройте видео караоке: используйте изображение, видео или цвет" at bounding box center [609, 333] width 446 height 64
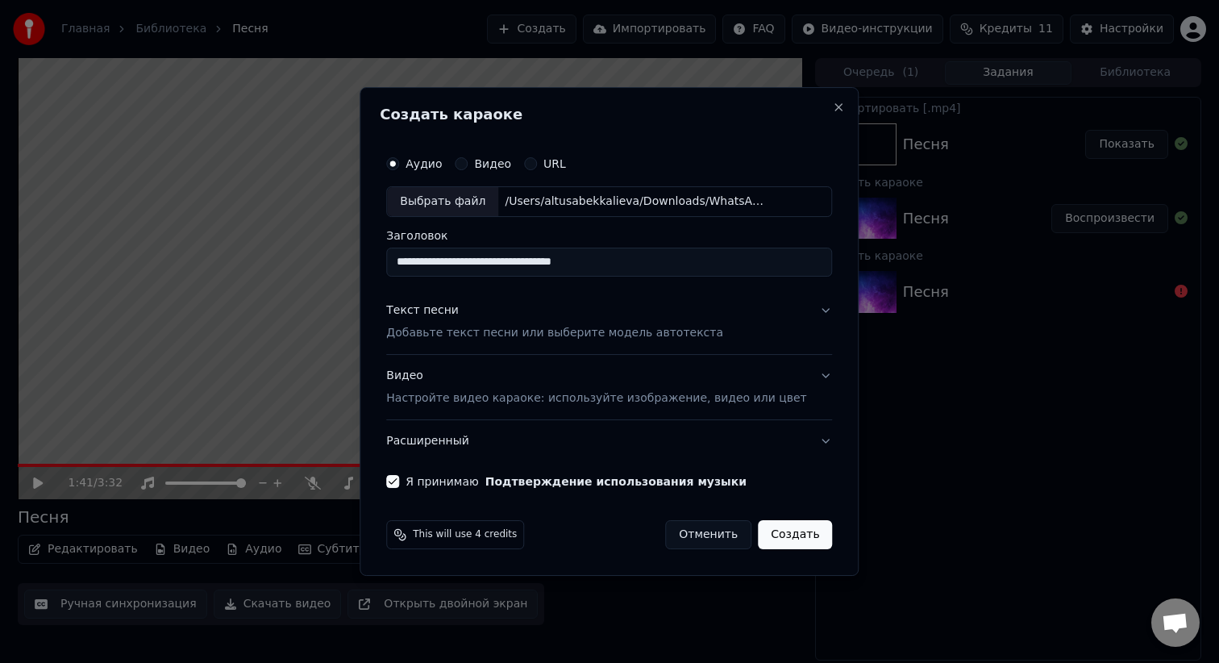
click at [781, 533] on button "Создать" at bounding box center [795, 534] width 74 height 29
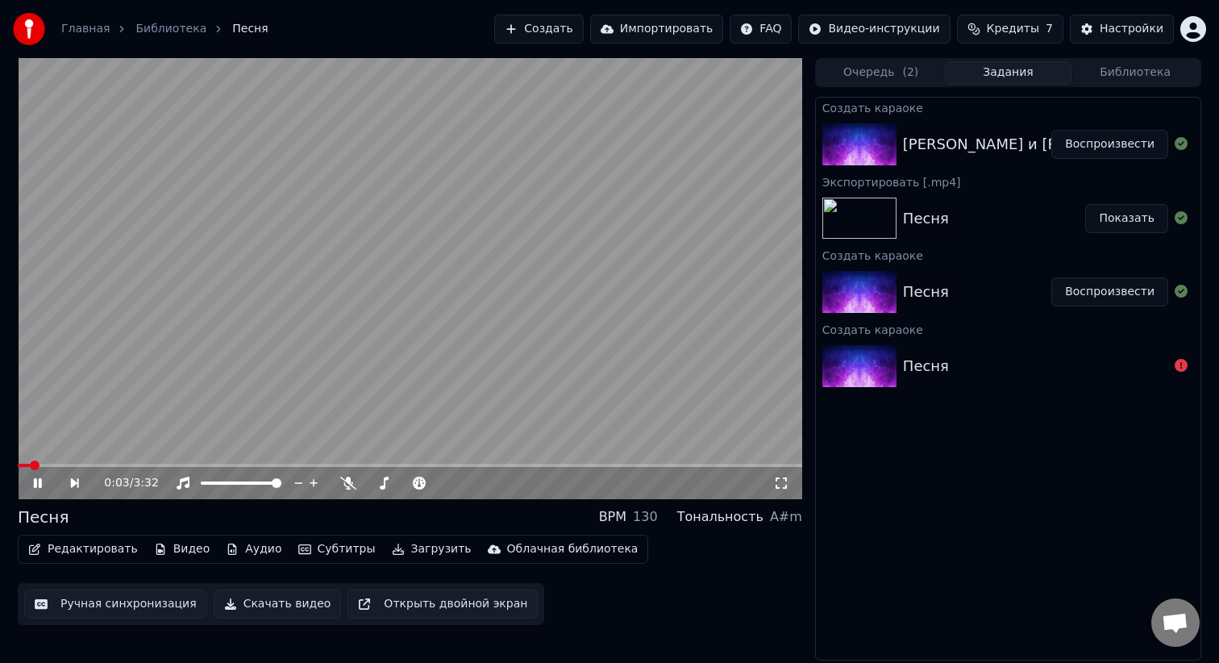
click at [467, 310] on video at bounding box center [410, 278] width 784 height 441
click at [1099, 146] on button "Воспроизвести" at bounding box center [1109, 144] width 117 height 29
click at [106, 466] on span at bounding box center [410, 465] width 784 height 3
click at [204, 464] on span at bounding box center [410, 465] width 784 height 3
click at [253, 466] on span at bounding box center [410, 465] width 784 height 3
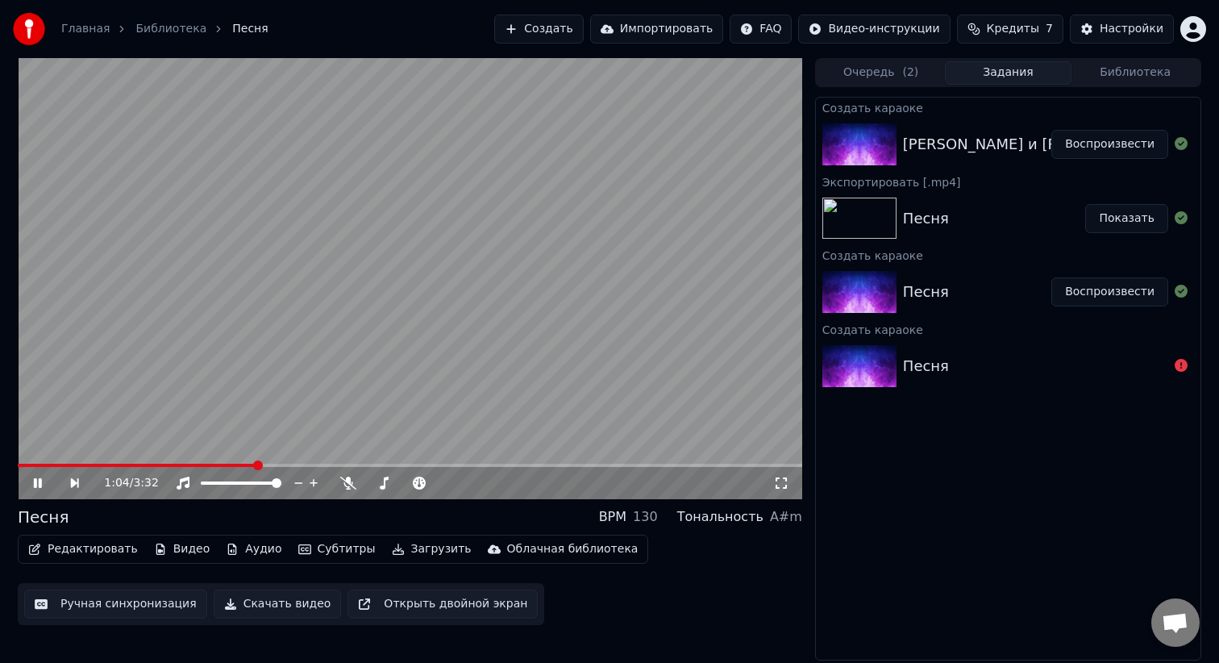
click at [273, 466] on span at bounding box center [410, 465] width 784 height 3
click at [295, 465] on span at bounding box center [410, 465] width 784 height 3
click at [314, 464] on span at bounding box center [410, 465] width 784 height 3
click at [335, 465] on span at bounding box center [410, 465] width 784 height 3
click at [361, 464] on span at bounding box center [410, 465] width 784 height 3
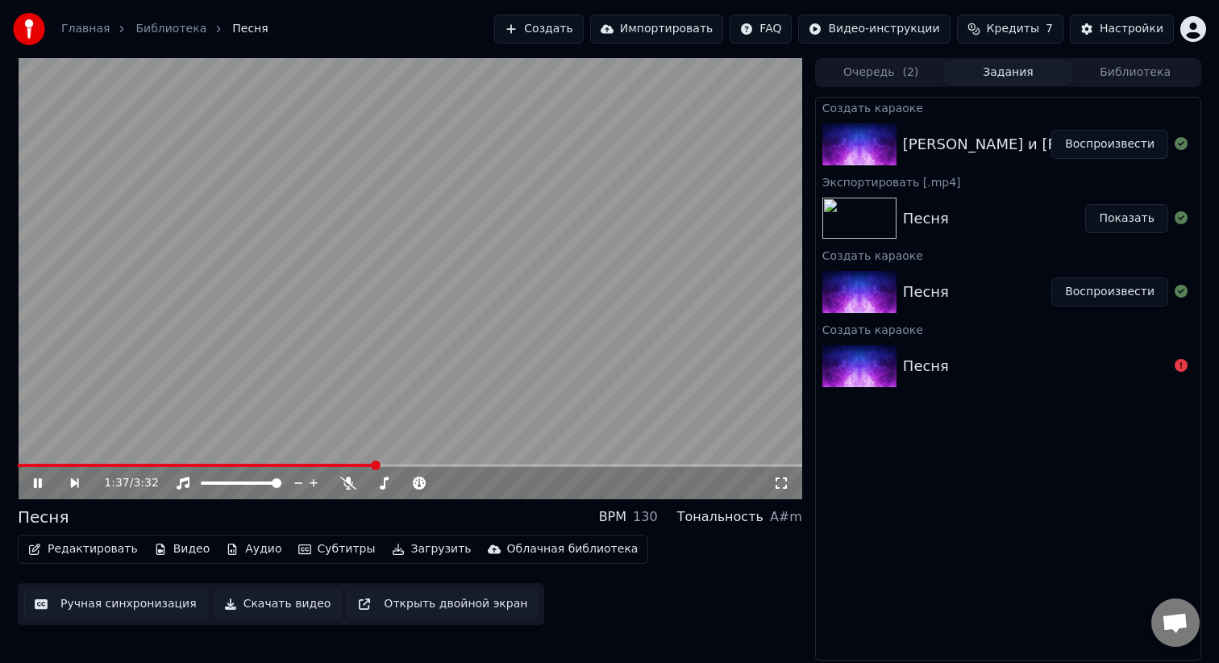
click at [376, 464] on span at bounding box center [410, 465] width 784 height 3
click at [402, 463] on video at bounding box center [410, 278] width 784 height 441
click at [401, 468] on div "1:37 / 3:32" at bounding box center [410, 483] width 784 height 32
click at [405, 413] on video at bounding box center [410, 278] width 784 height 441
click at [394, 464] on span at bounding box center [410, 465] width 784 height 3
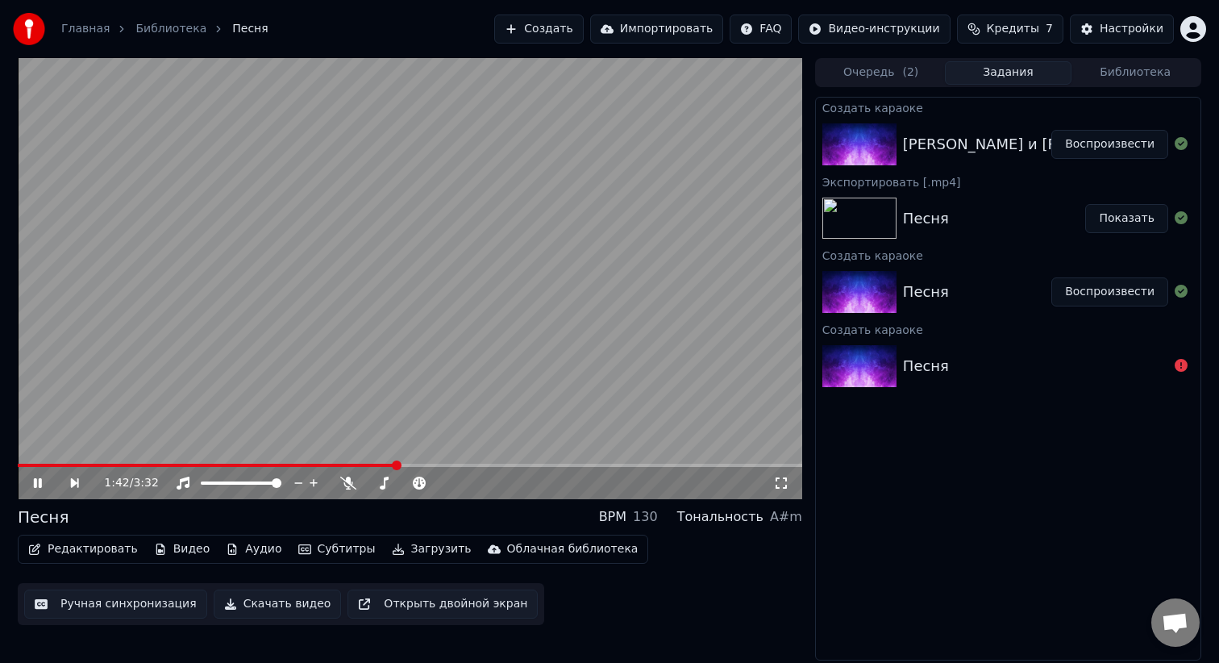
click at [416, 464] on span at bounding box center [410, 465] width 784 height 3
click at [436, 464] on span at bounding box center [410, 465] width 784 height 3
click at [447, 464] on span at bounding box center [410, 465] width 784 height 3
click at [498, 353] on video at bounding box center [410, 278] width 784 height 441
click at [921, 148] on div "[PERSON_NAME] и [PERSON_NAME] от одноклассников мамы" at bounding box center [1132, 144] width 459 height 23
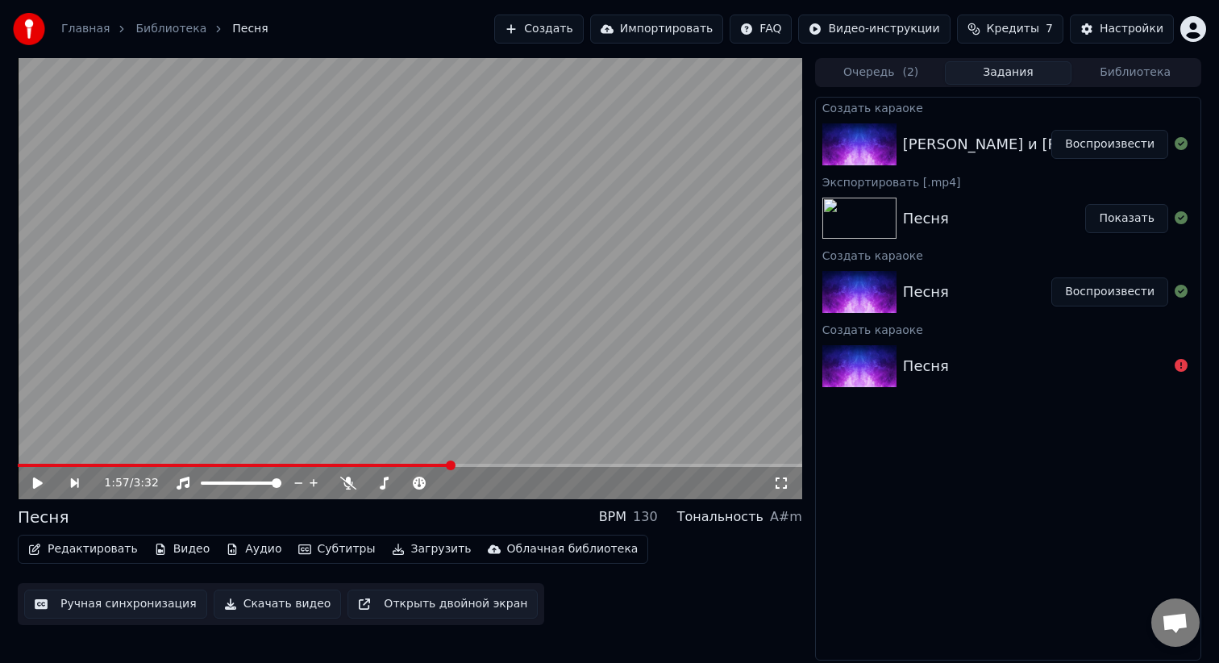
click at [1001, 19] on button "Кредиты 7" at bounding box center [1010, 29] width 106 height 29
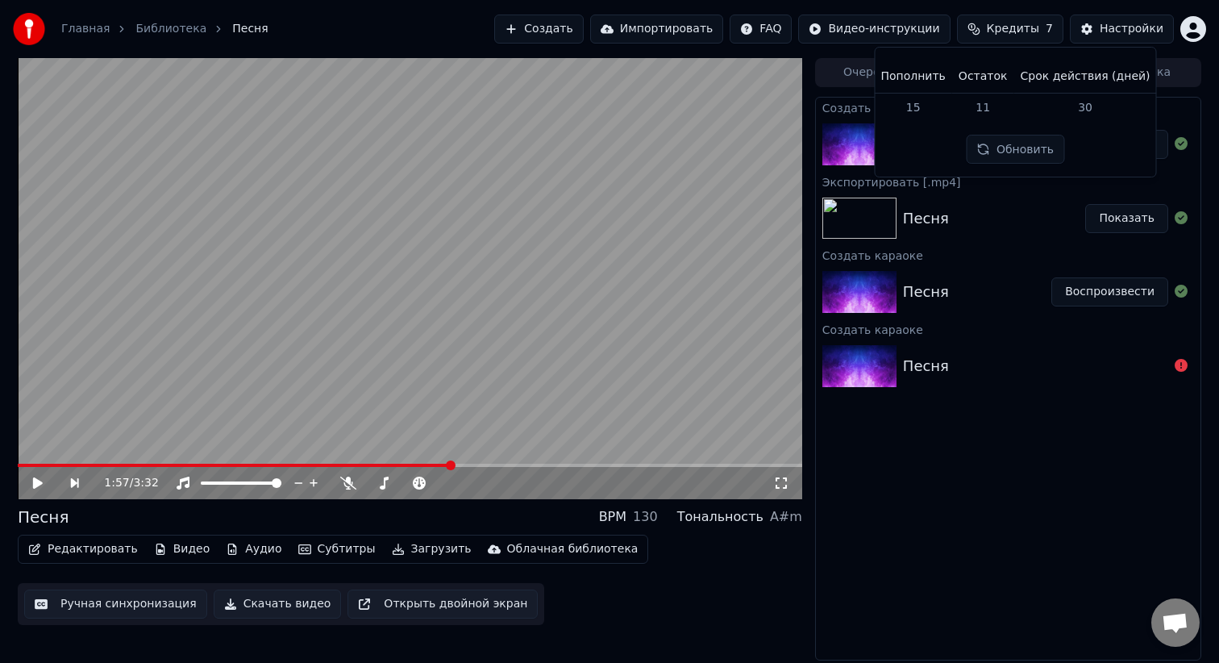
click at [1004, 23] on span "Кредиты" at bounding box center [1013, 29] width 52 height 16
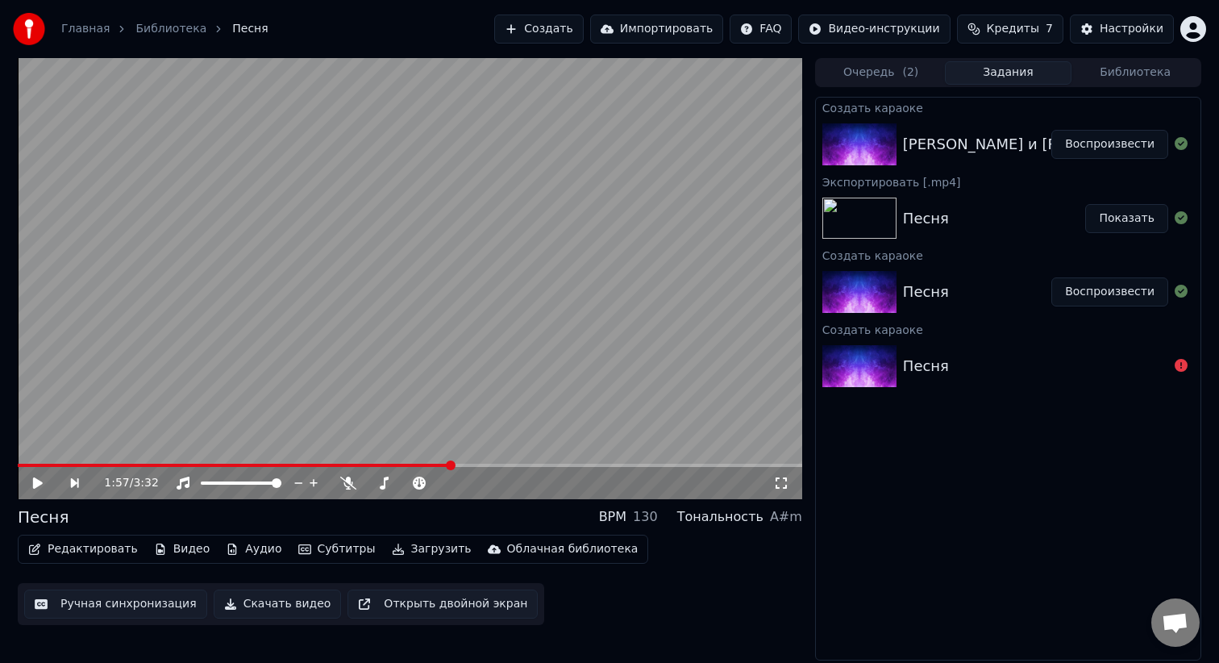
click at [880, 137] on img at bounding box center [859, 144] width 74 height 42
click at [902, 77] on span "( 2 )" at bounding box center [910, 72] width 16 height 16
click at [1004, 69] on button "Задания" at bounding box center [1008, 72] width 127 height 23
click at [855, 152] on img at bounding box center [859, 144] width 74 height 42
click at [106, 35] on div "Главная" at bounding box center [94, 29] width 66 height 16
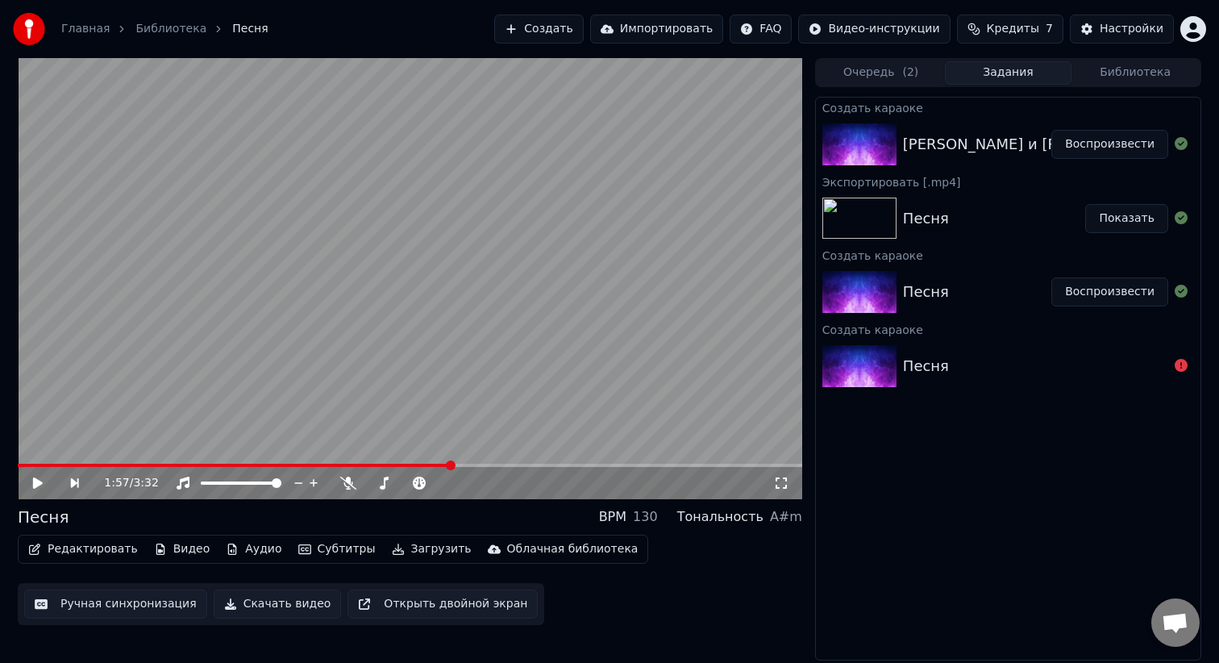
click at [69, 33] on link "Главная" at bounding box center [85, 29] width 48 height 16
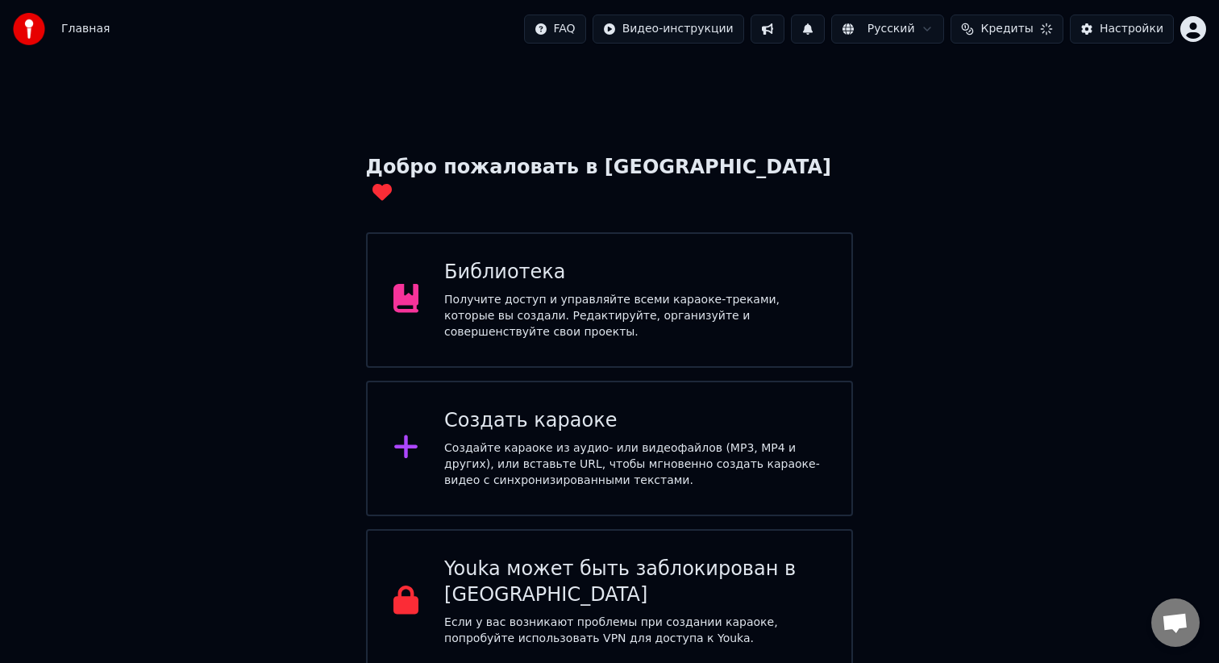
click at [205, 27] on div "Главная FAQ Видео-инструкции Русский Кредиты Настройки" at bounding box center [609, 29] width 1219 height 58
click at [501, 292] on div "Получите доступ и управляйте всеми караоке-треками, которые вы создали. Редакти…" at bounding box center [634, 316] width 381 height 48
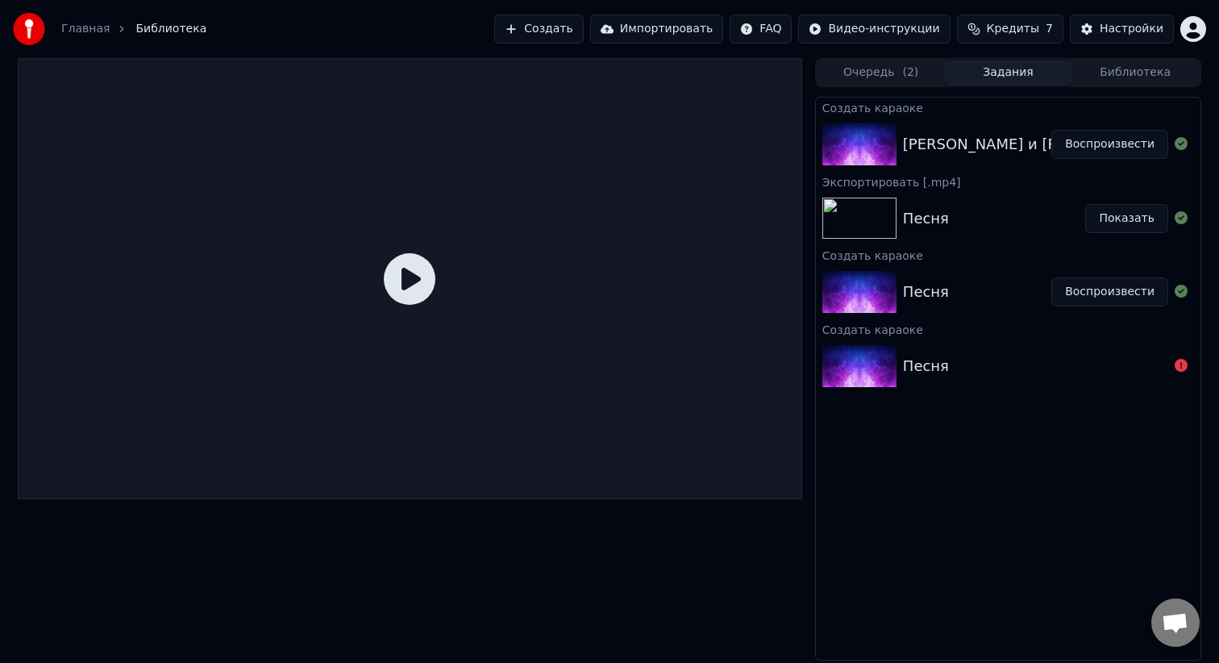
click at [913, 133] on div "[PERSON_NAME] и [PERSON_NAME] от одноклассников мамы" at bounding box center [1132, 144] width 459 height 23
click at [411, 282] on icon at bounding box center [410, 279] width 52 height 52
click at [1096, 145] on button "Воспроизвести" at bounding box center [1109, 144] width 117 height 29
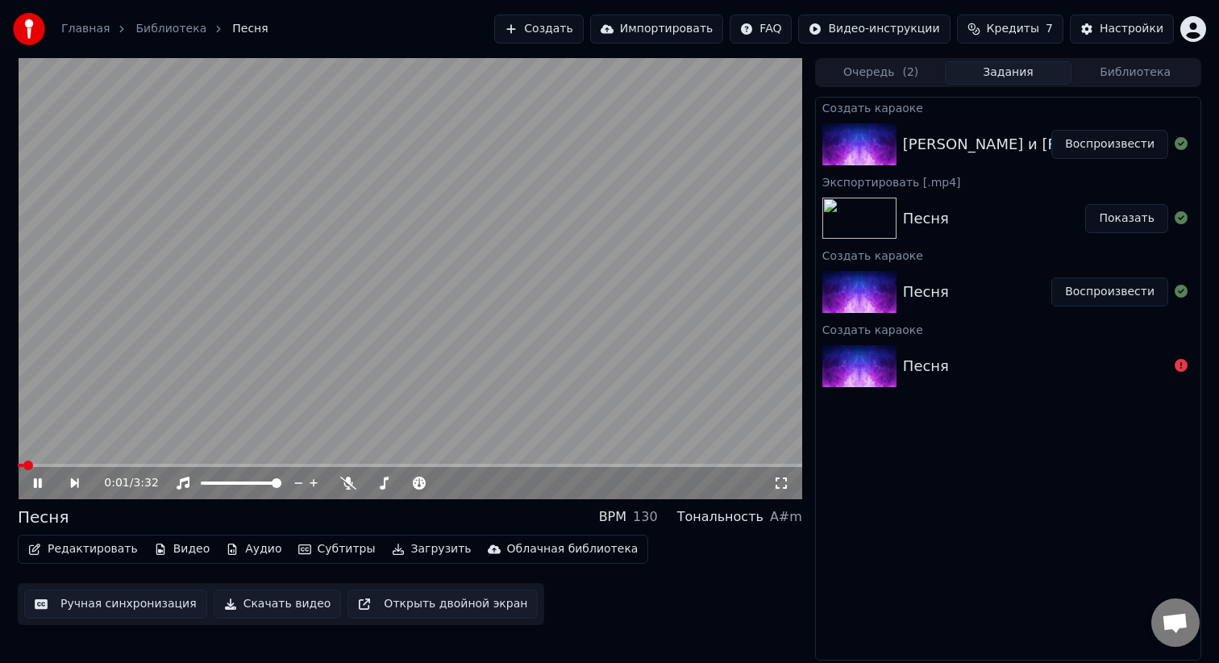
click at [479, 262] on video at bounding box center [410, 278] width 784 height 441
click at [1155, 69] on button "Библиотека" at bounding box center [1134, 72] width 127 height 23
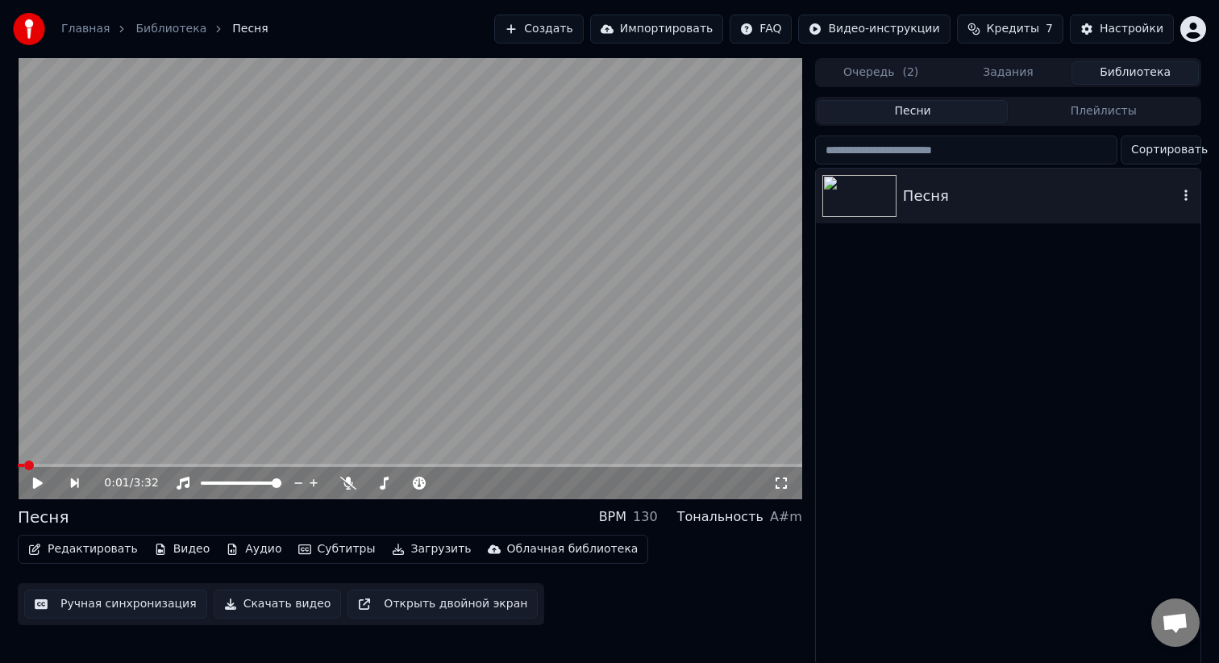
click at [1186, 199] on icon "button" at bounding box center [1185, 194] width 3 height 11
click at [1183, 196] on icon "button" at bounding box center [1186, 195] width 16 height 13
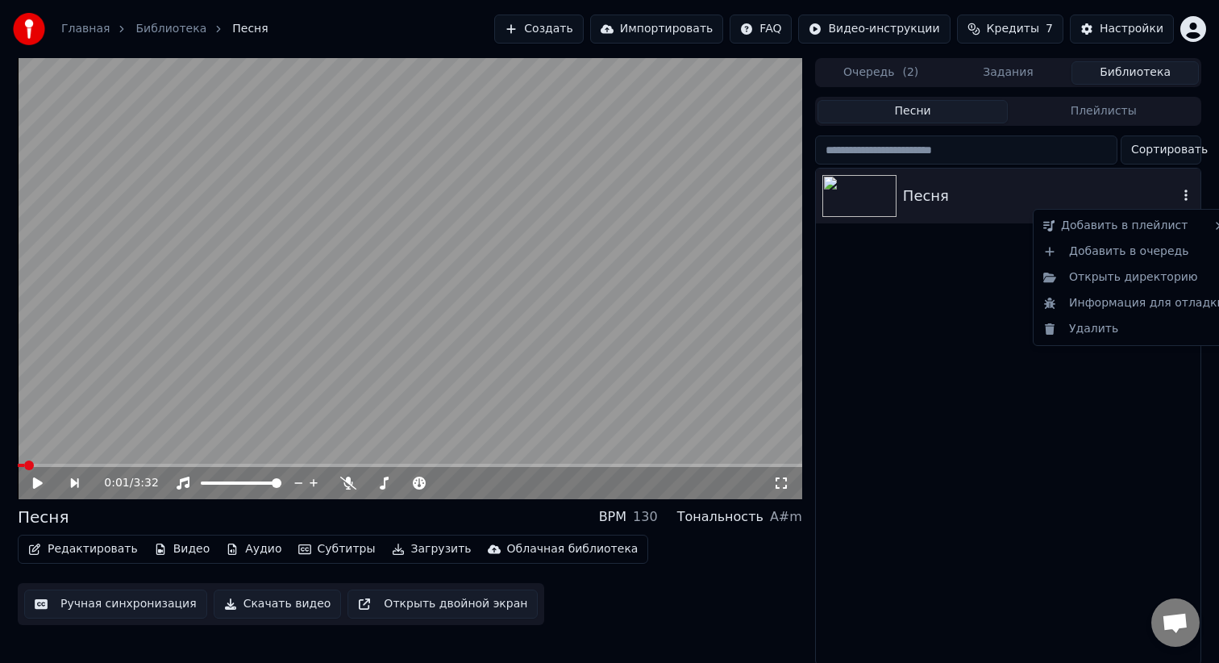
click at [1187, 196] on icon "button" at bounding box center [1186, 195] width 16 height 13
click at [1076, 335] on div "Удалить" at bounding box center [1134, 329] width 194 height 26
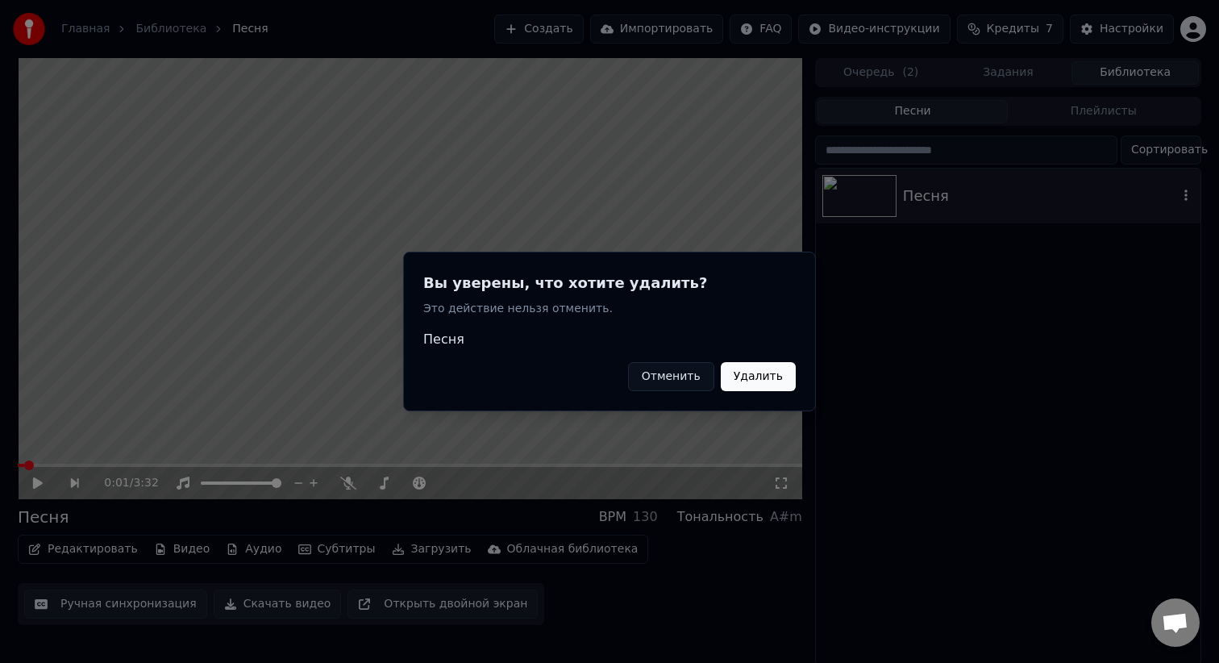
click at [755, 380] on button "Удалить" at bounding box center [758, 376] width 75 height 29
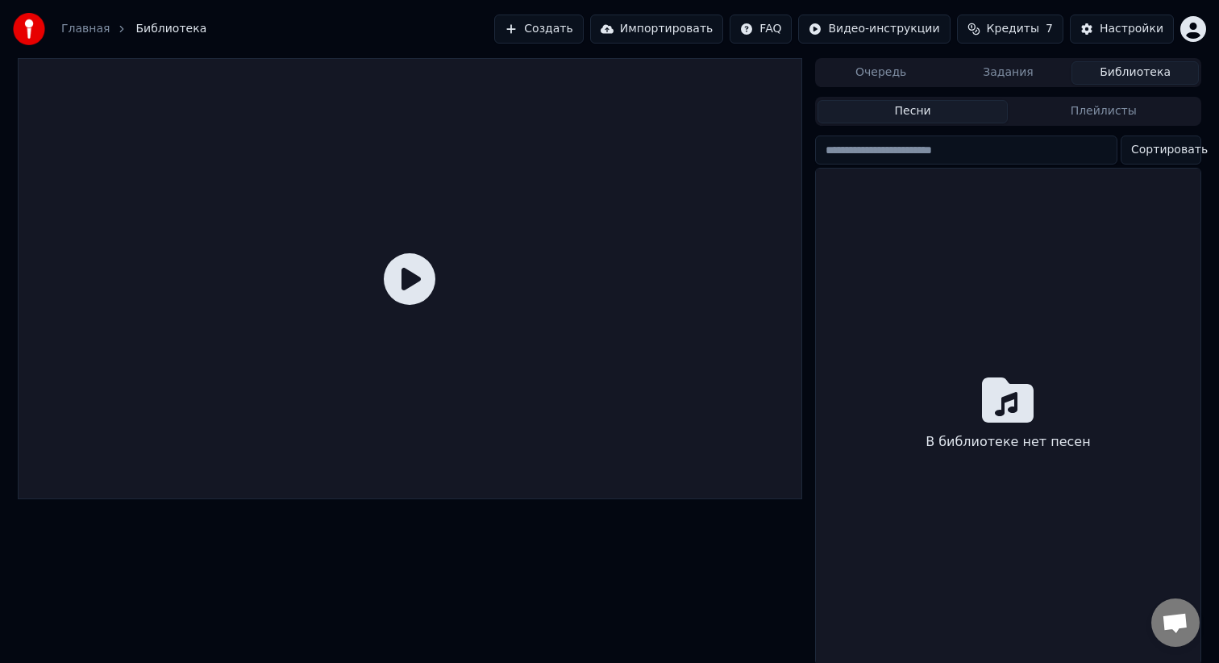
click at [89, 28] on link "Главная" at bounding box center [85, 29] width 48 height 16
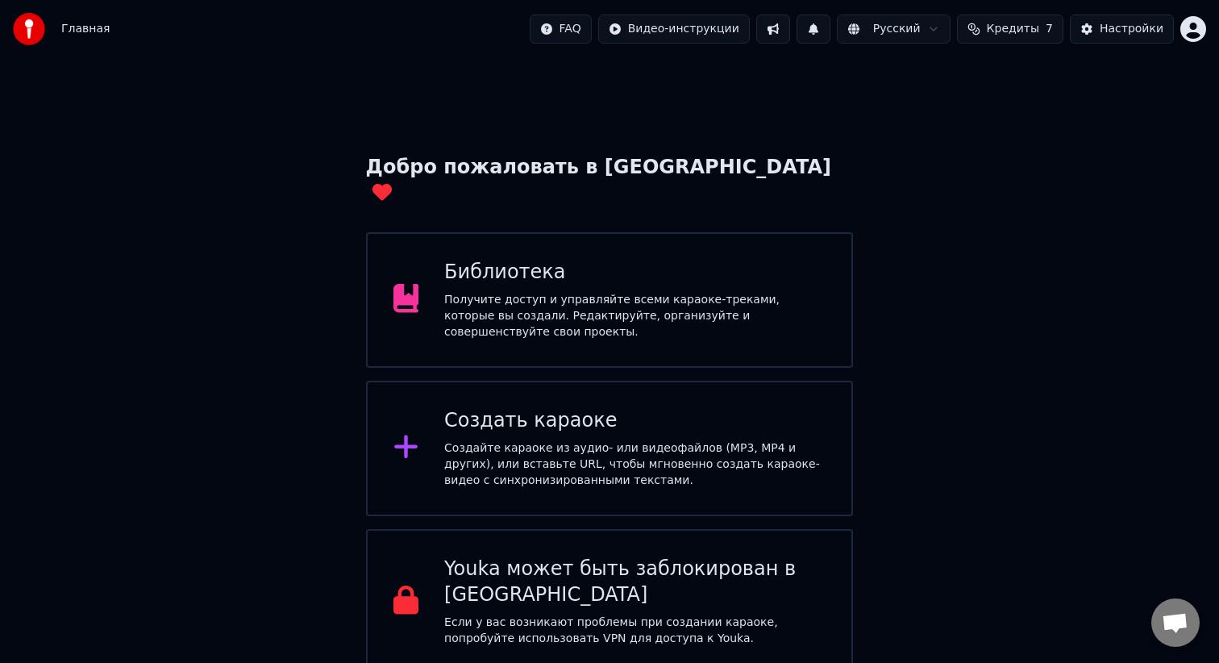
click at [563, 440] on div "Создайте караоке из аудио- или видеофайлов (MP3, MP4 и других), или вставьте UR…" at bounding box center [634, 464] width 381 height 48
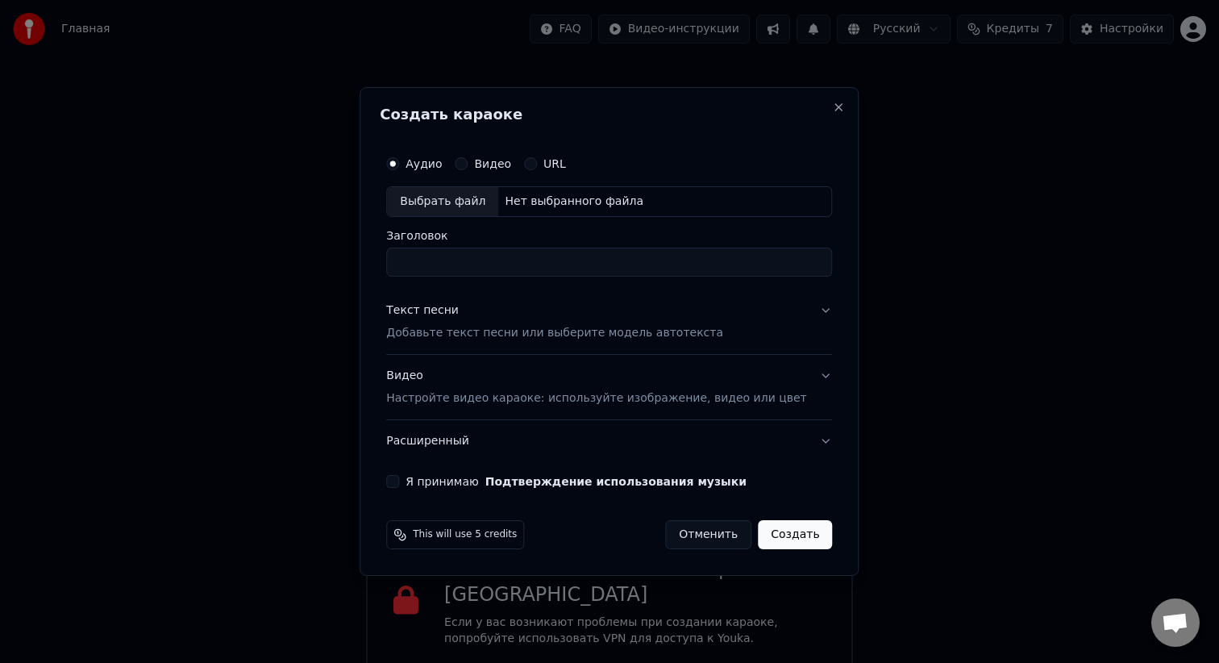
click at [455, 209] on div "Выбрать файл" at bounding box center [442, 201] width 111 height 29
type input "**********"
click at [499, 267] on input "**********" at bounding box center [609, 261] width 446 height 29
paste input "**********"
type input "**********"
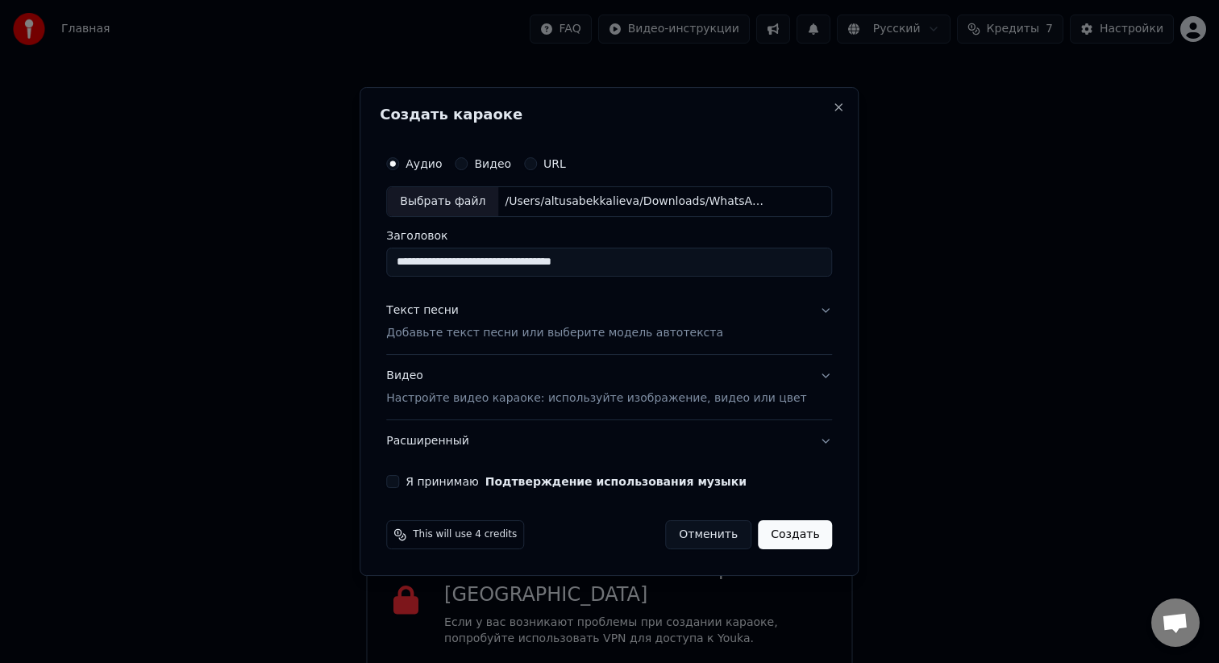
click at [668, 333] on p "Добавьте текст песни или выберите модель автотекста" at bounding box center [554, 333] width 337 height 16
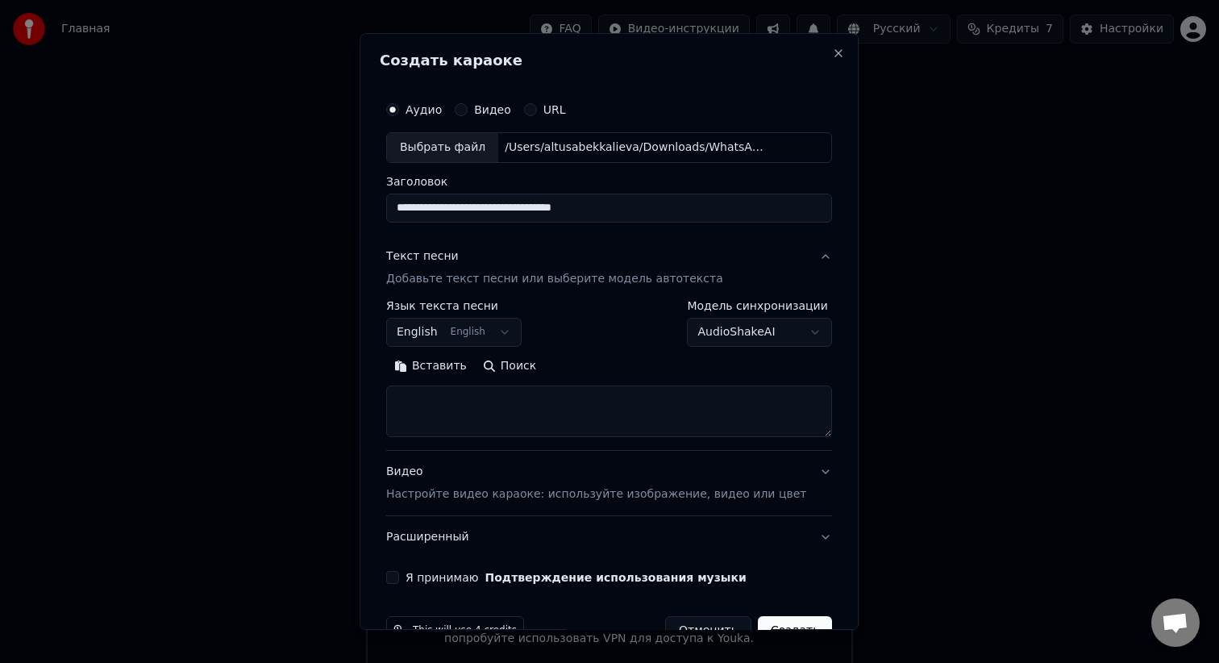
click at [456, 334] on body "Главная FAQ Видео-инструкции Русский Кредиты 7 Настройки Добро пожаловать в You…" at bounding box center [609, 337] width 1219 height 674
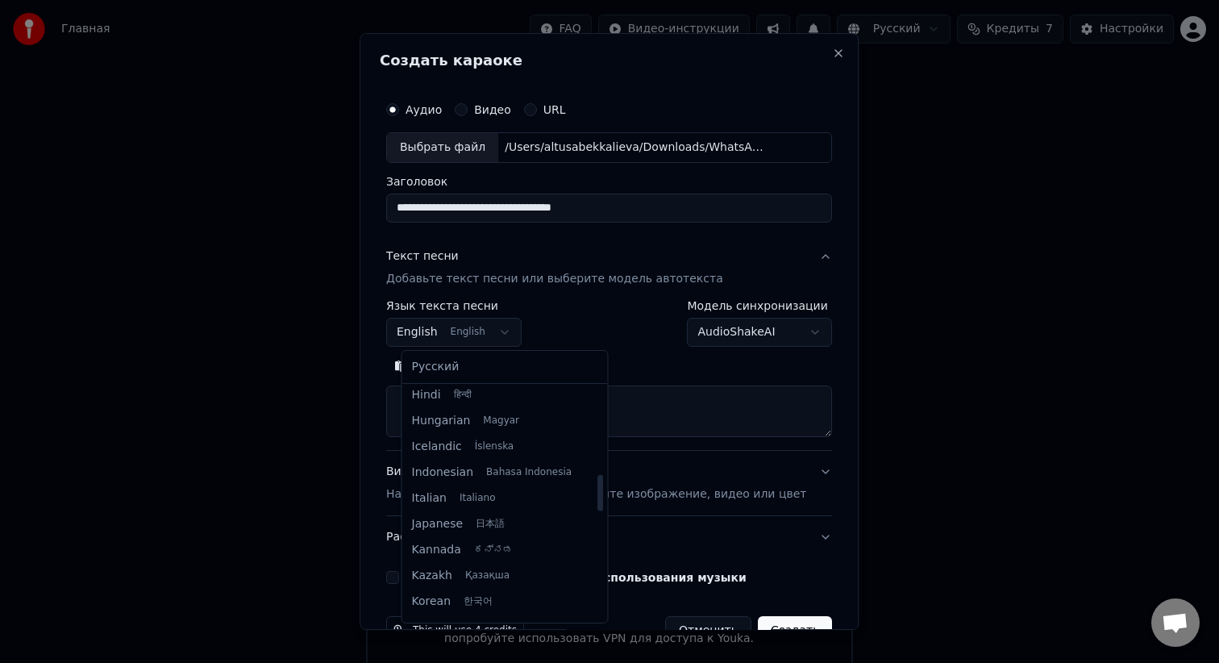
scroll to position [590, 0]
select select "**"
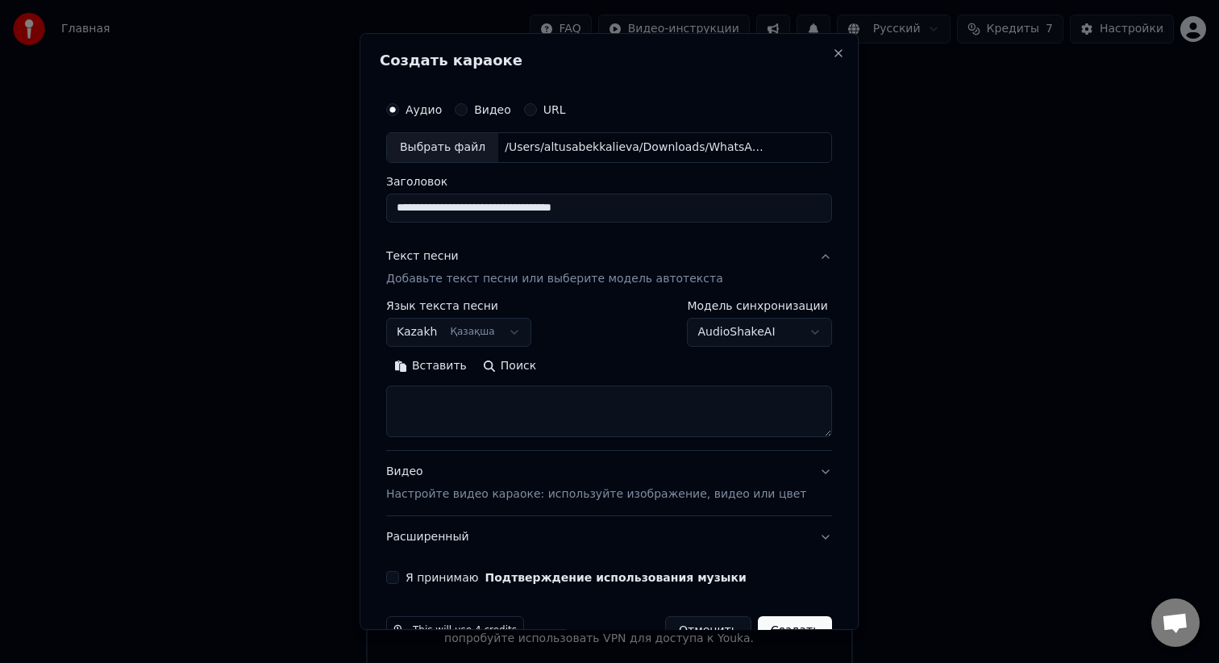
click at [462, 394] on textarea at bounding box center [609, 411] width 446 height 52
click at [501, 397] on textarea at bounding box center [609, 411] width 446 height 52
paste textarea "**********"
type textarea "**********"
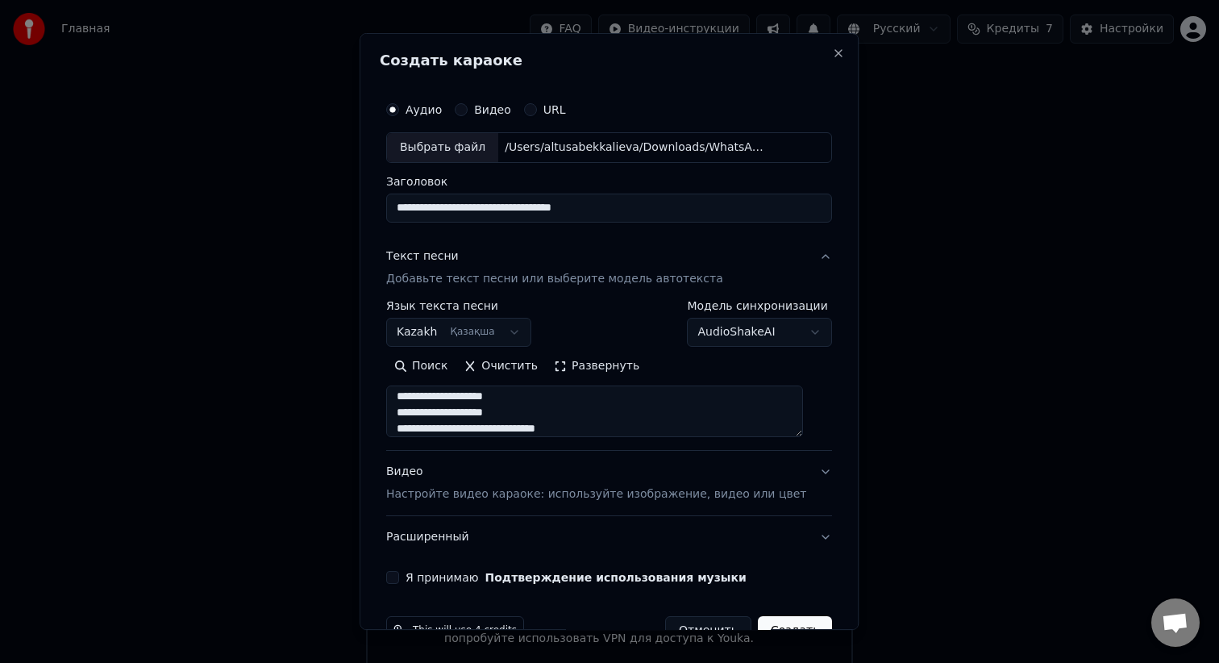
click at [570, 364] on button "Развернуть" at bounding box center [597, 366] width 102 height 26
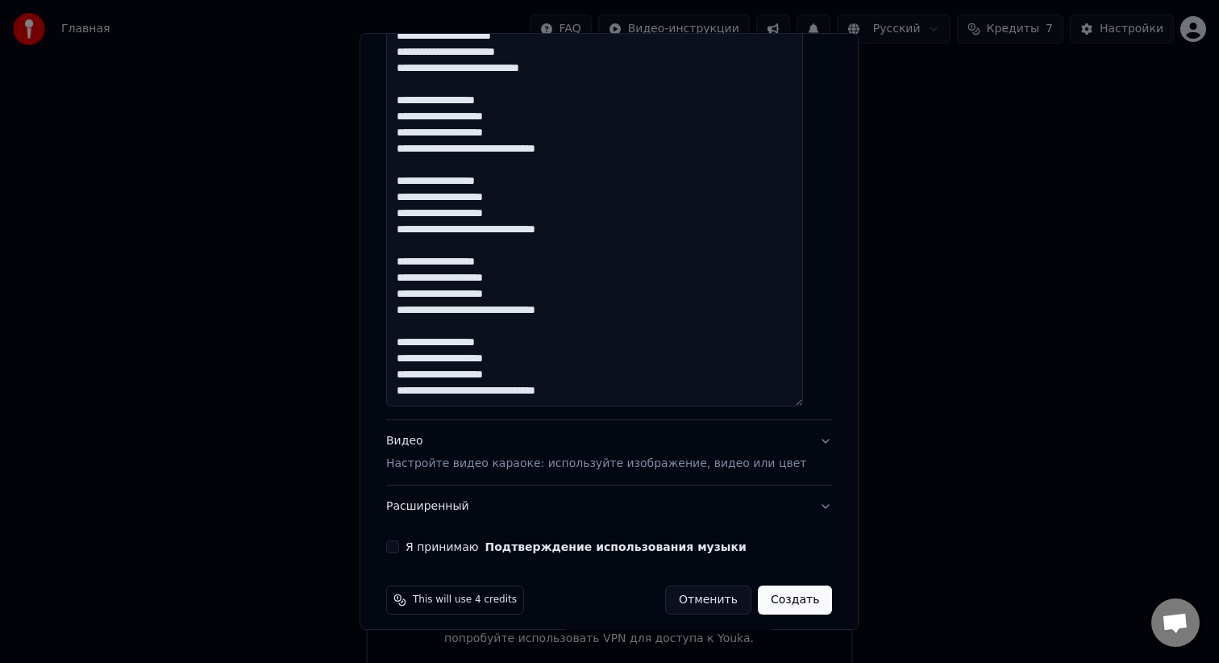
scroll to position [1067, 0]
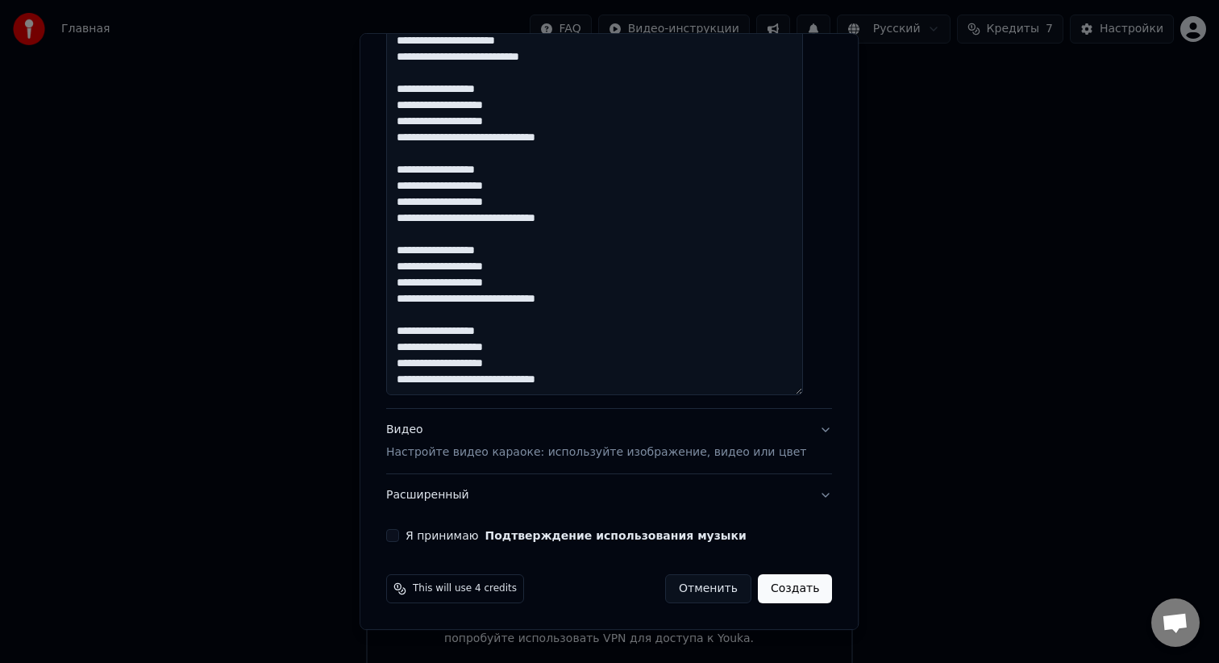
click at [545, 440] on div "Видео Настройте видео караоке: используйте изображение, видео или цвет" at bounding box center [596, 441] width 420 height 39
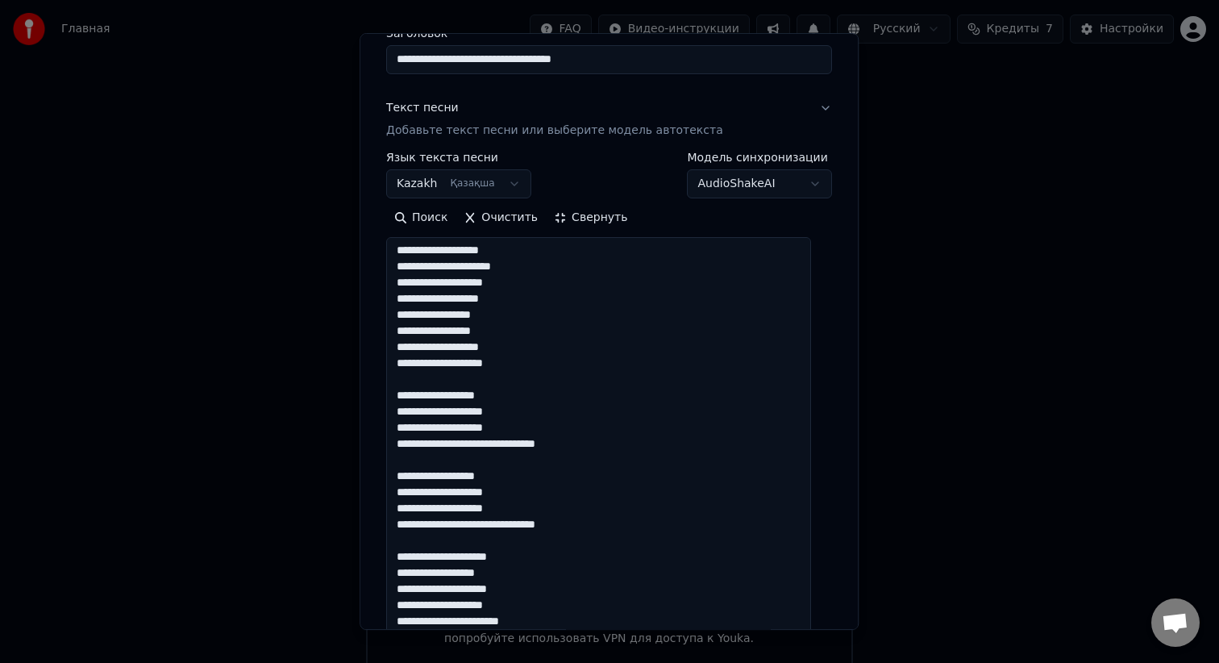
scroll to position [0, 0]
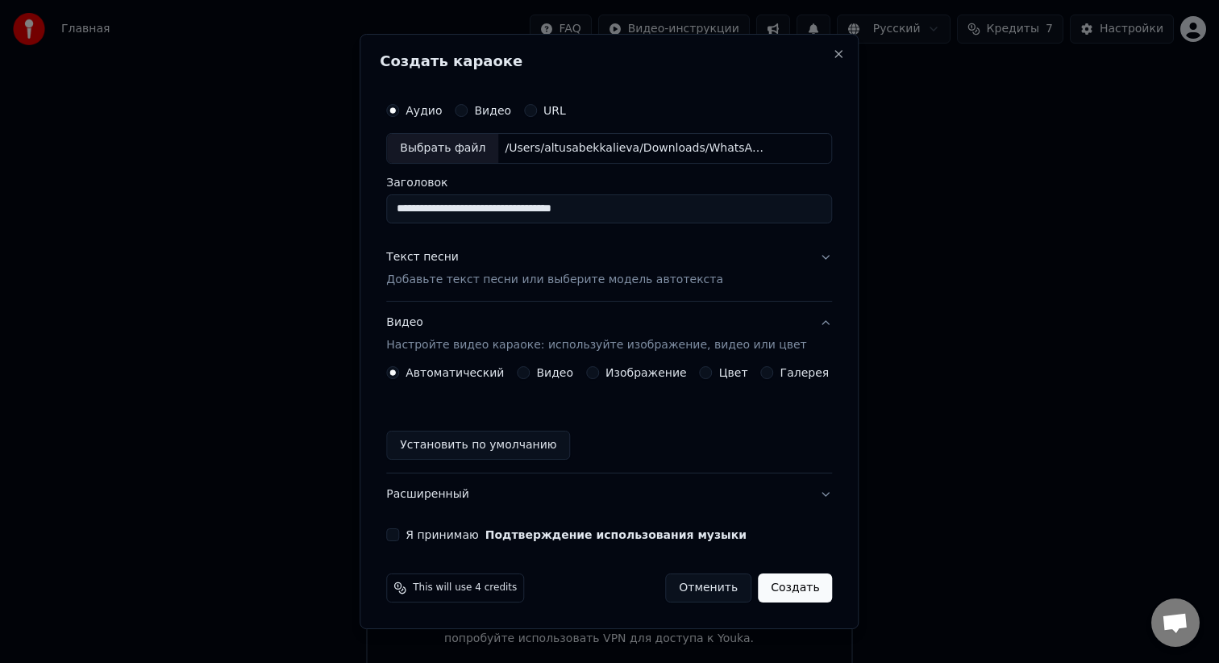
click at [598, 379] on div "Автоматический Видео Изображение Цвет Галерея Установить по умолчанию" at bounding box center [609, 413] width 446 height 94
click at [597, 372] on button "Изображение" at bounding box center [592, 372] width 13 height 13
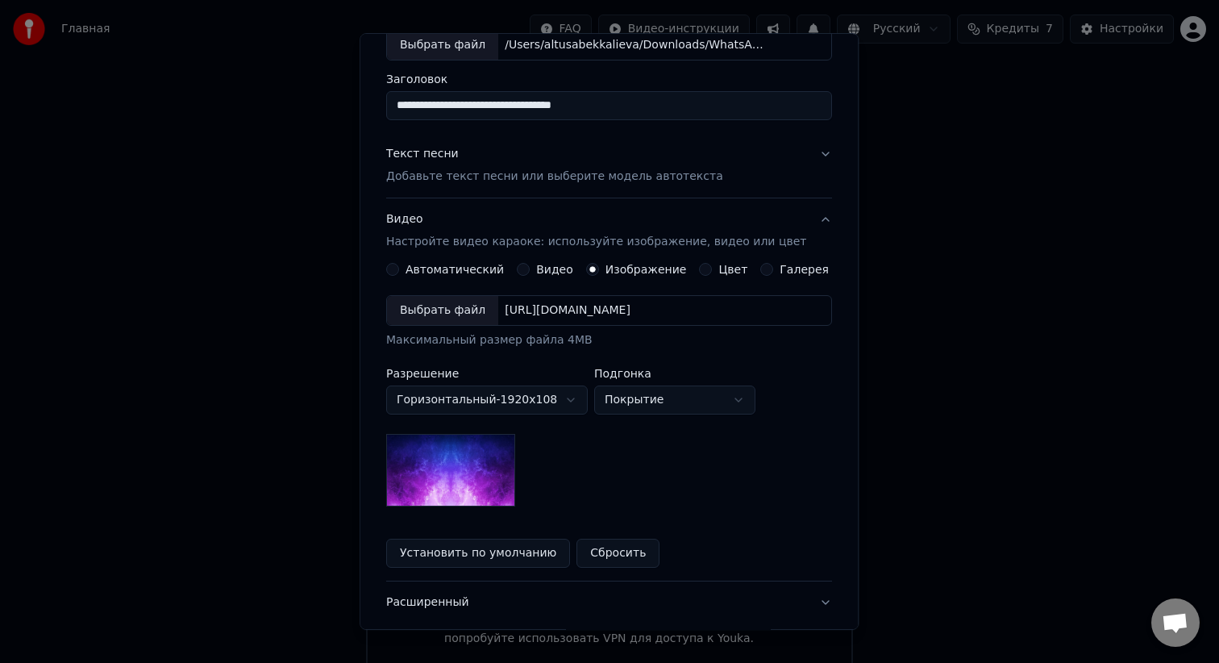
scroll to position [110, 0]
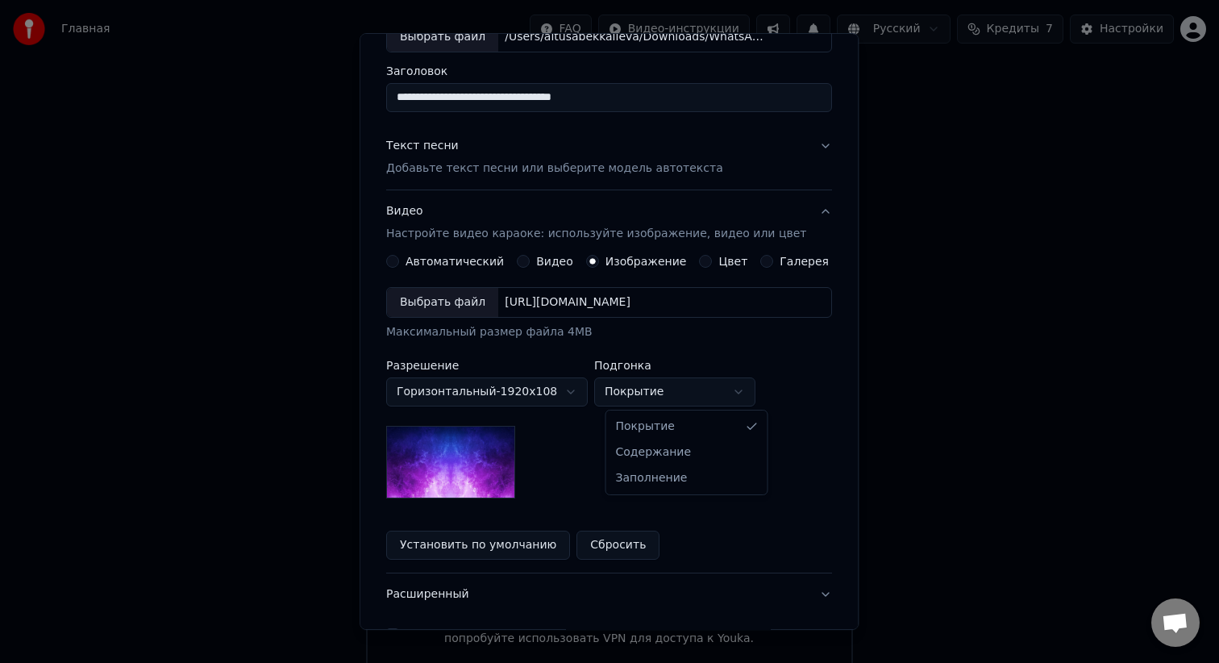
click at [659, 391] on body "Главная FAQ Видео-инструкции Русский Кредиты 7 Настройки Добро пожаловать в You…" at bounding box center [609, 337] width 1219 height 674
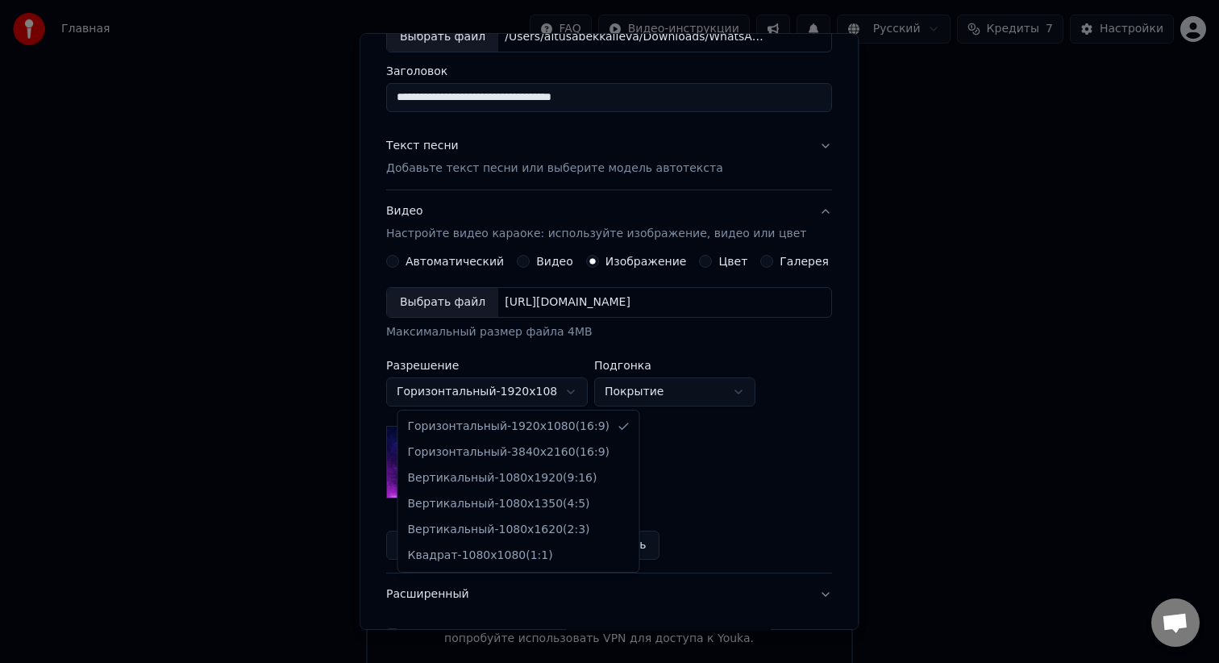
click at [517, 399] on body "Главная FAQ Видео-инструкции Русский Кредиты 7 Настройки Добро пожаловать в You…" at bounding box center [609, 337] width 1219 height 674
click at [517, 395] on body "Главная FAQ Видео-инструкции Русский Кредиты 7 Настройки Добро пожаловать в You…" at bounding box center [609, 337] width 1219 height 674
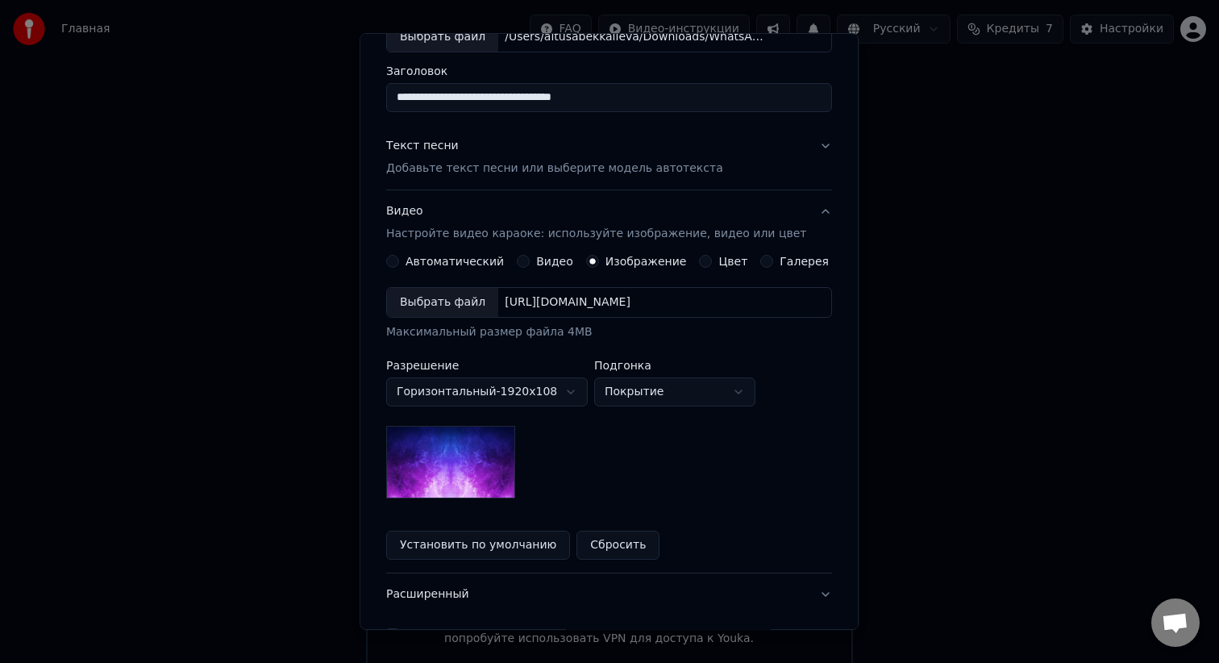
click at [680, 393] on body "Главная FAQ Видео-инструкции Русский Кредиты 7 Настройки Добро пожаловать в You…" at bounding box center [609, 337] width 1219 height 674
click at [663, 395] on body "Главная FAQ Видео-инструкции Русский Кредиты 7 Настройки Добро пожаловать в You…" at bounding box center [609, 337] width 1219 height 674
select select "*****"
click at [450, 477] on img at bounding box center [450, 462] width 129 height 73
click at [711, 263] on button "Цвет" at bounding box center [706, 261] width 13 height 13
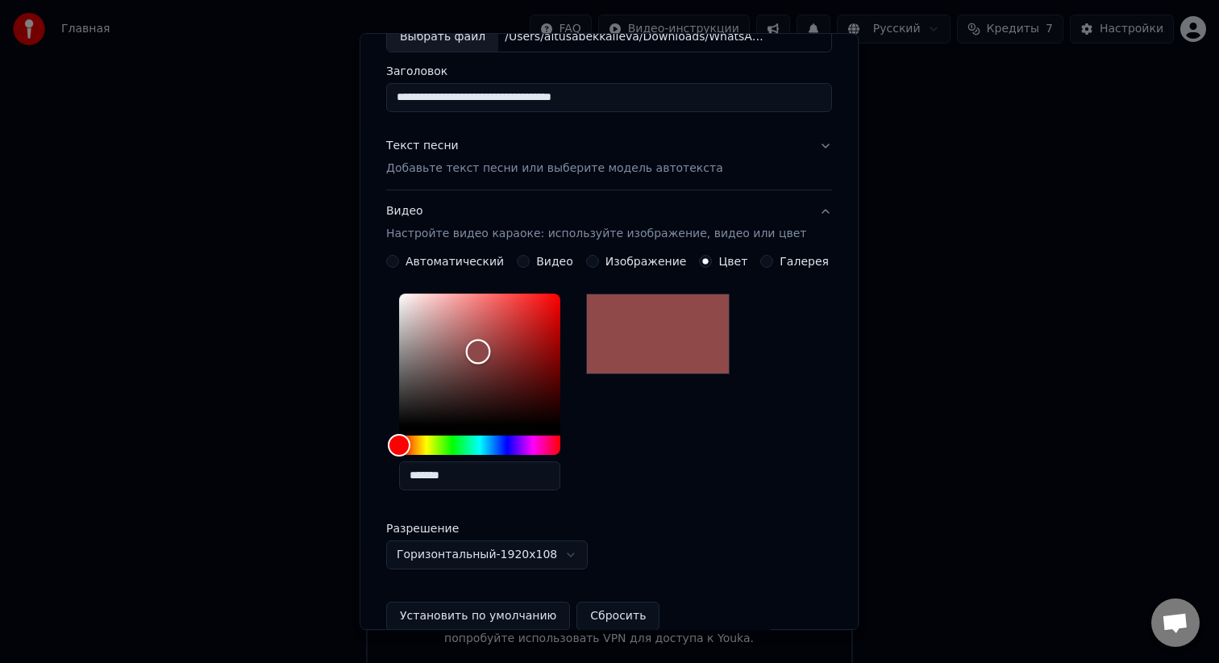
drag, startPoint x: 414, startPoint y: 424, endPoint x: 489, endPoint y: 351, distance: 103.8
click at [489, 351] on div "Color" at bounding box center [478, 351] width 25 height 25
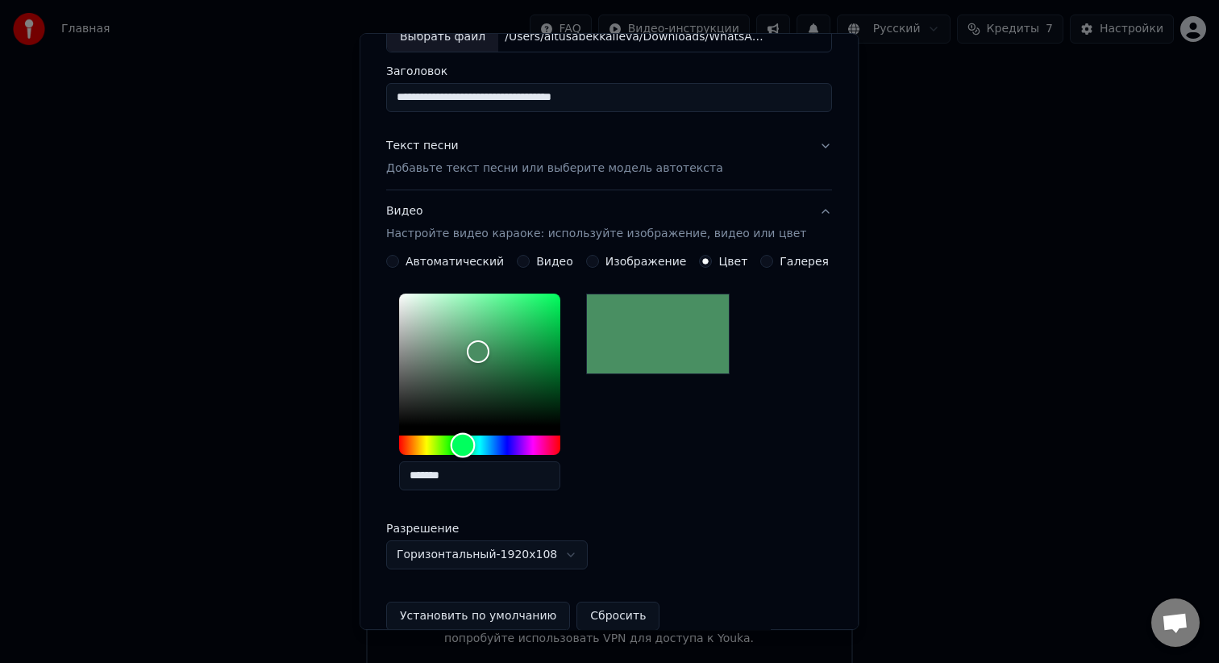
type input "*******"
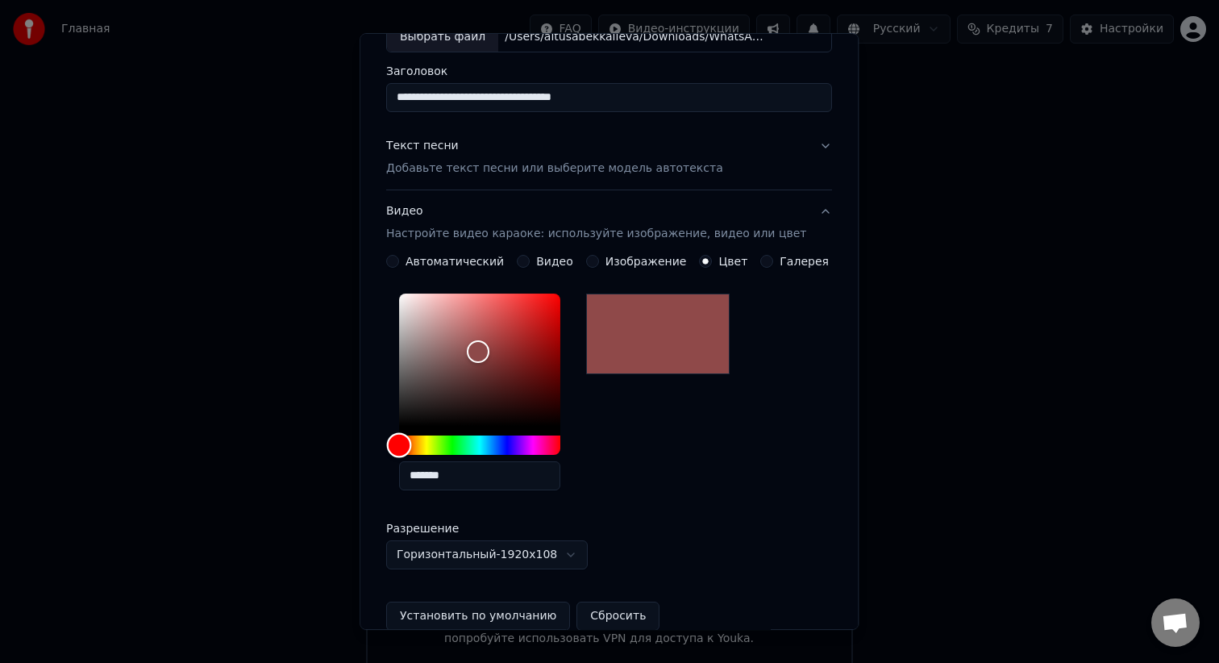
drag, startPoint x: 409, startPoint y: 442, endPoint x: 314, endPoint y: 470, distance: 98.4
click at [314, 470] on body "Главная FAQ Видео-инструкции Русский Кредиты 7 Настройки Добро пожаловать в You…" at bounding box center [609, 337] width 1219 height 674
click at [767, 262] on button "Галерея" at bounding box center [767, 261] width 13 height 13
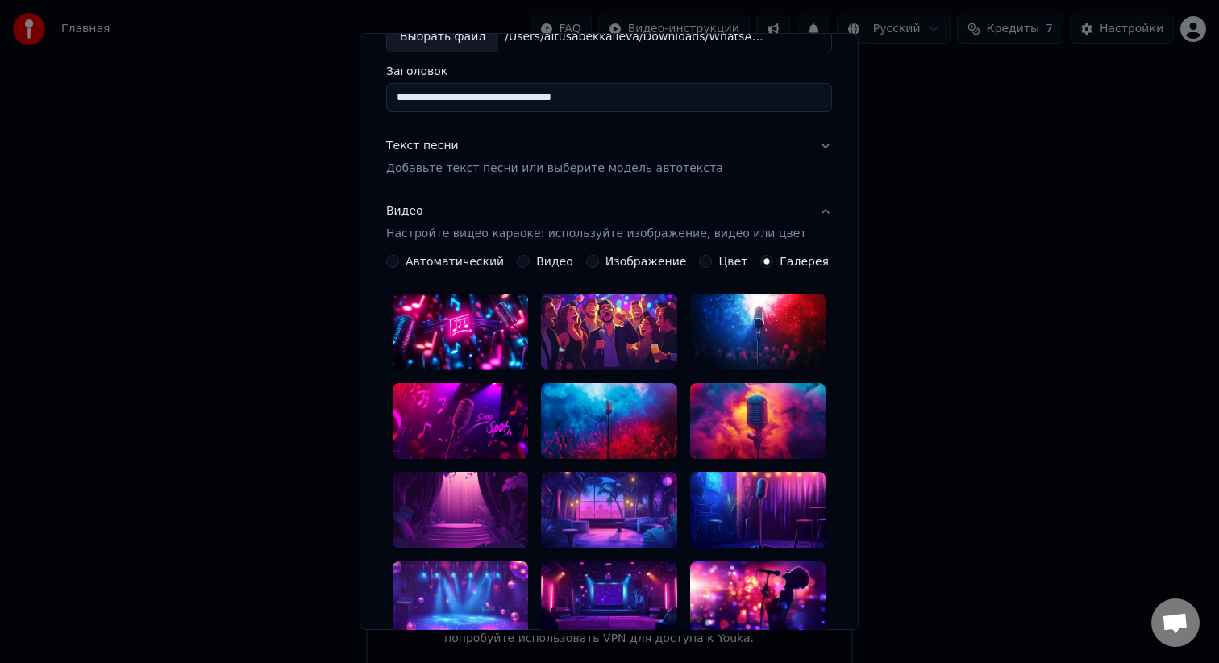
click at [599, 264] on button "Изображение" at bounding box center [592, 261] width 13 height 13
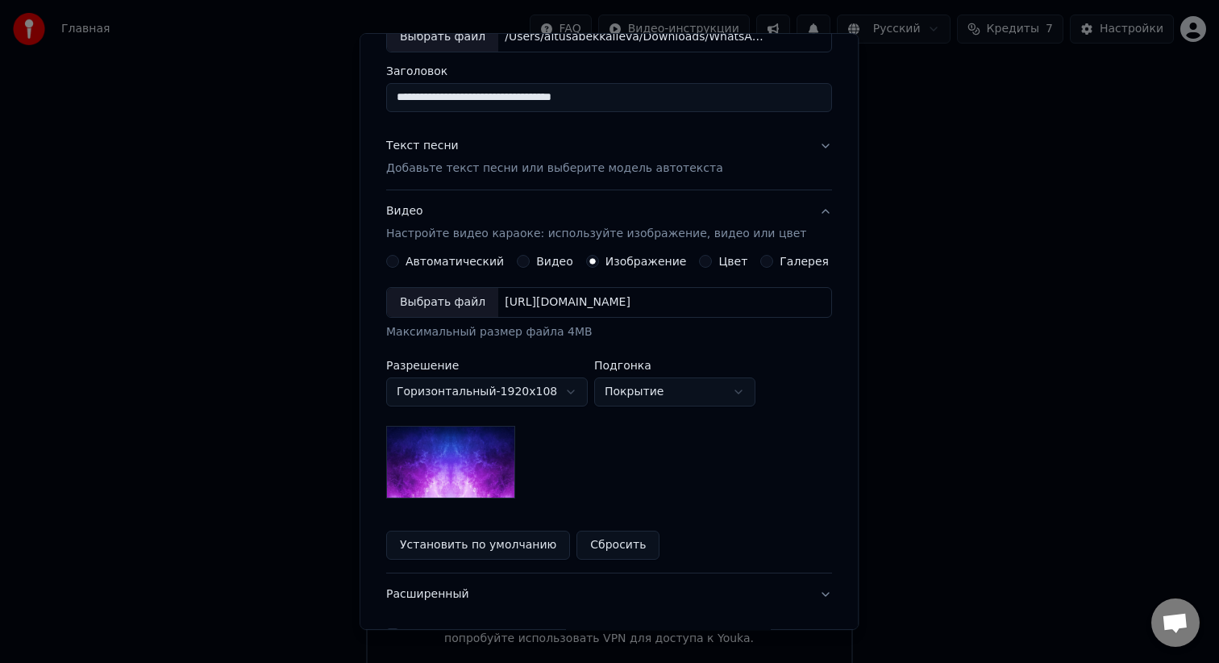
click at [767, 263] on button "Галерея" at bounding box center [767, 261] width 13 height 13
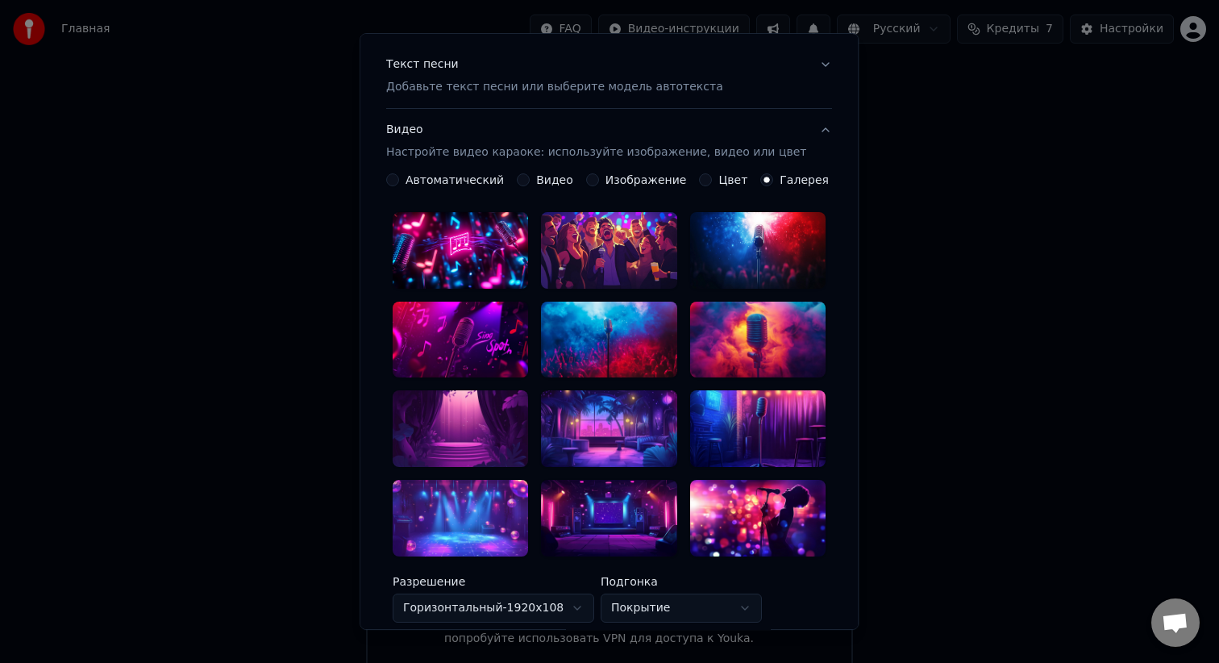
scroll to position [153, 0]
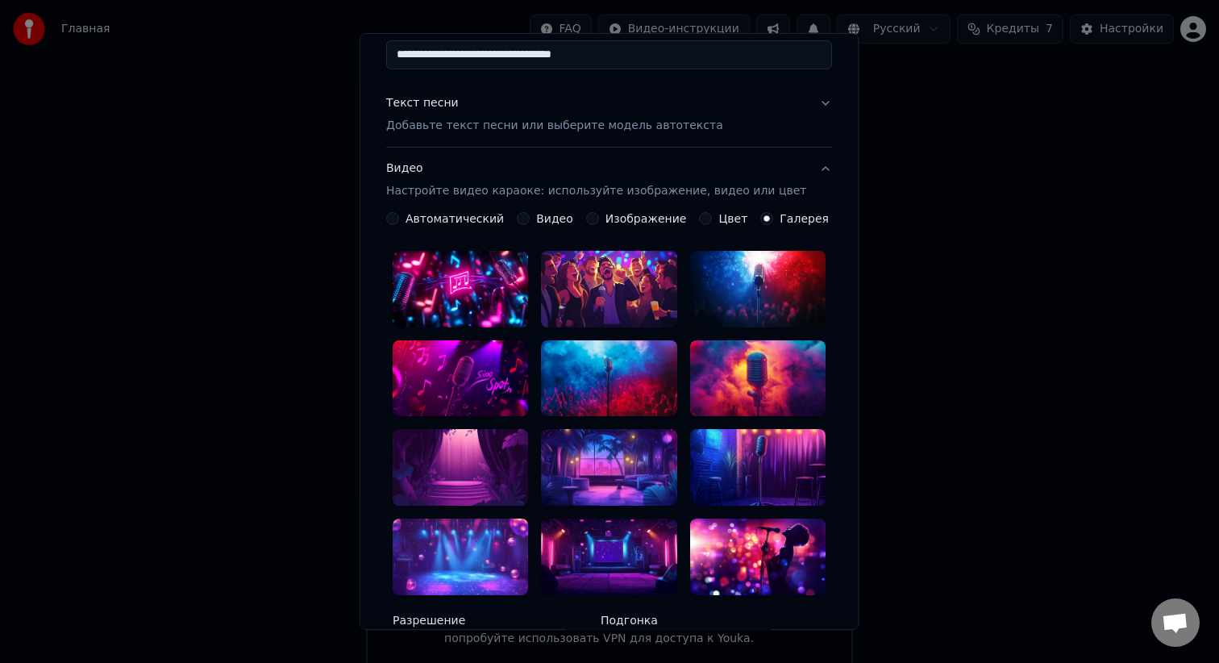
click at [599, 218] on button "Изображение" at bounding box center [592, 218] width 13 height 13
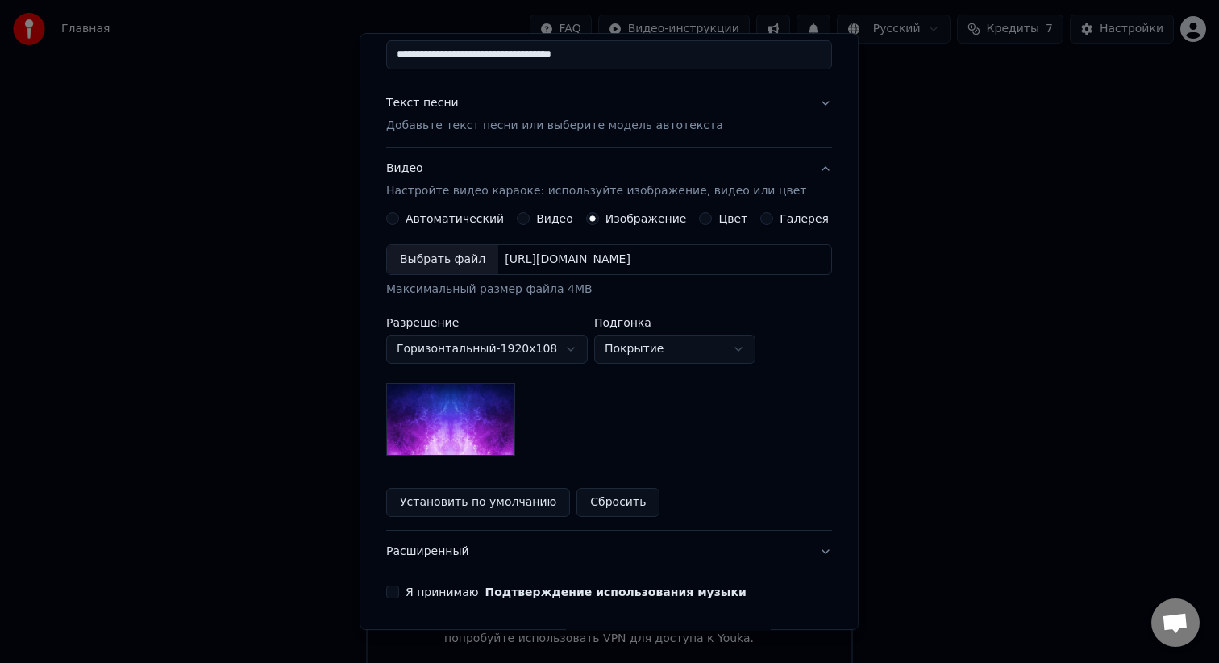
click at [763, 217] on button "Галерея" at bounding box center [767, 218] width 13 height 13
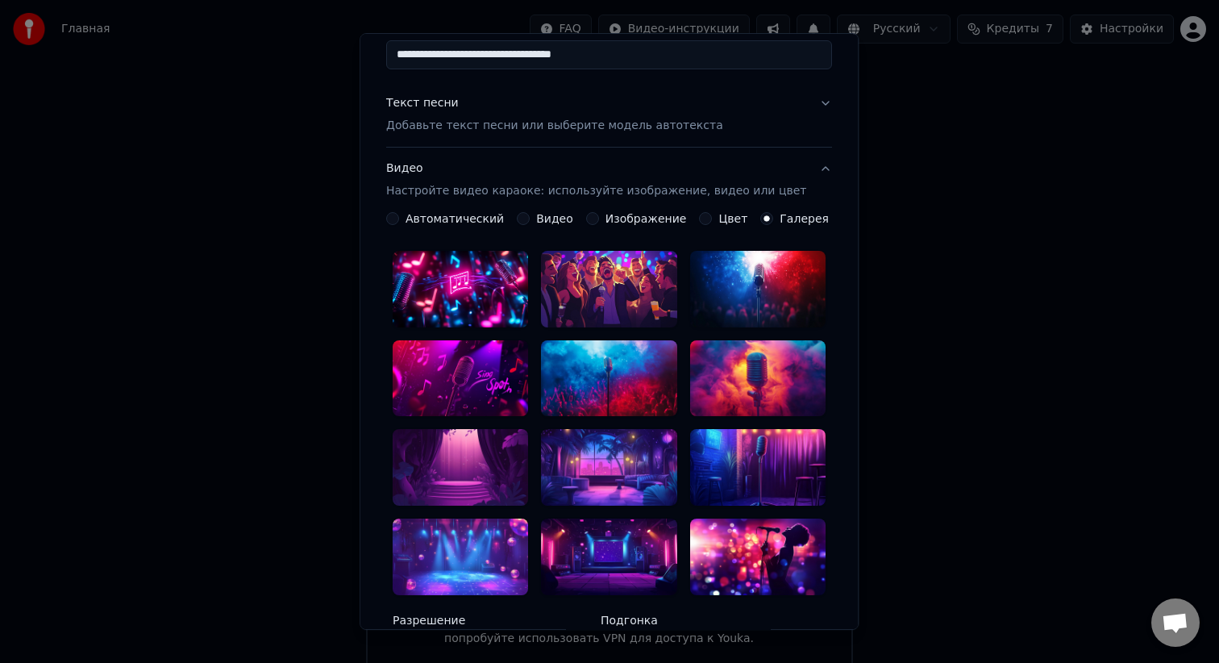
click at [711, 218] on button "Цвет" at bounding box center [706, 218] width 13 height 13
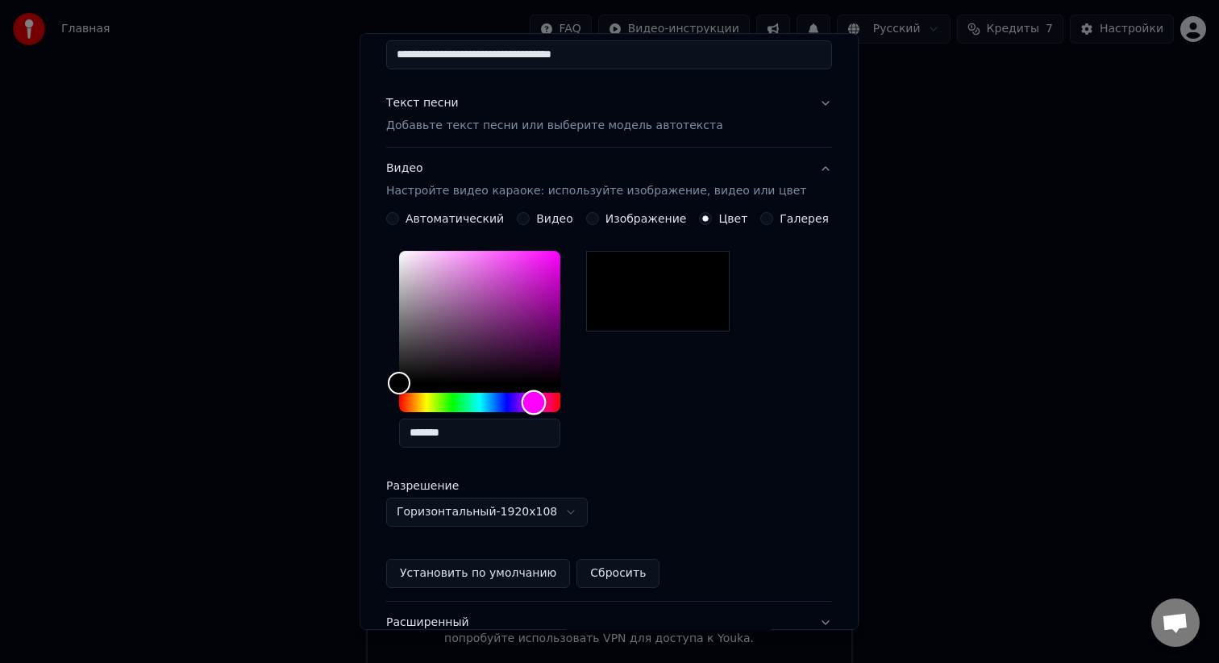
drag, startPoint x: 405, startPoint y: 408, endPoint x: 544, endPoint y: 408, distance: 138.7
click at [544, 408] on div "Hue" at bounding box center [534, 402] width 25 height 25
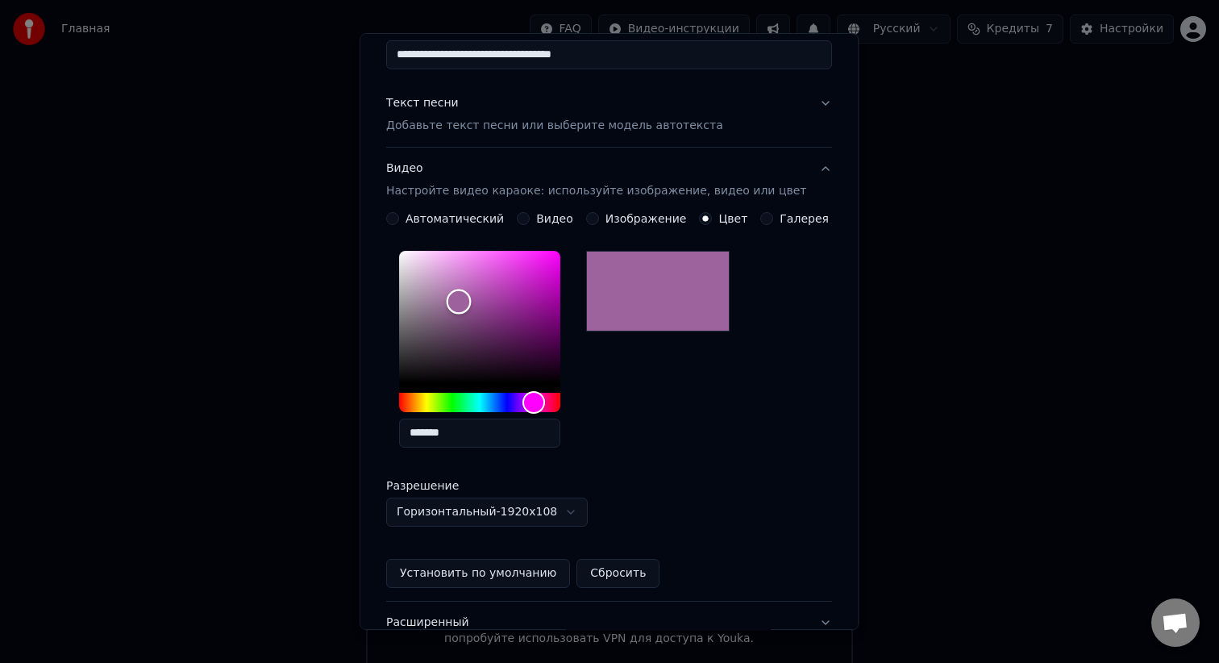
drag, startPoint x: 417, startPoint y: 385, endPoint x: 469, endPoint y: 301, distance: 98.9
click at [469, 301] on div "Color" at bounding box center [459, 301] width 25 height 25
type input "*******"
click at [474, 303] on div "Color" at bounding box center [463, 303] width 25 height 25
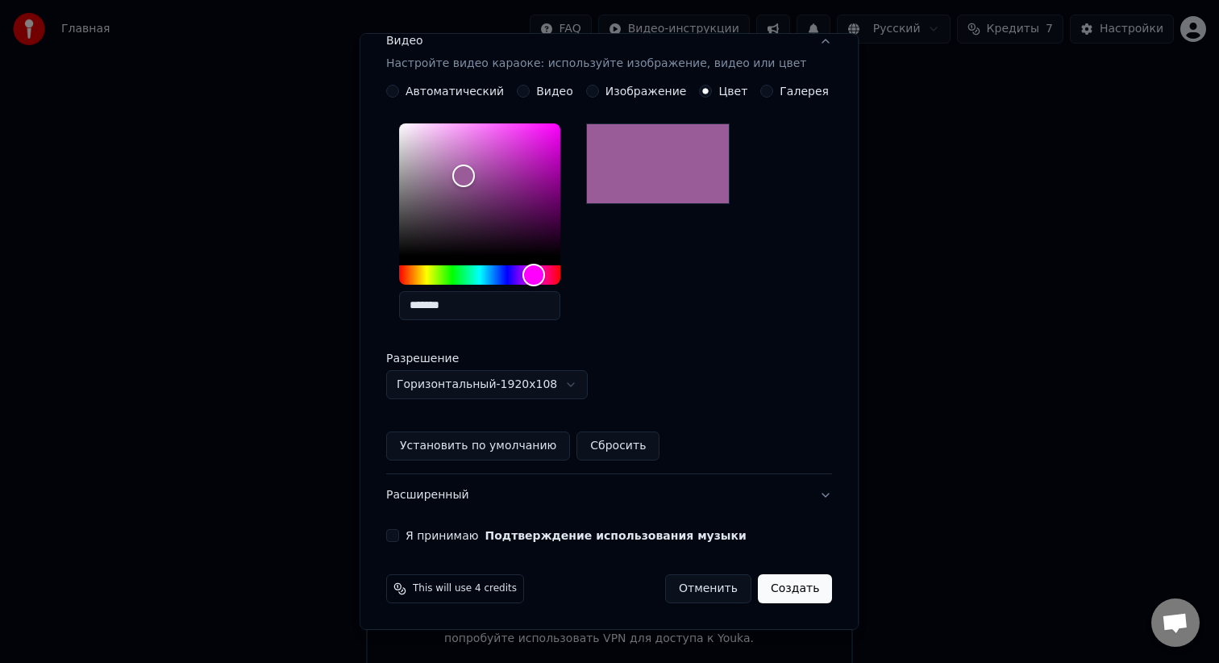
click at [823, 494] on div "**********" at bounding box center [609, 178] width 459 height 742
click at [799, 496] on button "Расширенный" at bounding box center [609, 495] width 446 height 42
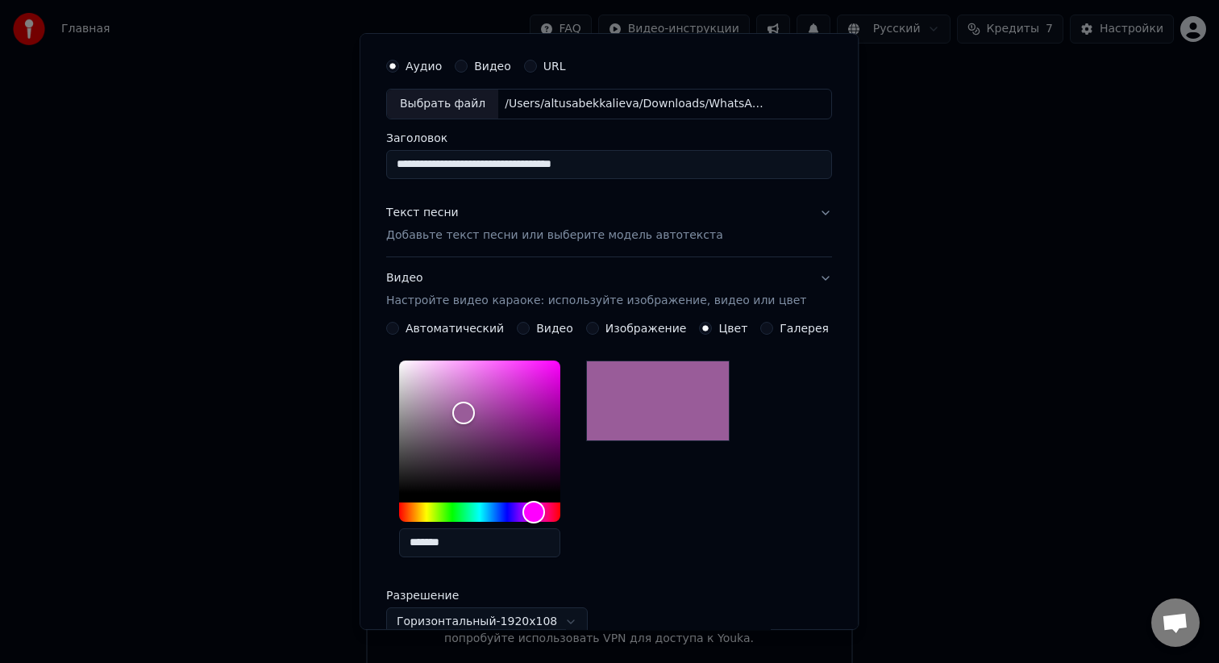
scroll to position [0, 0]
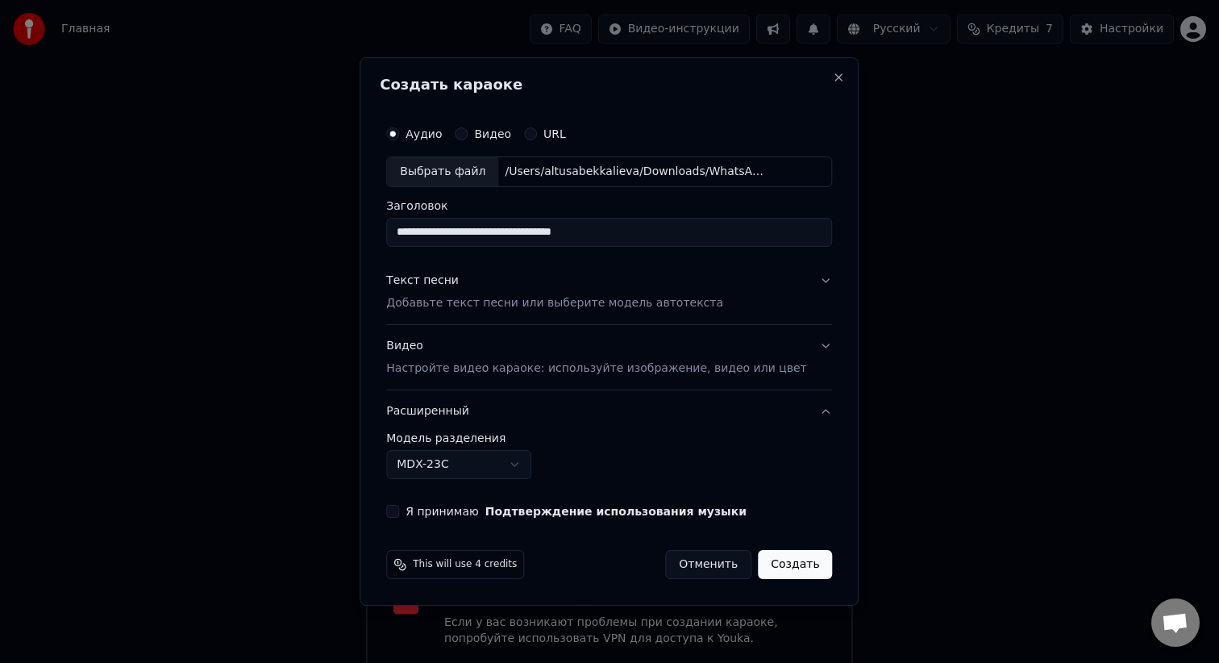
click at [812, 405] on button "Расширенный" at bounding box center [609, 411] width 446 height 42
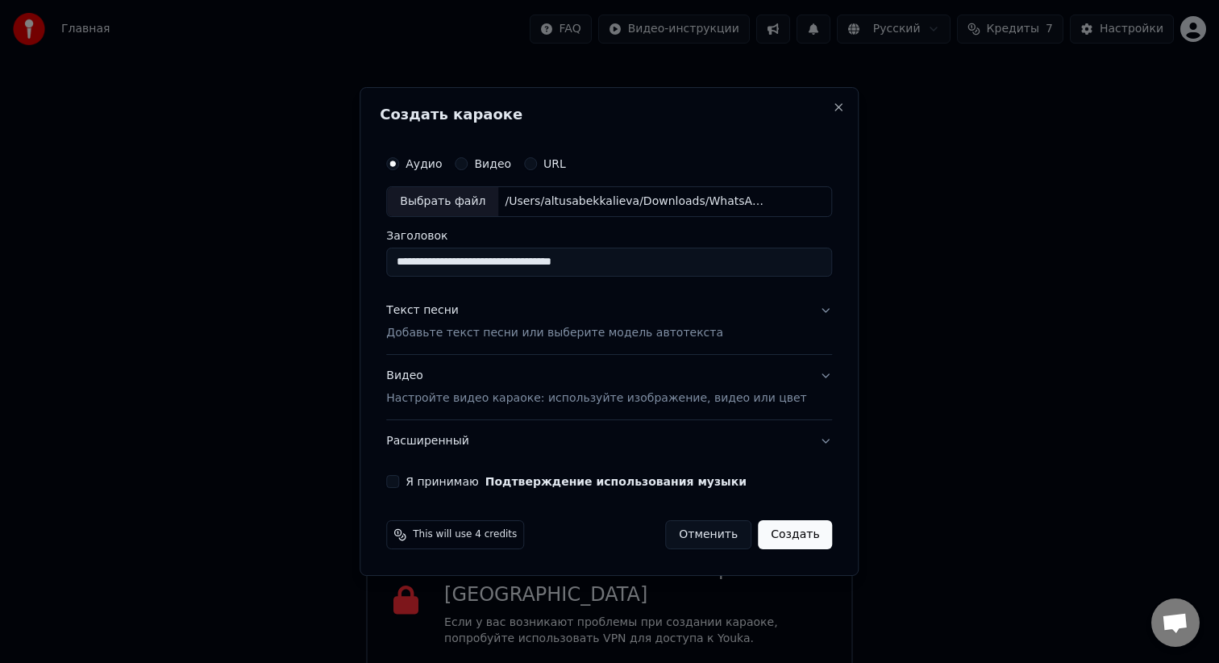
click at [810, 313] on button "Текст песни Добавьте текст песни или выберите модель автотекста" at bounding box center [609, 321] width 446 height 64
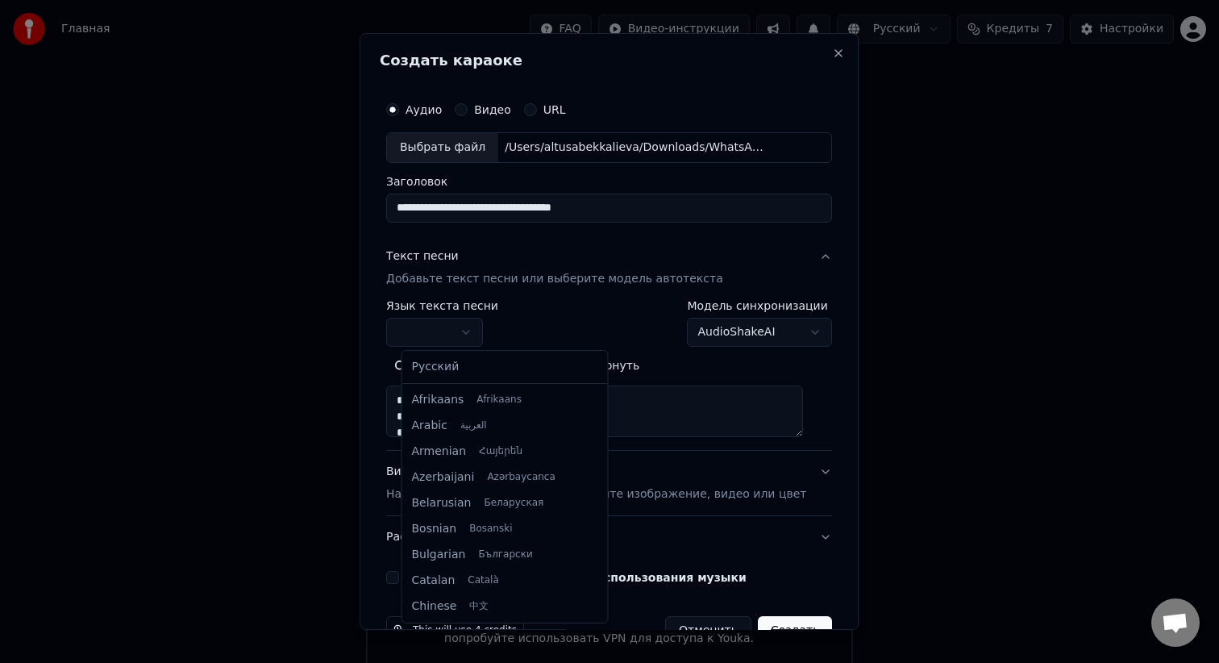
click at [477, 333] on body "Главная FAQ Видео-инструкции Русский Кредиты 7 Настройки Добро пожаловать в You…" at bounding box center [609, 337] width 1219 height 674
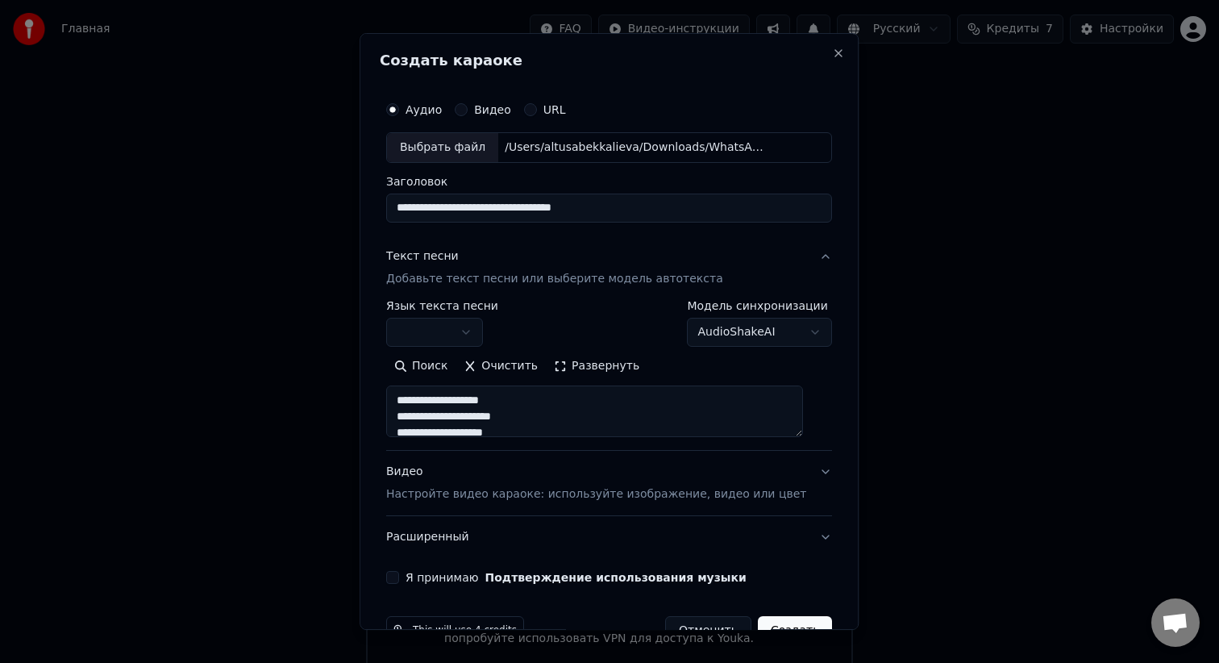
click at [477, 332] on body "Главная FAQ Видео-инструкции Русский Кредиты 7 Настройки Добро пожаловать в You…" at bounding box center [609, 337] width 1219 height 674
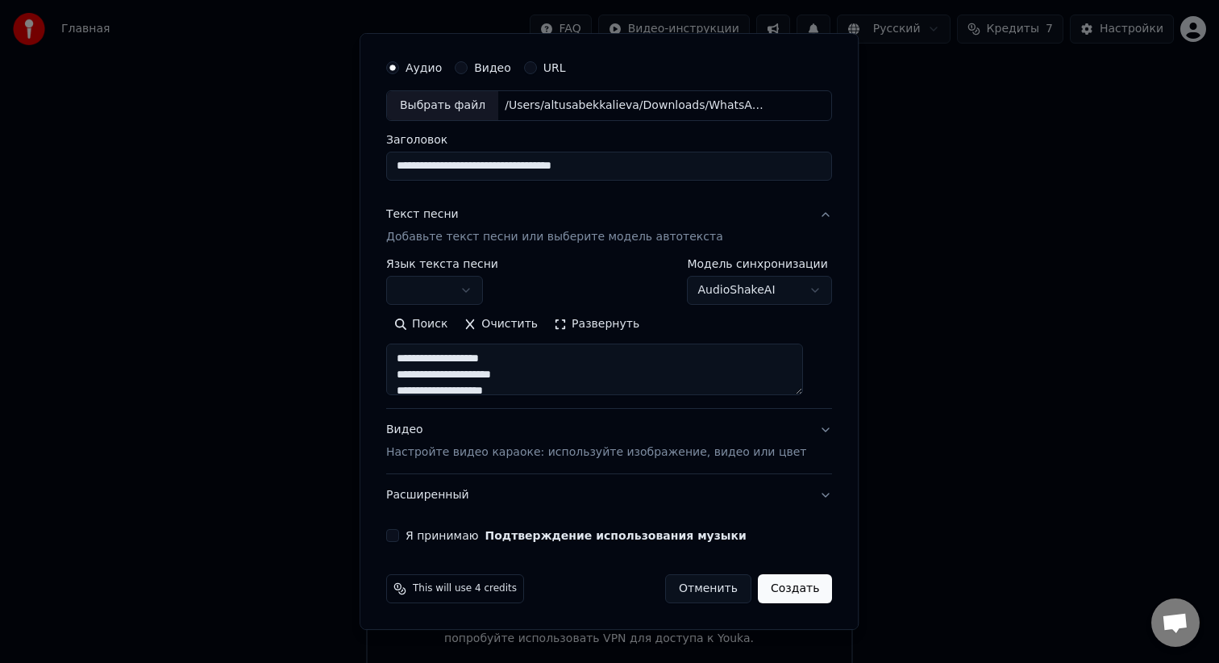
click at [483, 293] on body "Главная FAQ Видео-инструкции Русский Кредиты 7 Настройки Добро пожаловать в You…" at bounding box center [609, 337] width 1219 height 674
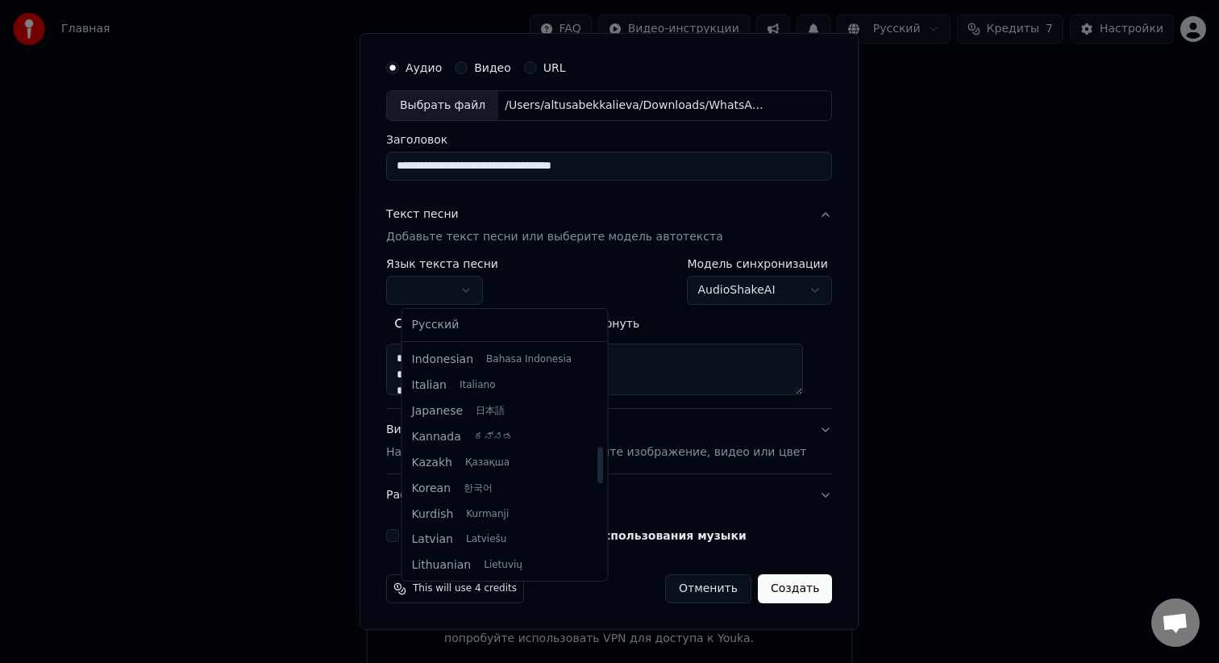
scroll to position [658, 0]
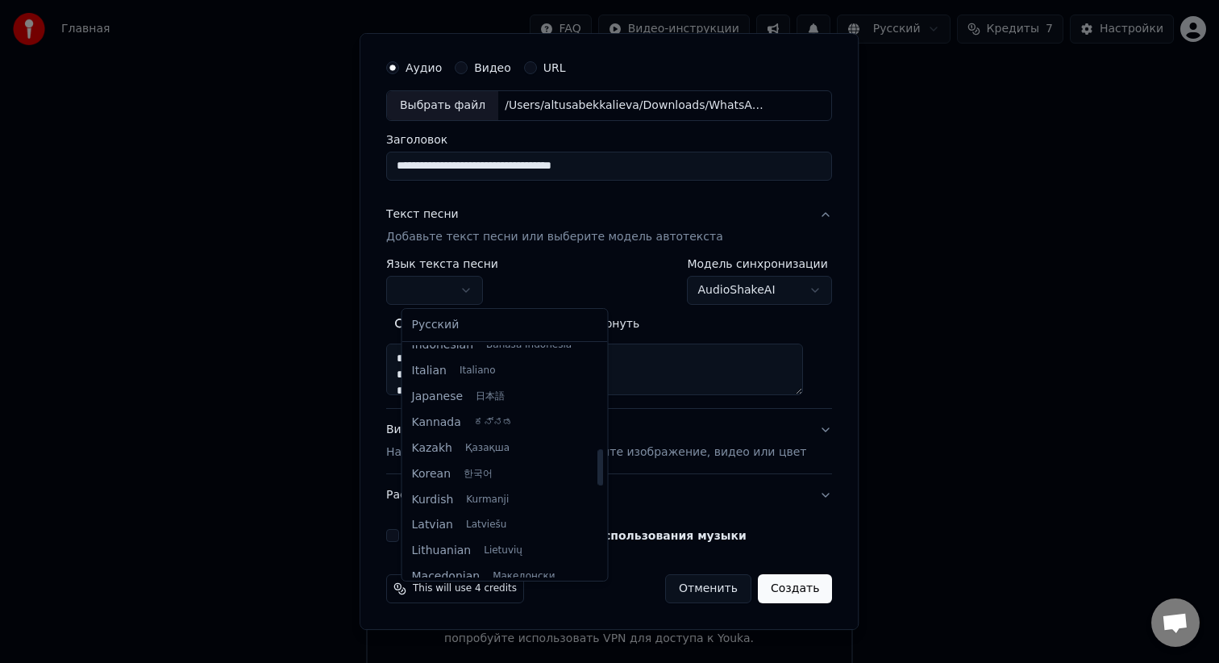
select select "**"
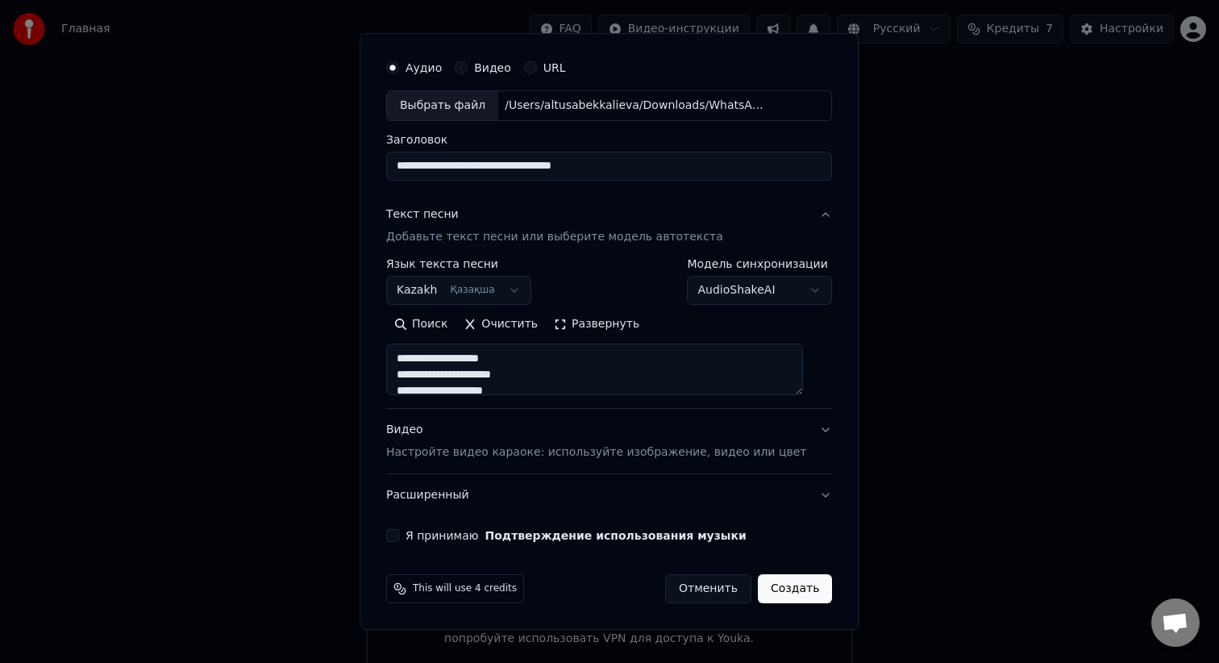
click at [812, 429] on button "Видео Настройте видео караоке: используйте изображение, видео или цвет" at bounding box center [609, 441] width 446 height 64
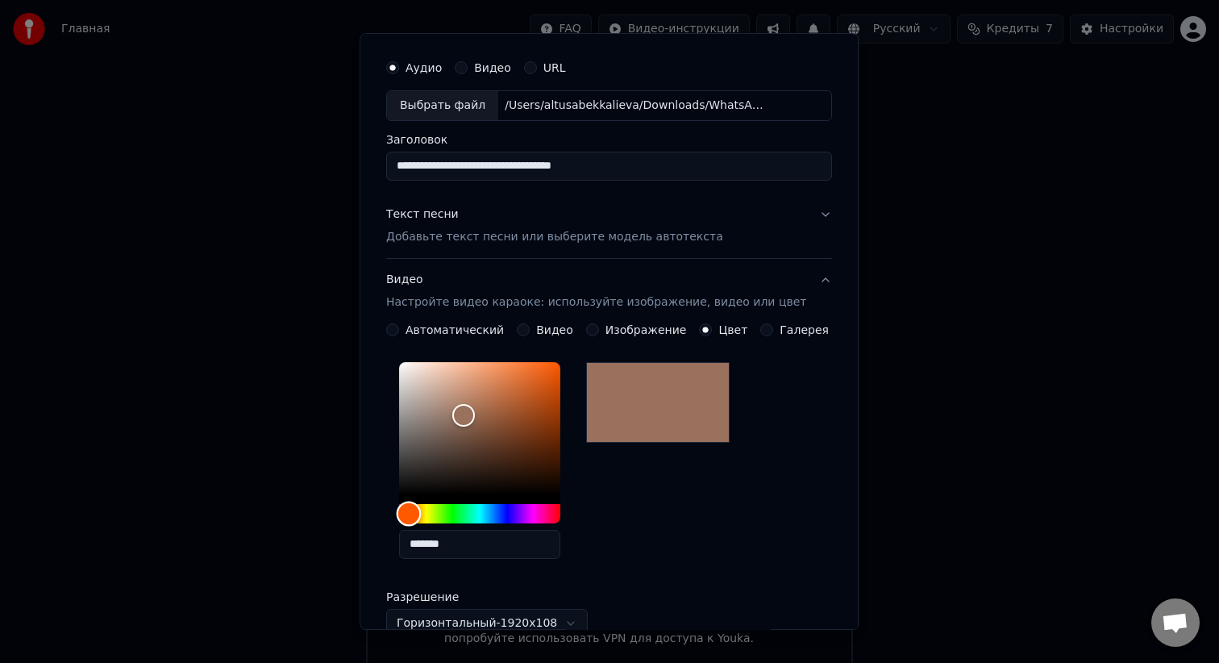
drag, startPoint x: 540, startPoint y: 514, endPoint x: 425, endPoint y: 517, distance: 115.3
click at [422, 515] on div "Hue" at bounding box center [409, 513] width 25 height 25
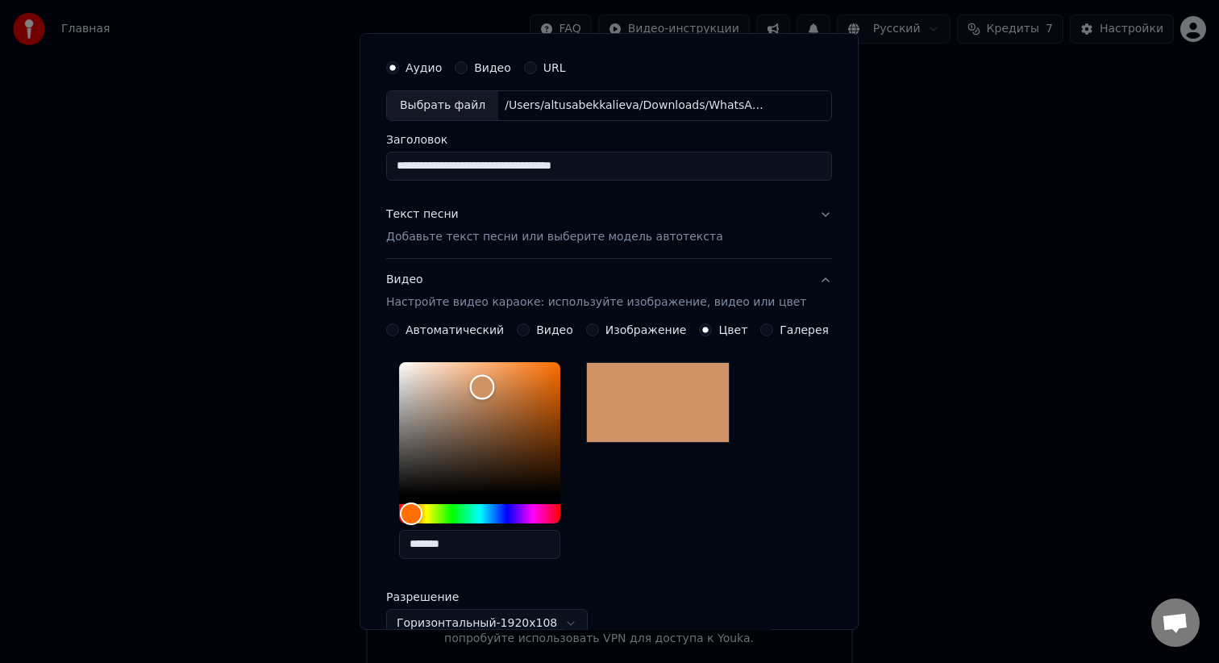
type input "*******"
drag, startPoint x: 476, startPoint y: 406, endPoint x: 490, endPoint y: 385, distance: 25.5
click at [490, 385] on div "Color" at bounding box center [480, 385] width 25 height 25
